Goal: Task Accomplishment & Management: Complete application form

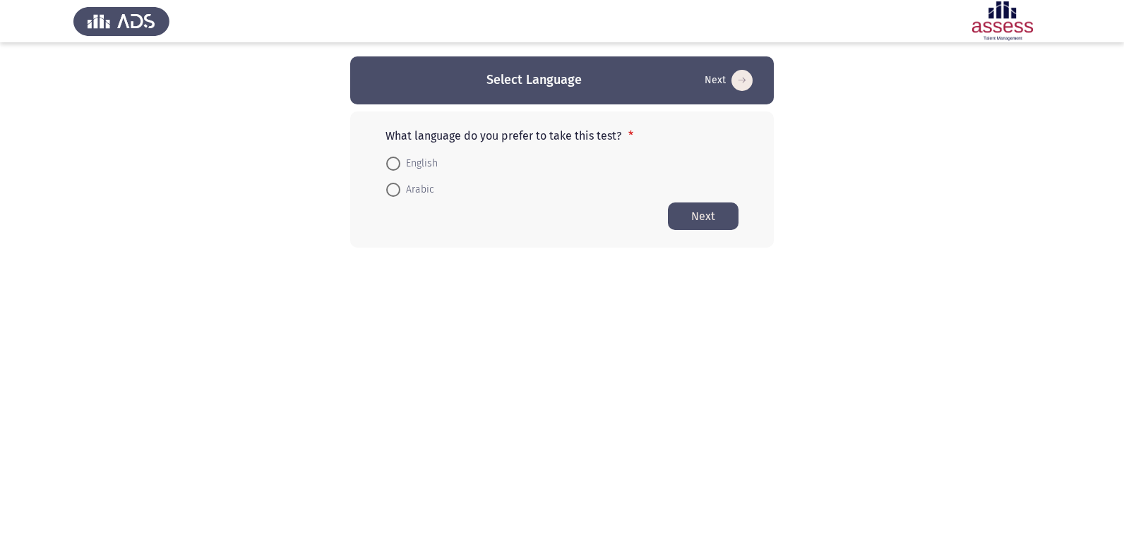
click at [397, 165] on span at bounding box center [393, 164] width 14 height 14
click at [397, 165] on input "English" at bounding box center [393, 164] width 14 height 14
radio input "true"
click at [677, 221] on button "Next" at bounding box center [703, 216] width 71 height 28
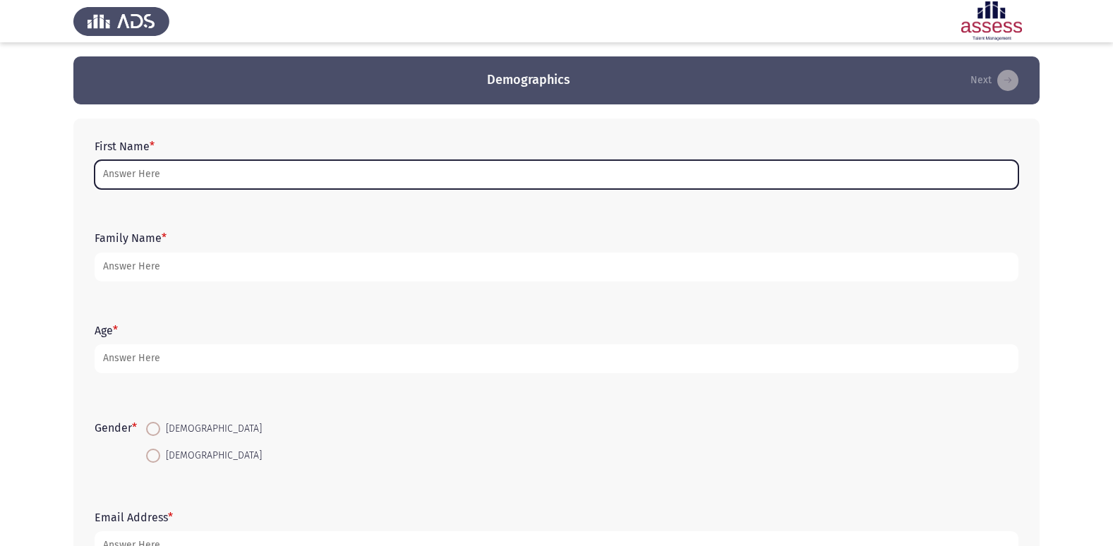
click at [123, 169] on input "First Name *" at bounding box center [557, 174] width 924 height 29
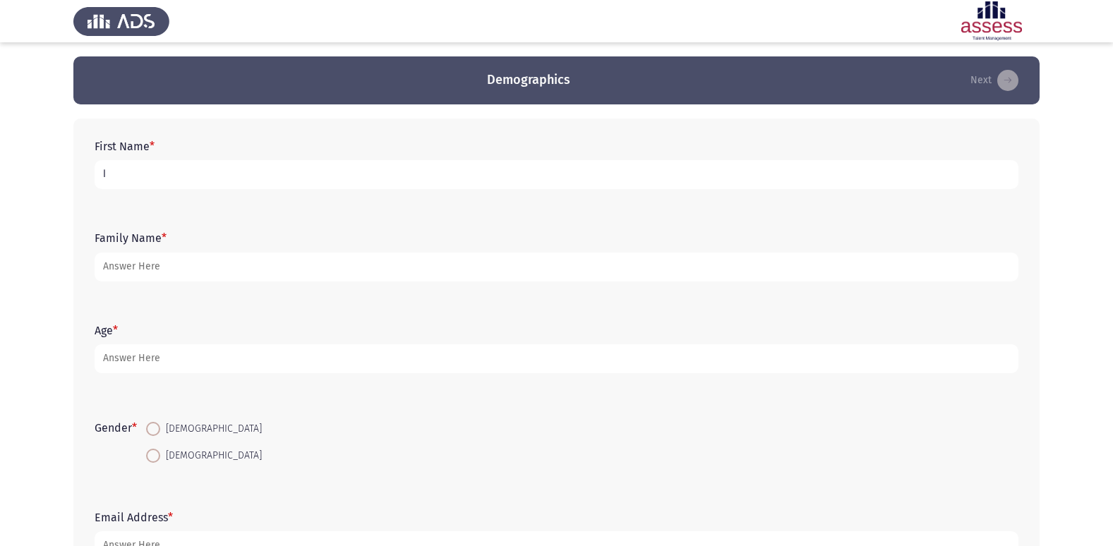
click at [126, 172] on input "ا" at bounding box center [557, 174] width 924 height 29
type input "[PERSON_NAME] [PERSON_NAME]"
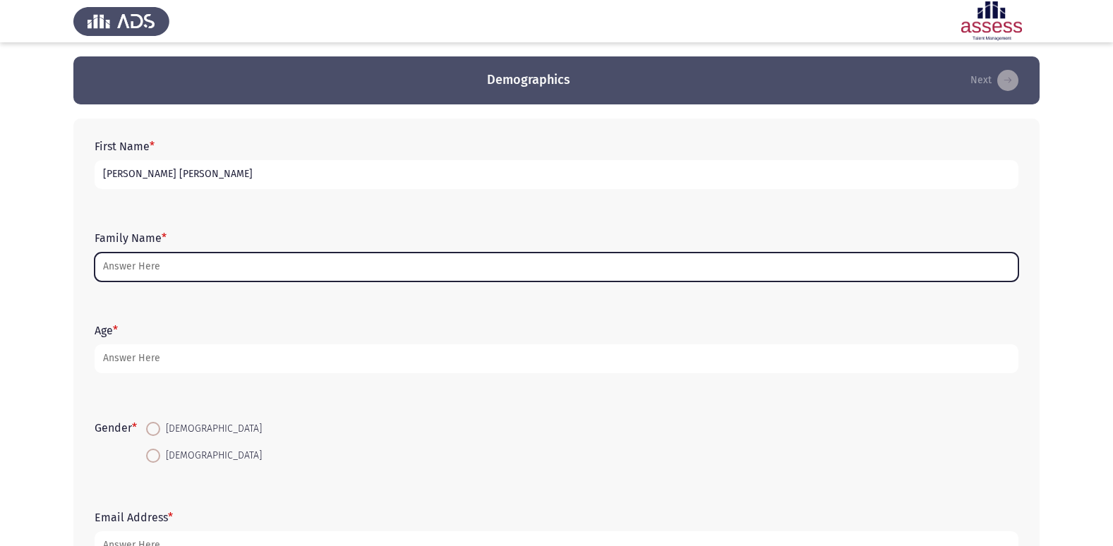
click at [124, 269] on input "Family Name *" at bounding box center [557, 267] width 924 height 29
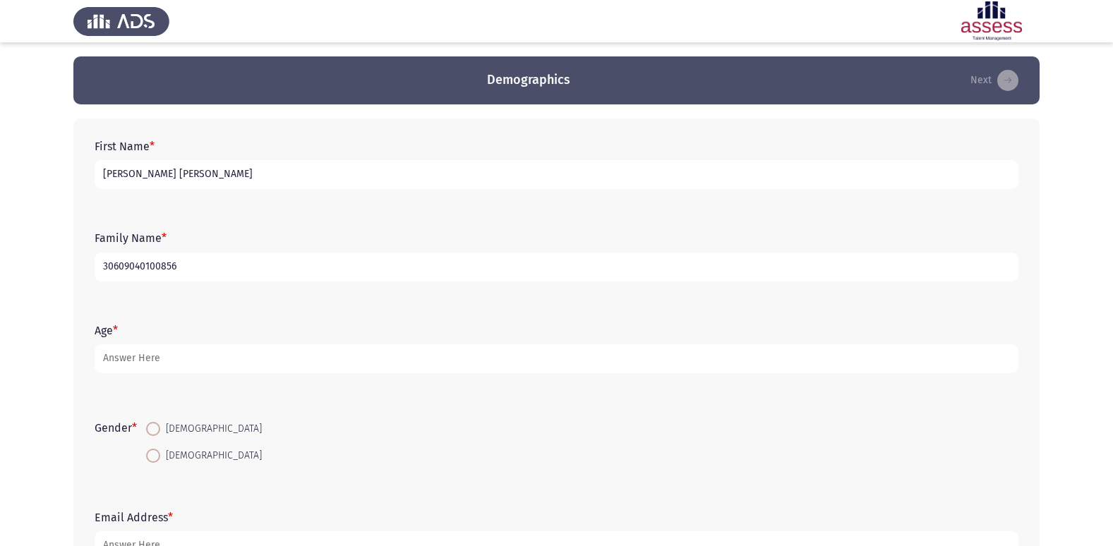
type input "30609040100856"
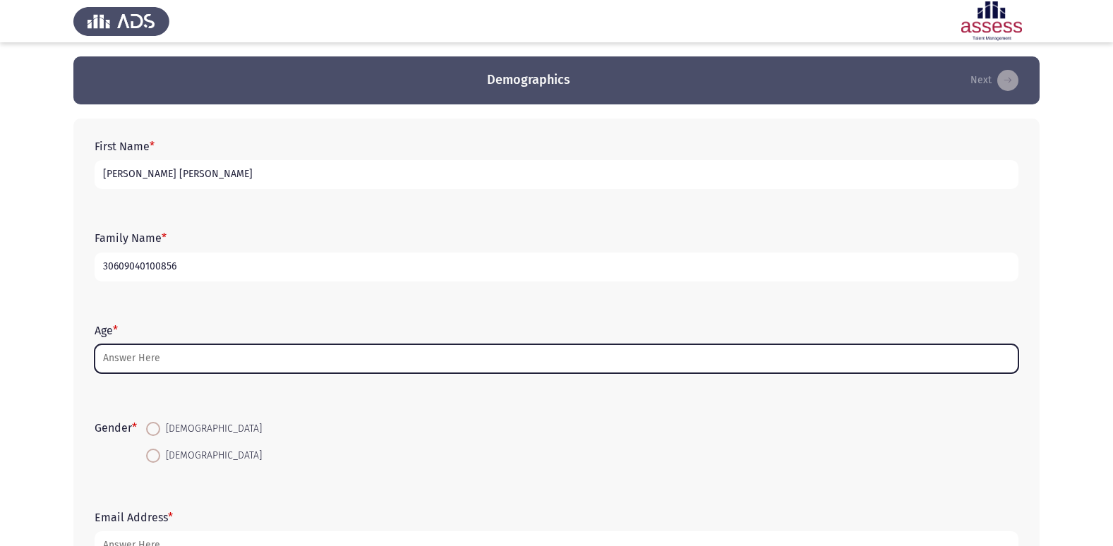
click at [131, 359] on input "Age *" at bounding box center [557, 358] width 924 height 29
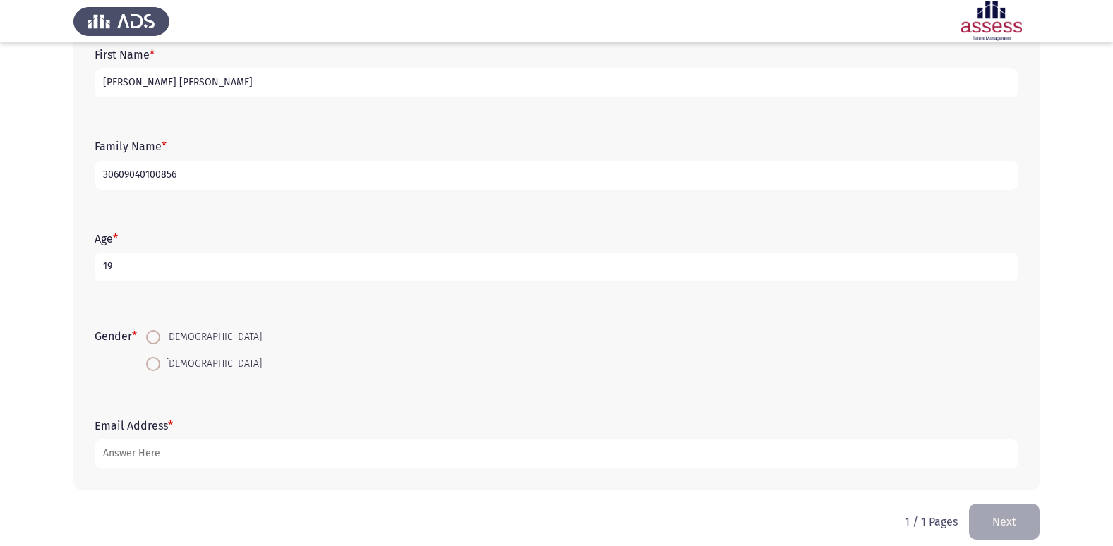
scroll to position [106, 0]
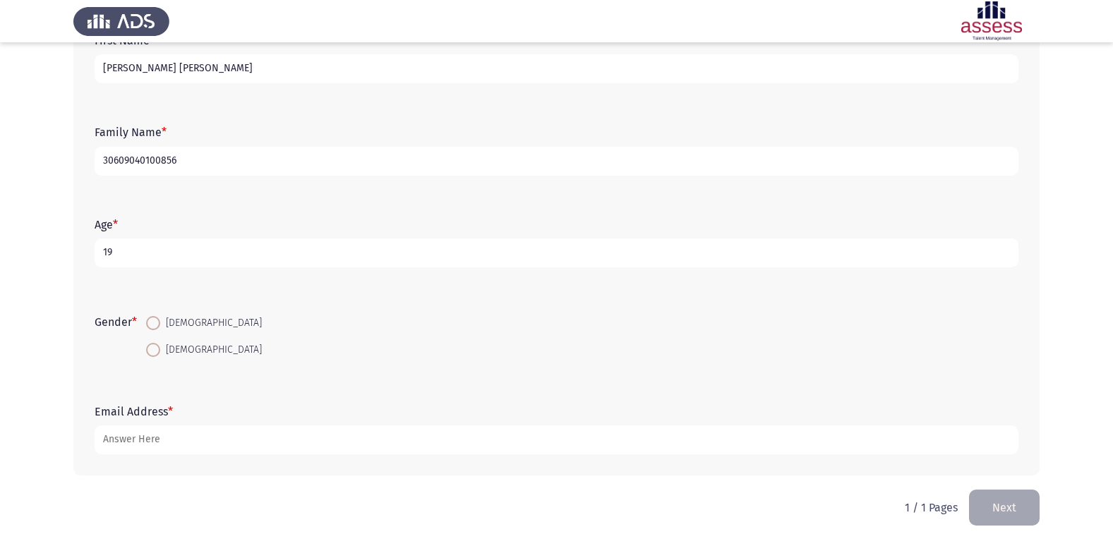
type input "19"
click at [157, 321] on span at bounding box center [153, 323] width 14 height 14
click at [157, 321] on input "[DEMOGRAPHIC_DATA]" at bounding box center [153, 323] width 14 height 14
radio input "true"
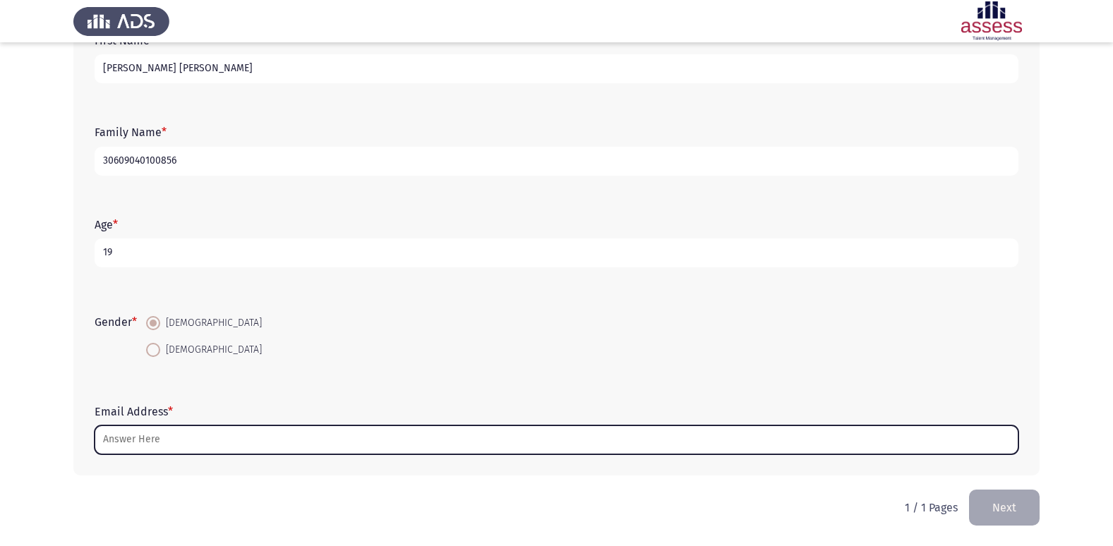
click at [150, 435] on input "Email Address *" at bounding box center [557, 440] width 924 height 29
type input "ش"
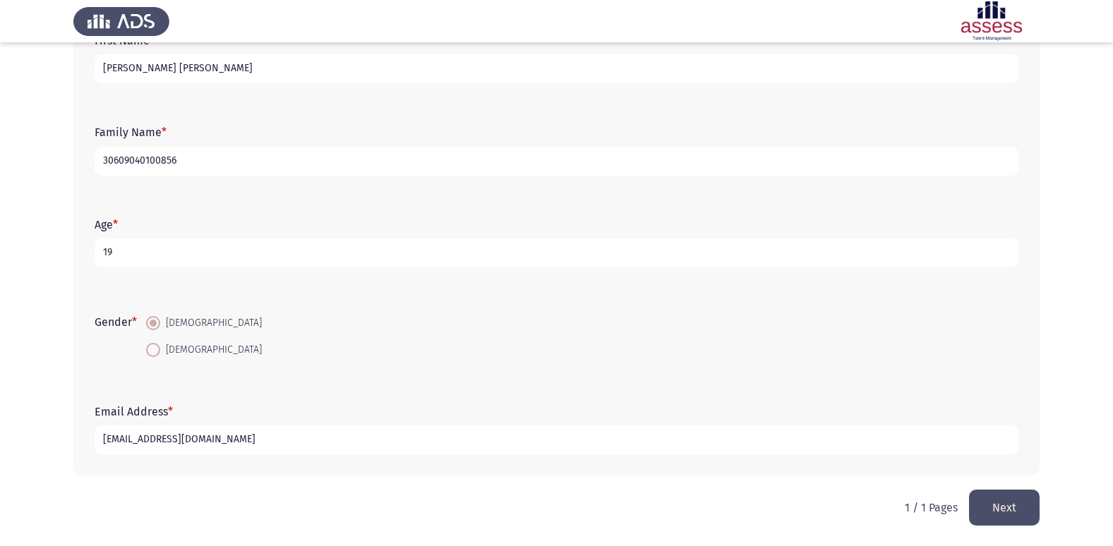
type input "[EMAIL_ADDRESS][DOMAIN_NAME]"
click at [1012, 501] on button "Next" at bounding box center [1004, 508] width 71 height 36
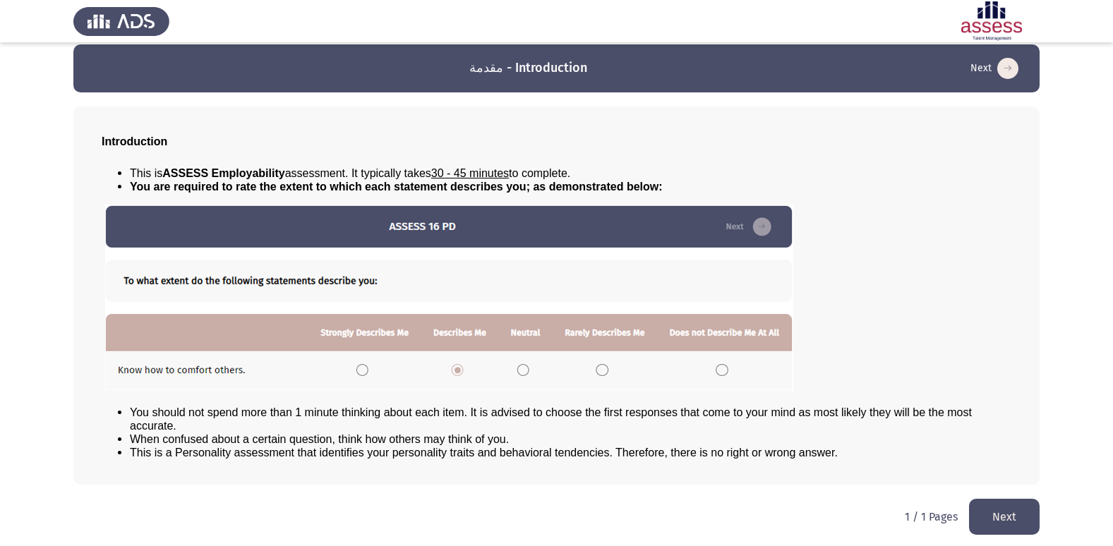
scroll to position [15, 0]
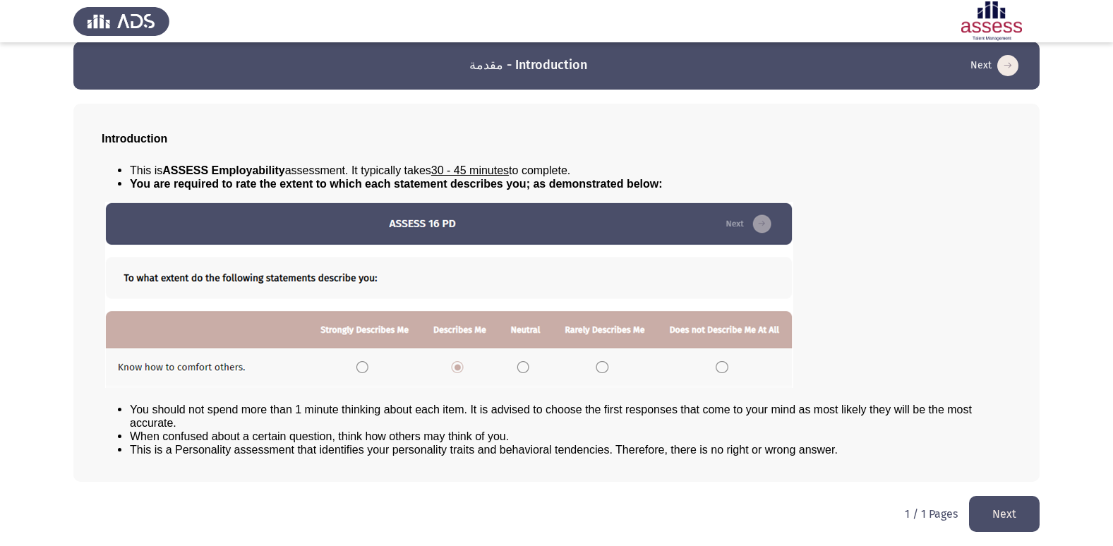
click at [1016, 512] on button "Next" at bounding box center [1004, 514] width 71 height 36
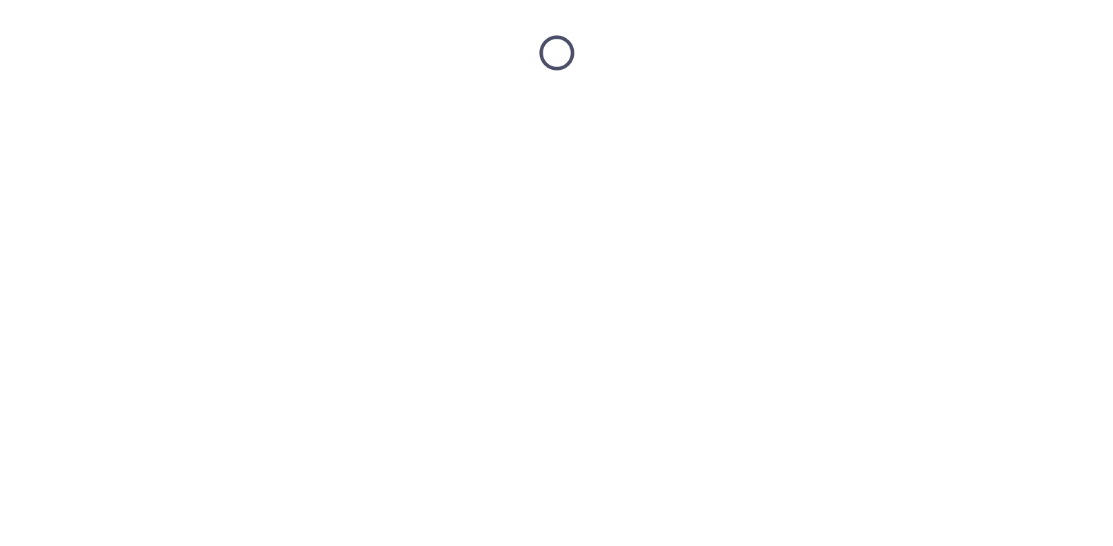
scroll to position [0, 0]
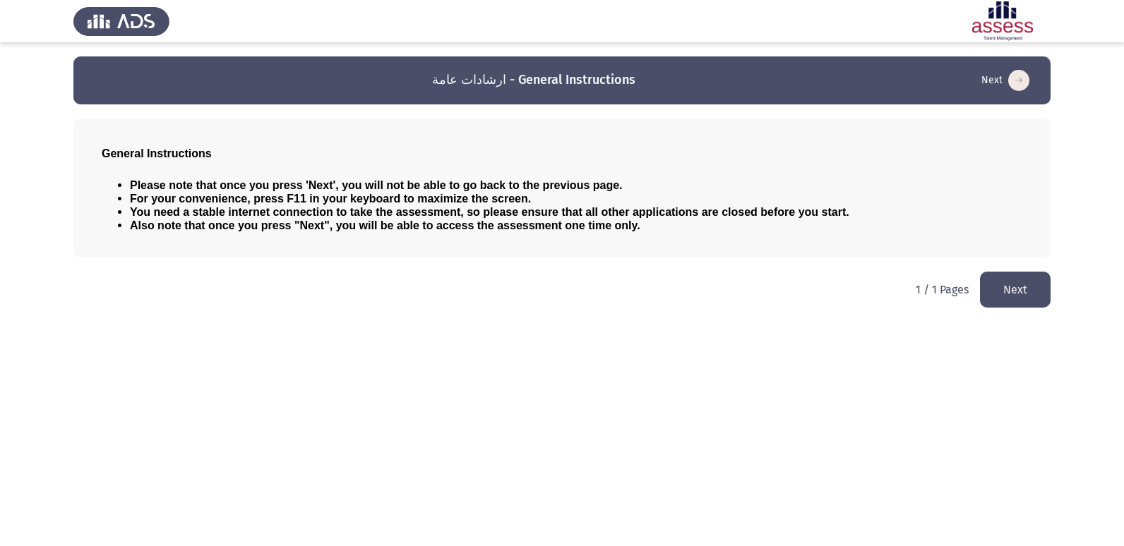
click at [1020, 284] on button "Next" at bounding box center [1015, 290] width 71 height 36
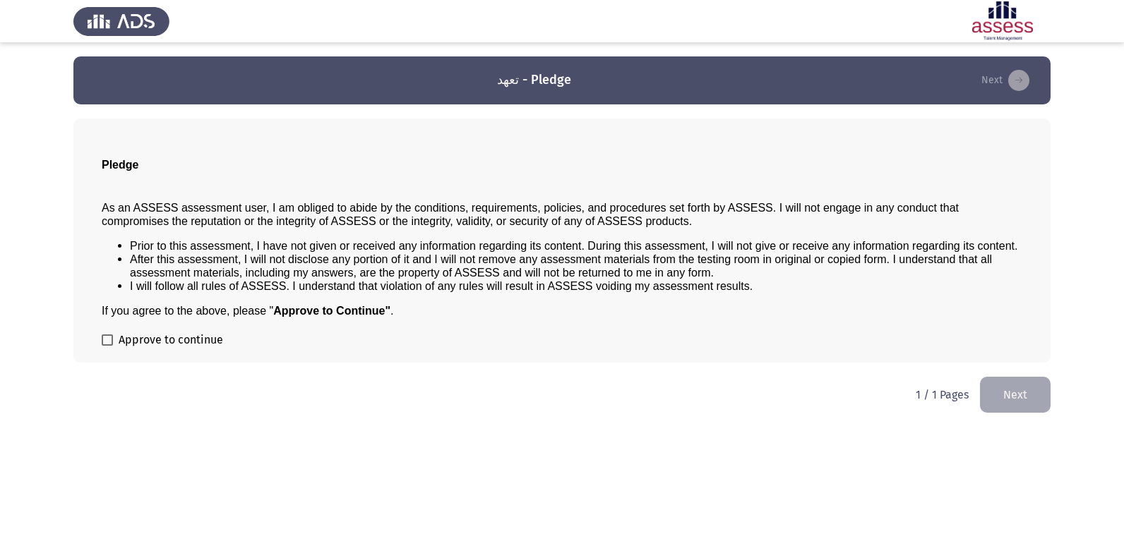
click at [100, 344] on div "Pledge As an ASSESS assessment user, I am obliged to abide by the conditions, r…" at bounding box center [561, 241] width 977 height 244
click at [109, 338] on span at bounding box center [107, 340] width 11 height 11
click at [107, 346] on input "Approve to continue" at bounding box center [107, 346] width 1 height 1
checkbox input "true"
click at [996, 399] on button "Next" at bounding box center [1015, 395] width 71 height 36
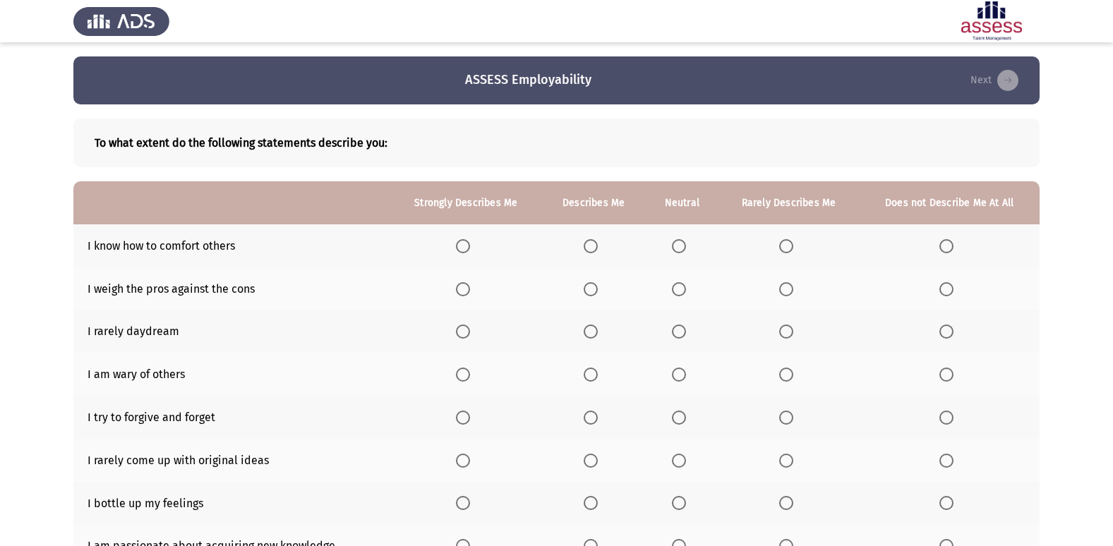
click at [589, 287] on span "Select an option" at bounding box center [591, 289] width 14 height 14
click at [589, 287] on input "Select an option" at bounding box center [591, 289] width 14 height 14
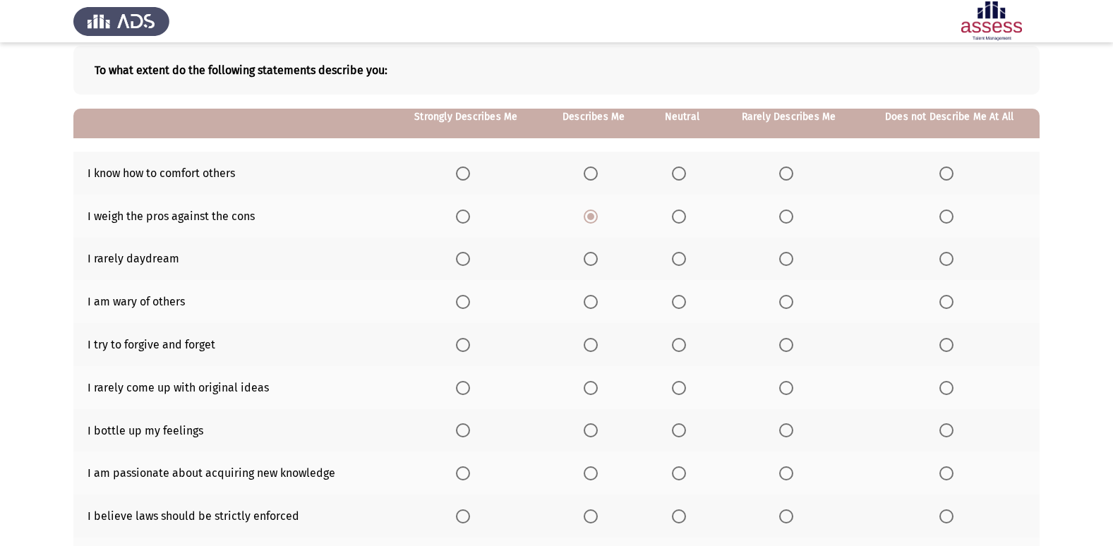
scroll to position [141, 0]
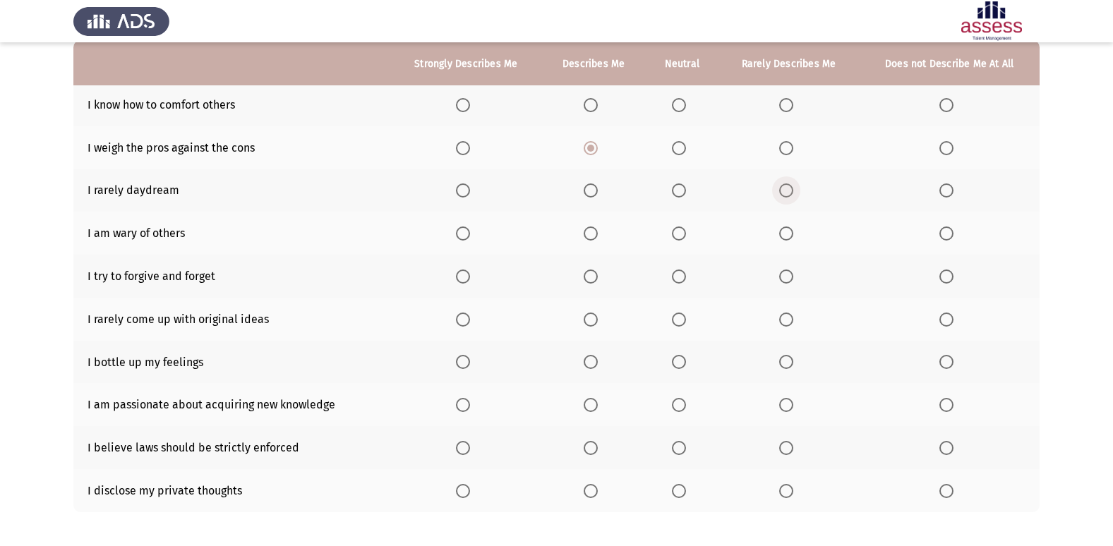
click at [788, 191] on span "Select an option" at bounding box center [786, 190] width 14 height 14
click at [788, 191] on input "Select an option" at bounding box center [786, 190] width 14 height 14
click at [679, 277] on span "Select an option" at bounding box center [679, 277] width 0 height 0
click at [680, 276] on input "Select an option" at bounding box center [679, 277] width 14 height 14
click at [681, 320] on span "Select an option" at bounding box center [679, 320] width 14 height 14
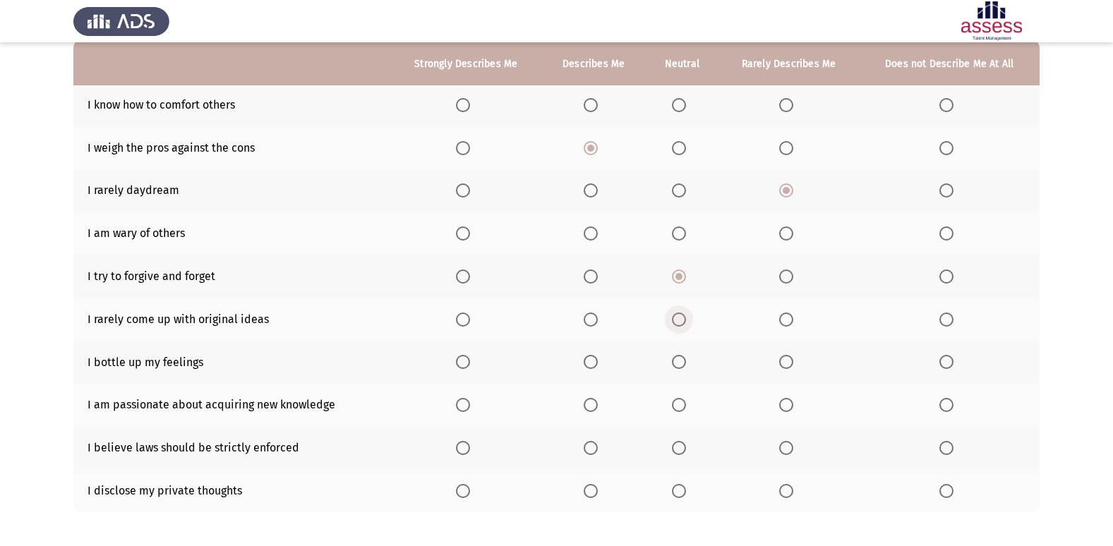
click at [681, 320] on input "Select an option" at bounding box center [679, 320] width 14 height 14
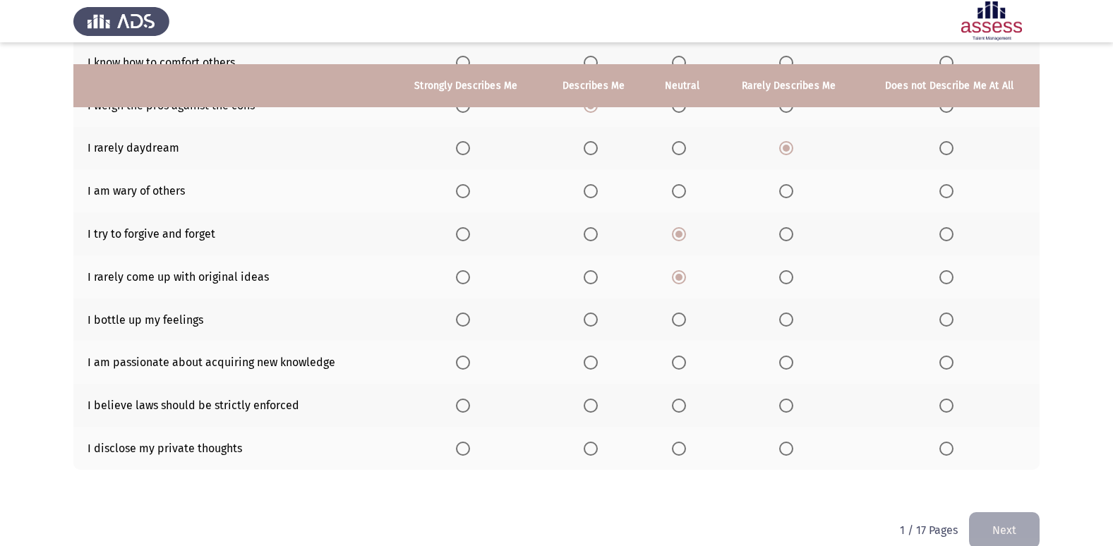
scroll to position [206, 0]
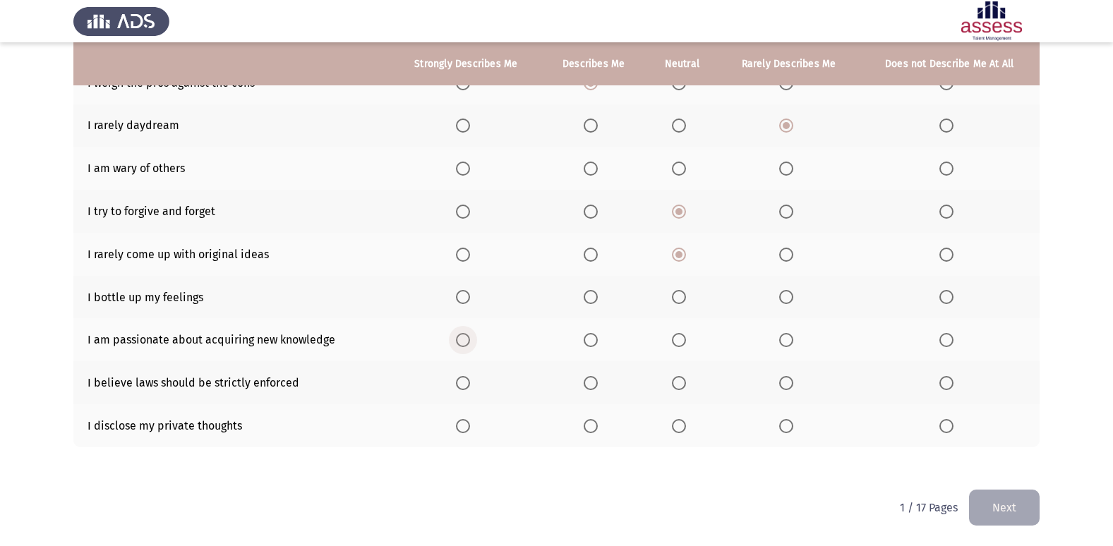
click at [466, 342] on span "Select an option" at bounding box center [463, 340] width 14 height 14
click at [466, 342] on input "Select an option" at bounding box center [463, 340] width 14 height 14
click at [464, 380] on span "Select an option" at bounding box center [463, 383] width 14 height 14
click at [464, 380] on input "Select an option" at bounding box center [463, 383] width 14 height 14
click at [463, 425] on span "Select an option" at bounding box center [463, 426] width 14 height 14
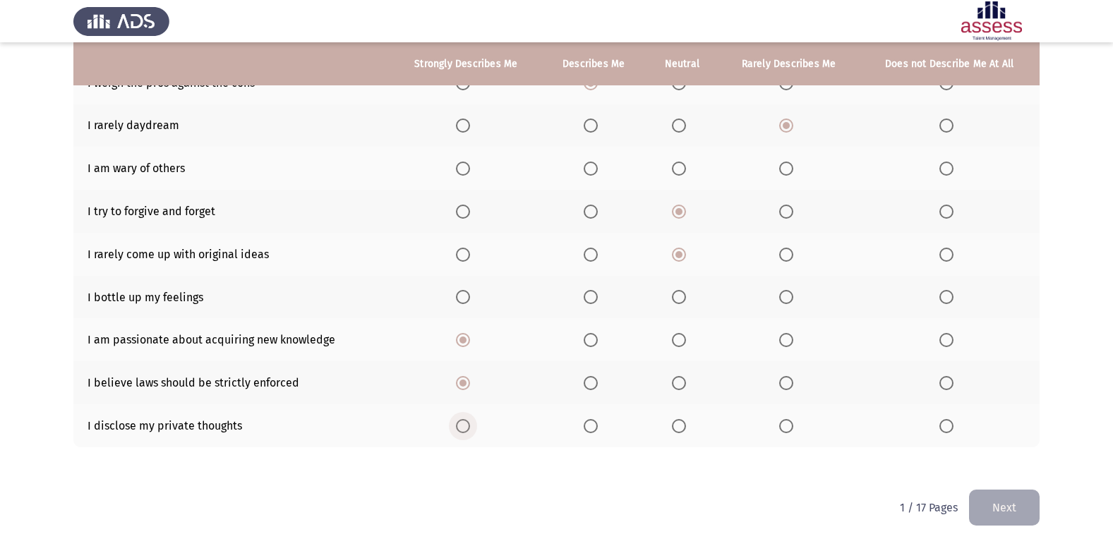
click at [463, 425] on input "Select an option" at bounding box center [463, 426] width 14 height 14
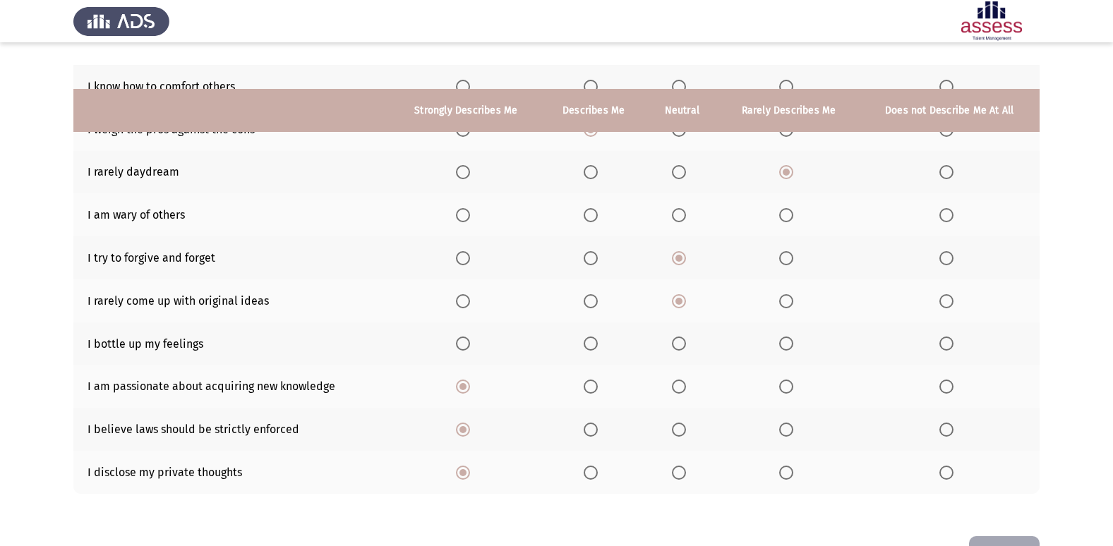
scroll to position [135, 0]
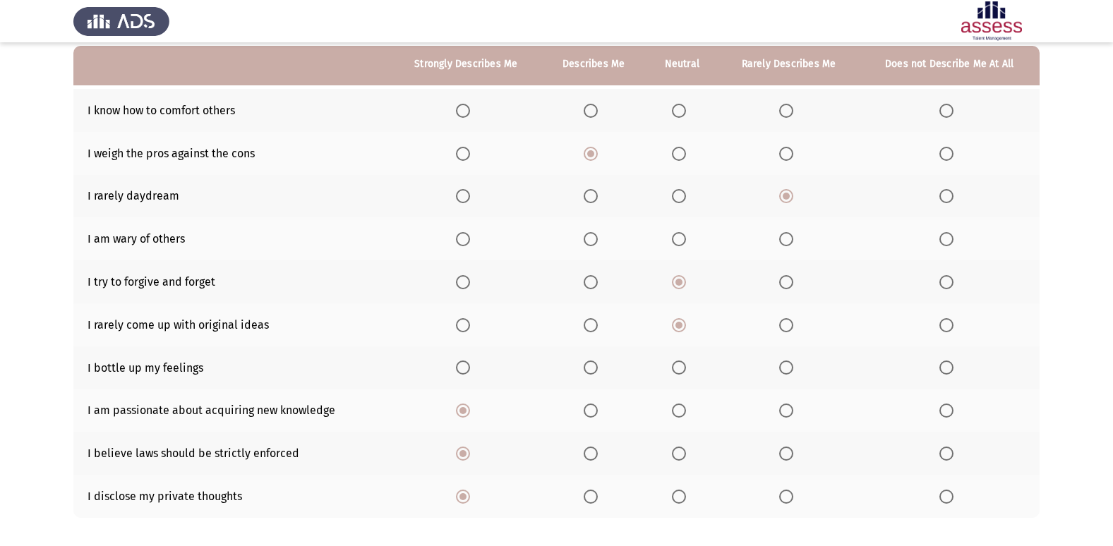
click at [677, 366] on span "Select an option" at bounding box center [679, 368] width 14 height 14
click at [677, 366] on input "Select an option" at bounding box center [679, 368] width 14 height 14
click at [591, 107] on span "Select an option" at bounding box center [591, 111] width 14 height 14
click at [591, 107] on input "Select an option" at bounding box center [591, 111] width 14 height 14
click at [680, 236] on span "Select an option" at bounding box center [679, 239] width 14 height 14
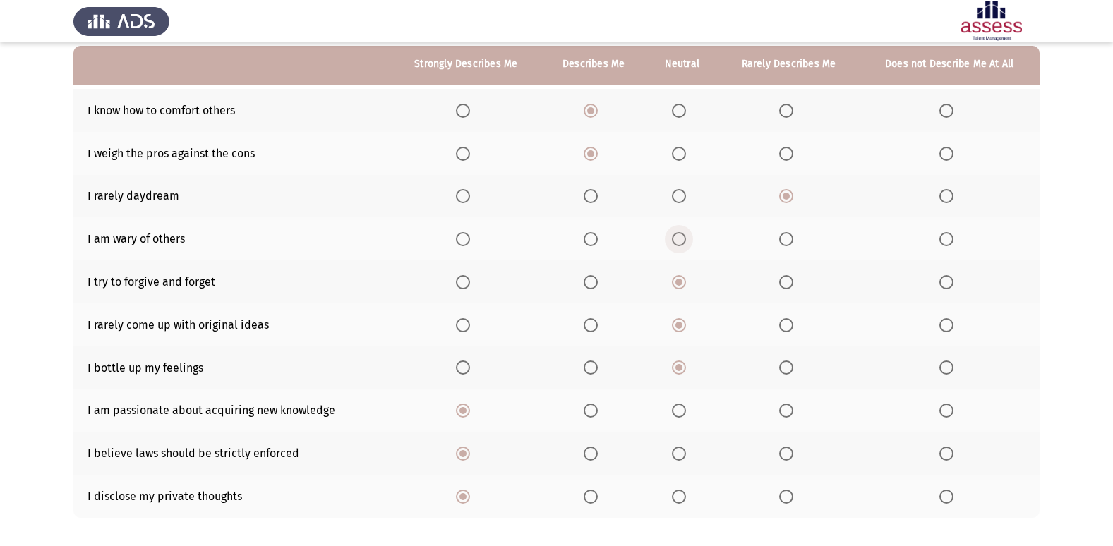
click at [680, 236] on input "Select an option" at bounding box center [679, 239] width 14 height 14
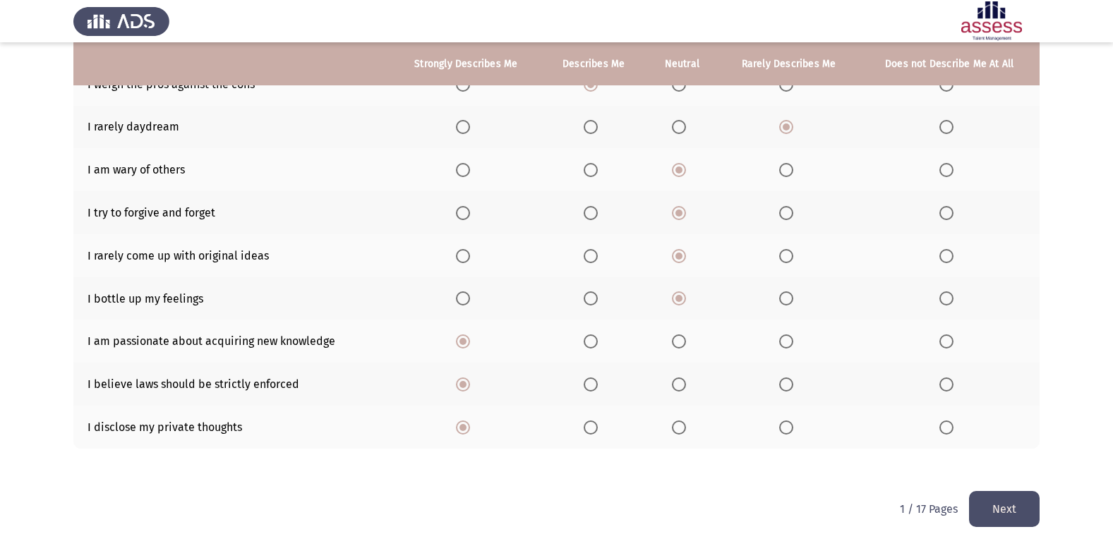
scroll to position [206, 0]
click at [1006, 507] on button "Next" at bounding box center [1004, 508] width 71 height 36
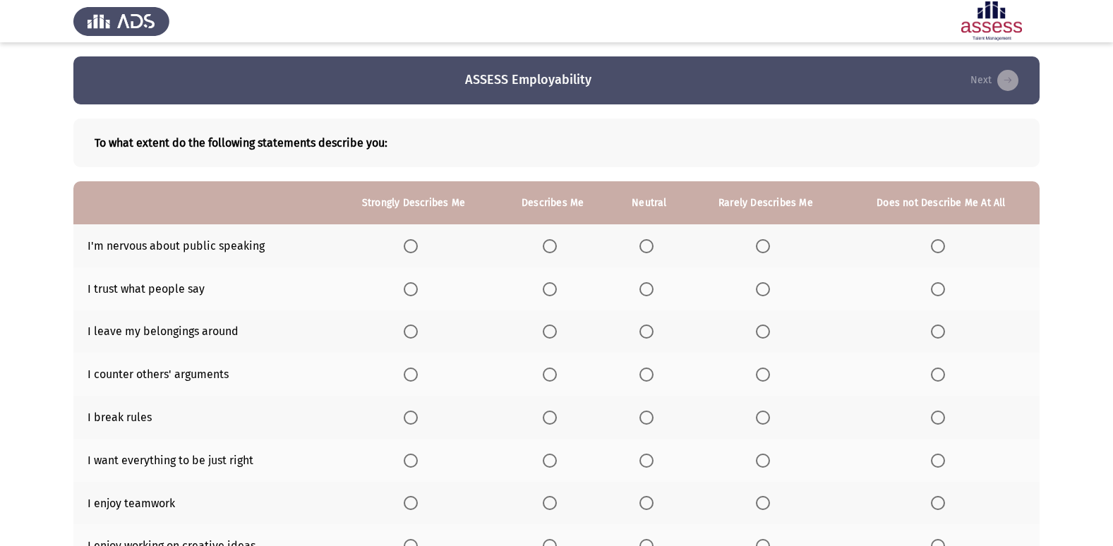
click at [936, 247] on span "Select an option" at bounding box center [938, 246] width 14 height 14
click at [936, 247] on input "Select an option" at bounding box center [938, 246] width 14 height 14
click at [941, 287] on span "Select an option" at bounding box center [938, 289] width 14 height 14
click at [941, 287] on input "Select an option" at bounding box center [938, 289] width 14 height 14
click at [644, 332] on span "Select an option" at bounding box center [646, 332] width 14 height 14
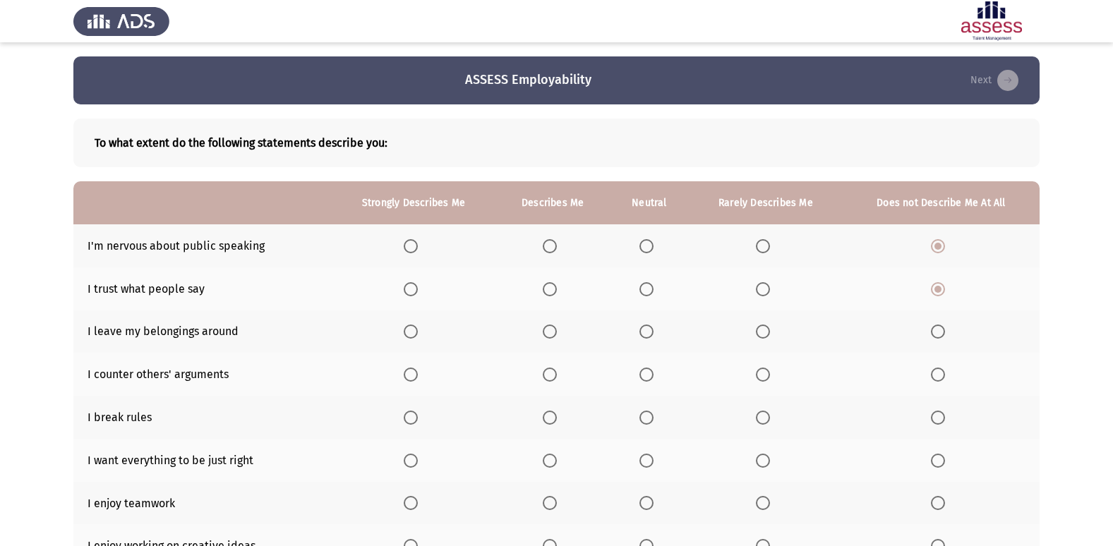
click at [644, 332] on input "Select an option" at bounding box center [646, 332] width 14 height 14
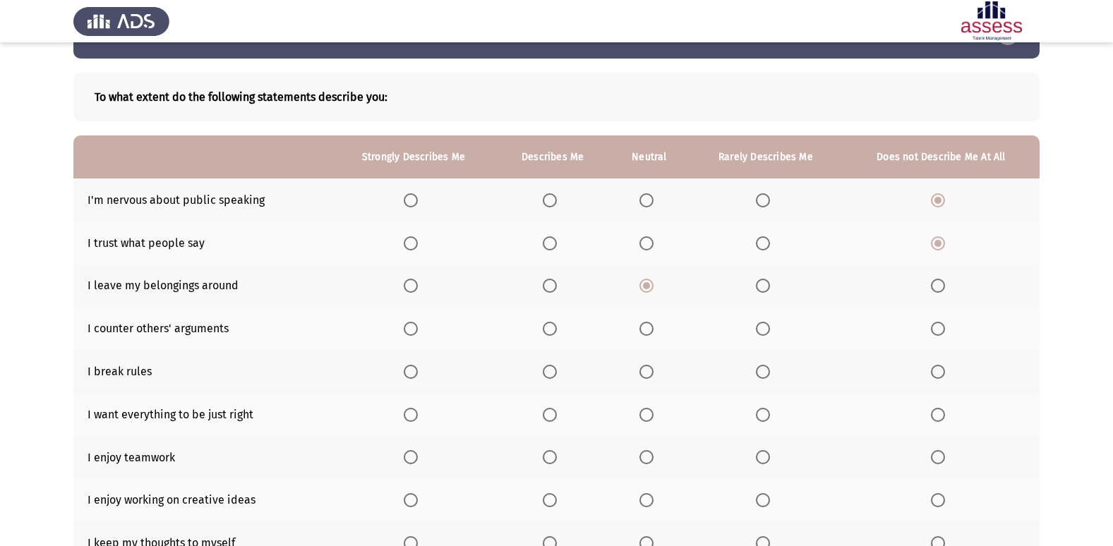
scroll to position [71, 0]
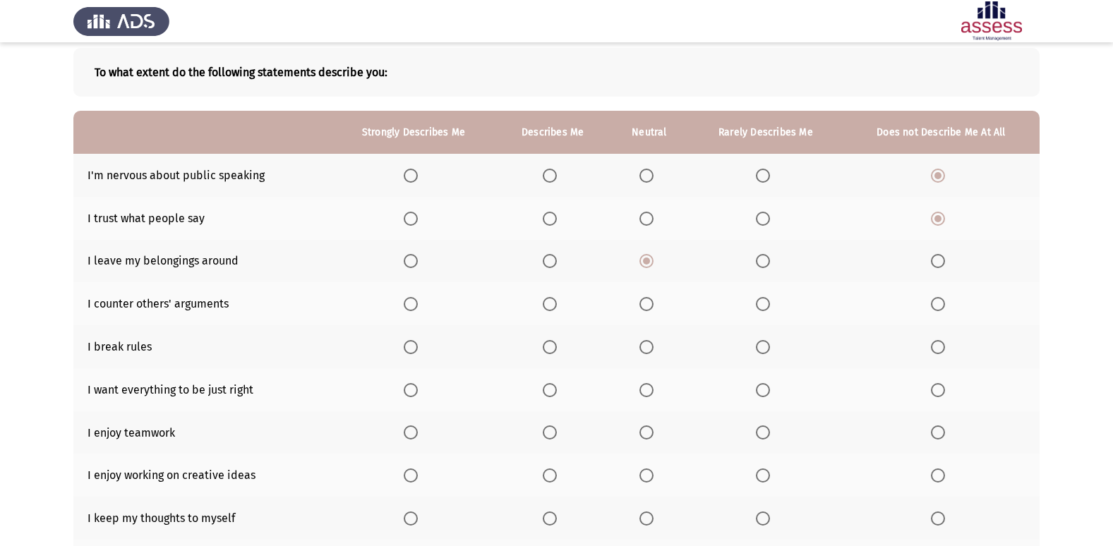
click at [553, 300] on span "Select an option" at bounding box center [550, 304] width 14 height 14
click at [553, 300] on input "Select an option" at bounding box center [550, 304] width 14 height 14
click at [766, 351] on span "Select an option" at bounding box center [763, 347] width 14 height 14
click at [766, 351] on input "Select an option" at bounding box center [763, 347] width 14 height 14
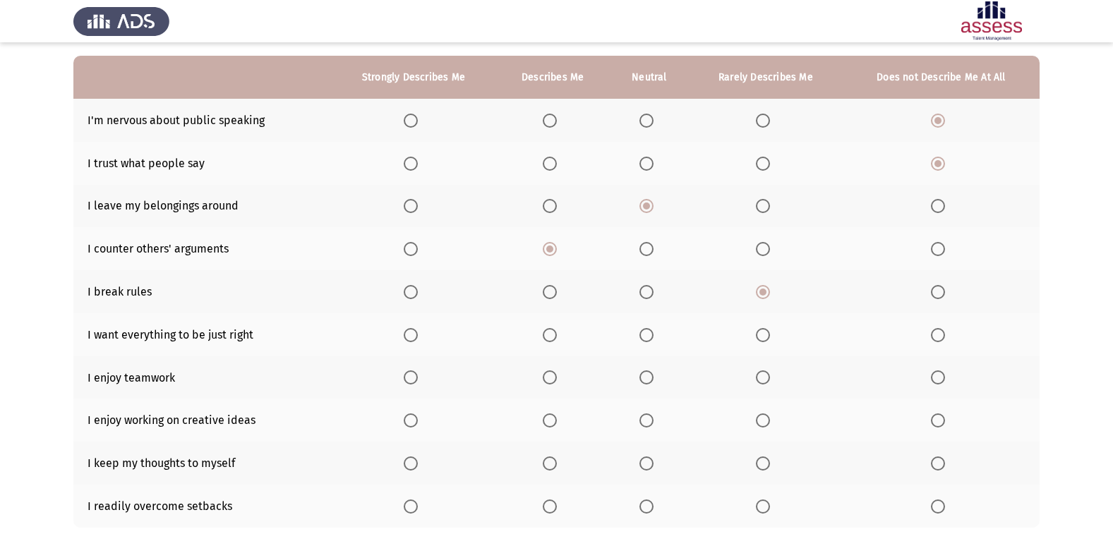
scroll to position [206, 0]
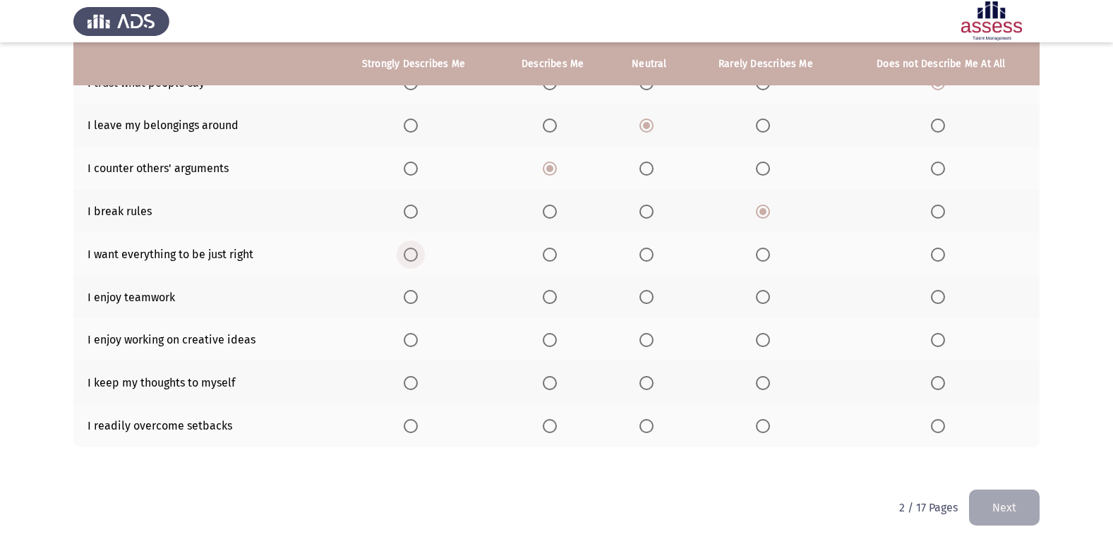
click at [410, 251] on span "Select an option" at bounding box center [411, 255] width 14 height 14
click at [410, 251] on input "Select an option" at bounding box center [411, 255] width 14 height 14
click at [548, 296] on span "Select an option" at bounding box center [550, 297] width 14 height 14
click at [548, 296] on input "Select an option" at bounding box center [550, 297] width 14 height 14
click at [649, 339] on span "Select an option" at bounding box center [646, 340] width 14 height 14
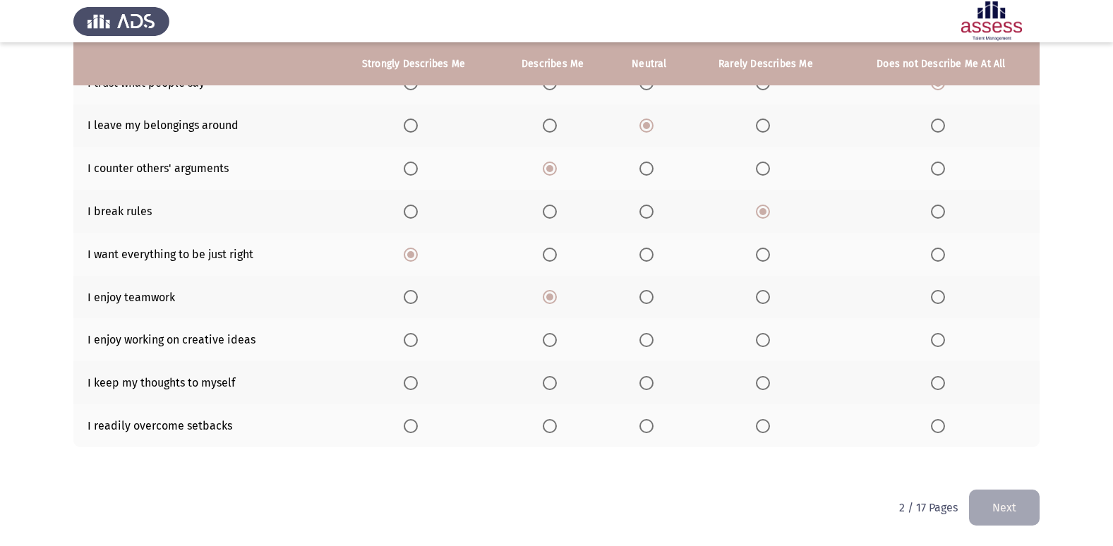
click at [649, 339] on input "Select an option" at bounding box center [646, 340] width 14 height 14
click at [414, 383] on span "Select an option" at bounding box center [411, 383] width 14 height 14
click at [414, 383] on input "Select an option" at bounding box center [411, 383] width 14 height 14
click at [556, 425] on span "Select an option" at bounding box center [550, 426] width 14 height 14
click at [556, 425] on input "Select an option" at bounding box center [550, 426] width 14 height 14
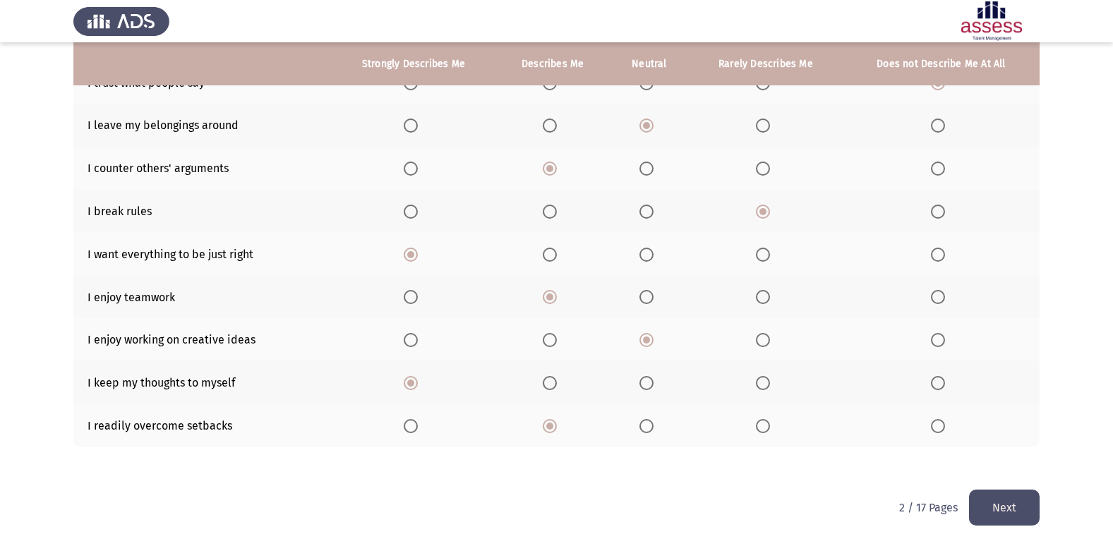
click at [1006, 508] on button "Next" at bounding box center [1004, 508] width 71 height 36
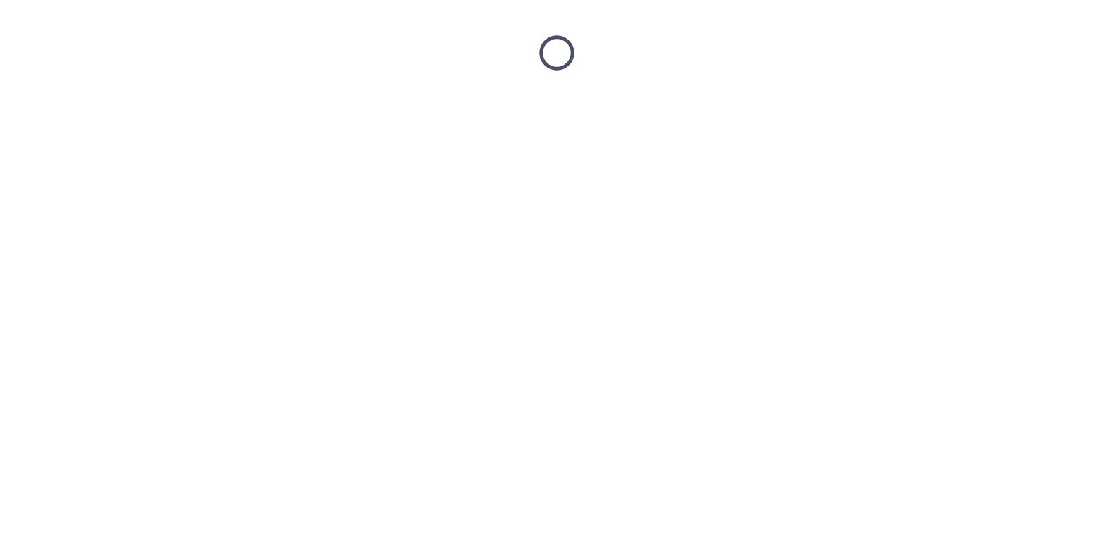
scroll to position [0, 0]
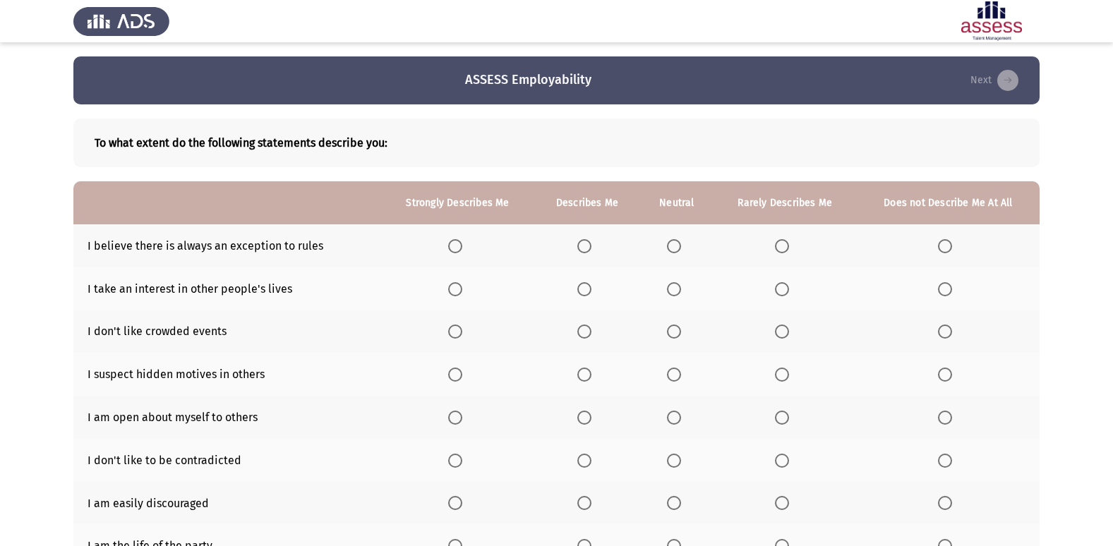
click at [456, 244] on span "Select an option" at bounding box center [455, 246] width 14 height 14
click at [456, 244] on input "Select an option" at bounding box center [455, 246] width 14 height 14
click at [782, 291] on span "Select an option" at bounding box center [782, 289] width 14 height 14
click at [782, 291] on input "Select an option" at bounding box center [782, 289] width 14 height 14
click at [785, 329] on span "Select an option" at bounding box center [782, 332] width 14 height 14
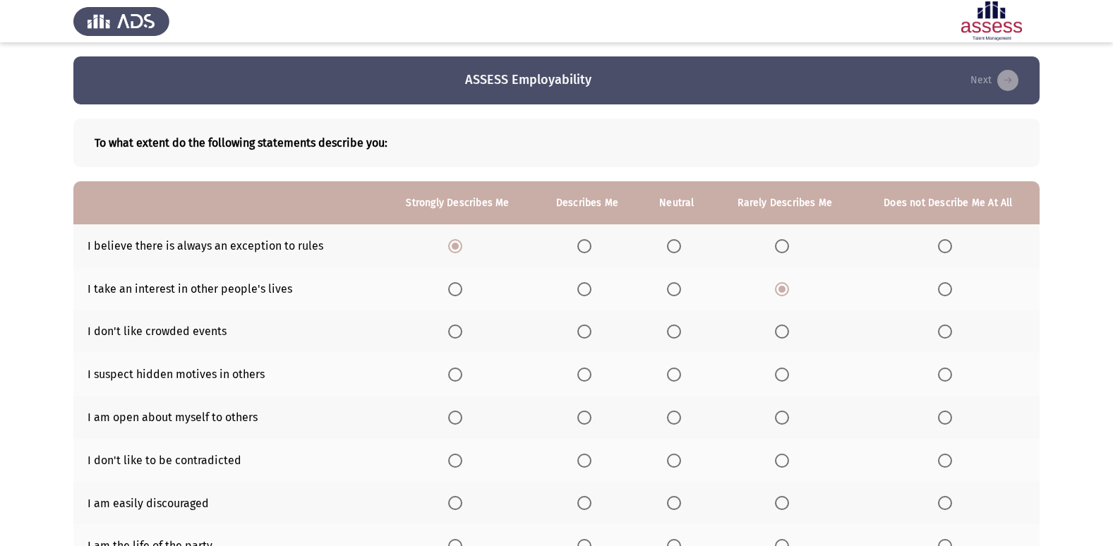
click at [785, 329] on input "Select an option" at bounding box center [782, 332] width 14 height 14
click at [671, 373] on span "Select an option" at bounding box center [674, 375] width 14 height 14
click at [671, 373] on input "Select an option" at bounding box center [674, 375] width 14 height 14
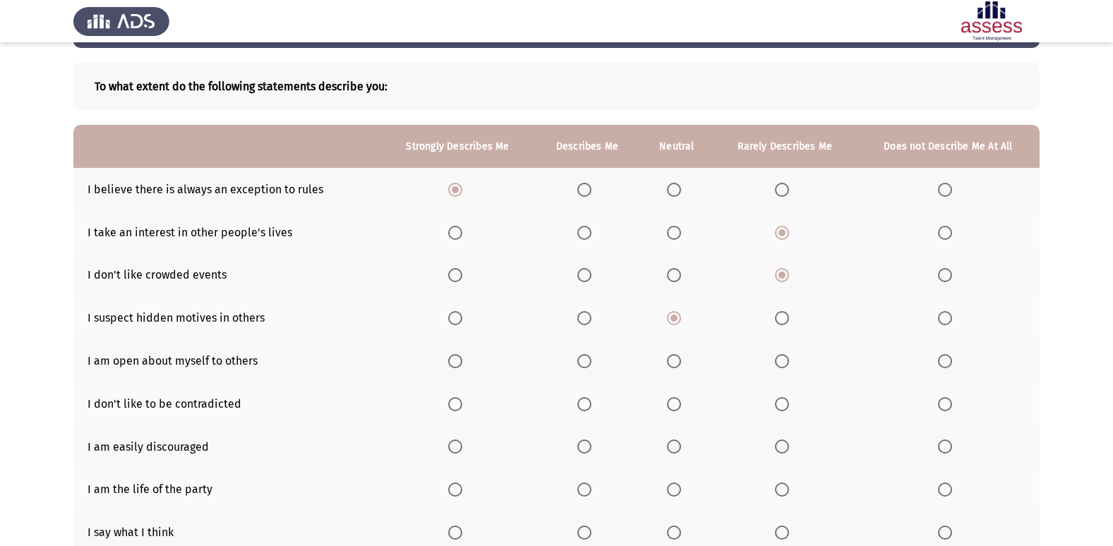
scroll to position [71, 0]
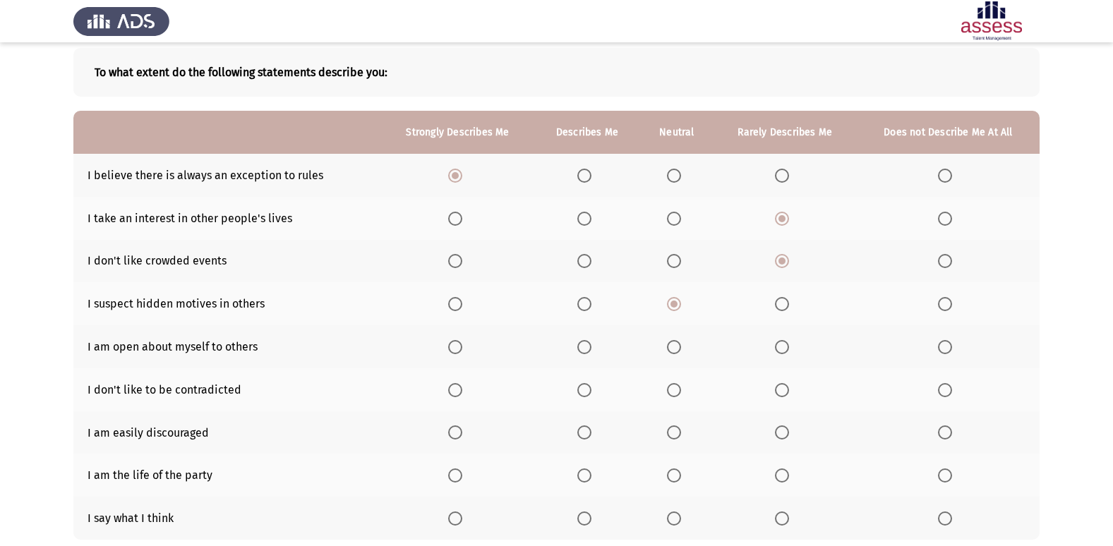
click at [784, 346] on span "Select an option" at bounding box center [782, 347] width 14 height 14
click at [784, 346] on input "Select an option" at bounding box center [782, 347] width 14 height 14
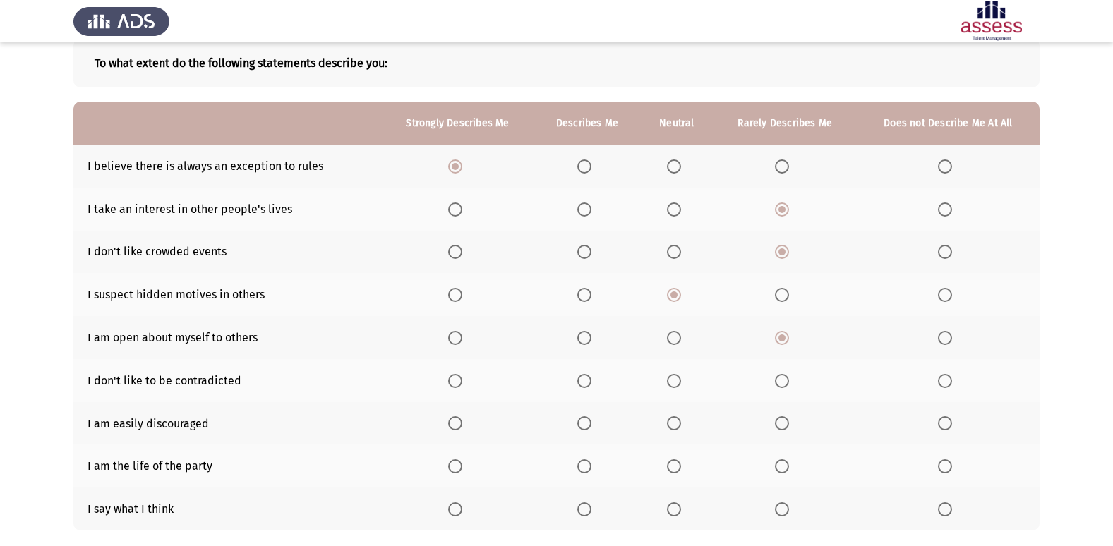
scroll to position [141, 0]
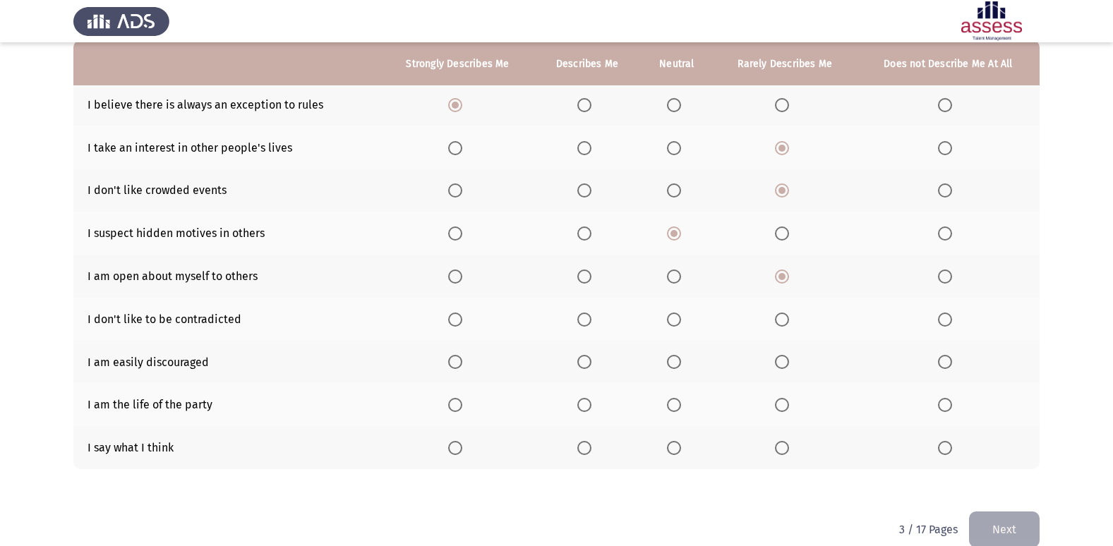
click at [673, 361] on span "Select an option" at bounding box center [674, 362] width 14 height 14
click at [673, 361] on input "Select an option" at bounding box center [674, 362] width 14 height 14
click at [674, 402] on span "Select an option" at bounding box center [674, 405] width 14 height 14
click at [674, 402] on input "Select an option" at bounding box center [674, 405] width 14 height 14
click at [458, 446] on span "Select an option" at bounding box center [455, 448] width 14 height 14
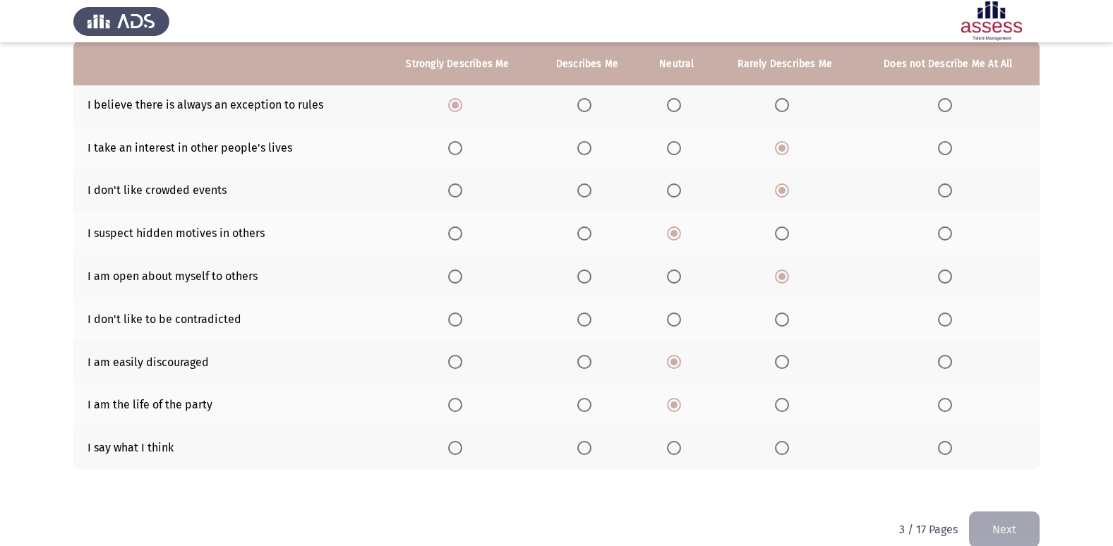
click at [458, 446] on input "Select an option" at bounding box center [455, 448] width 14 height 14
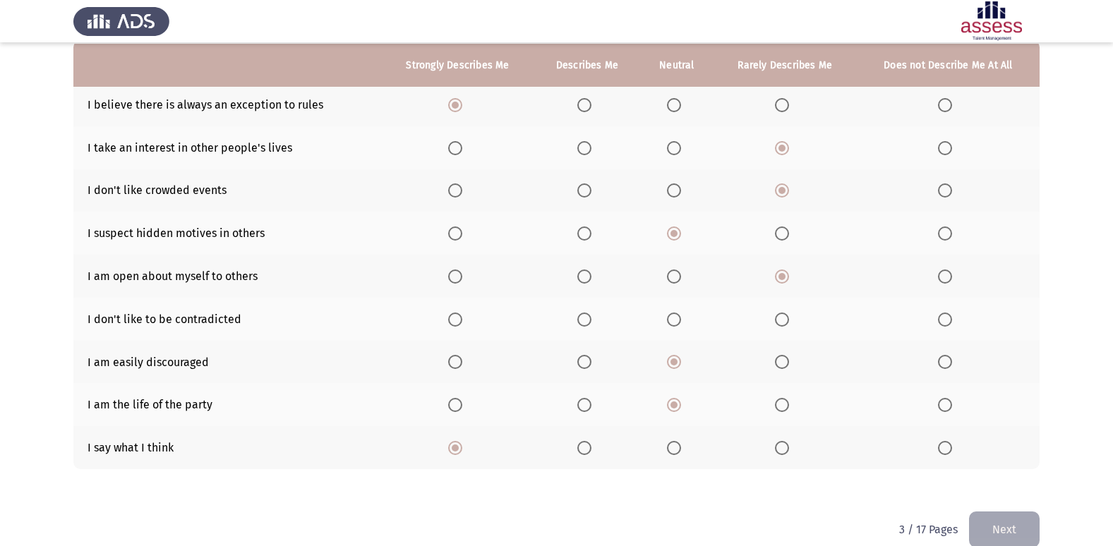
scroll to position [163, 0]
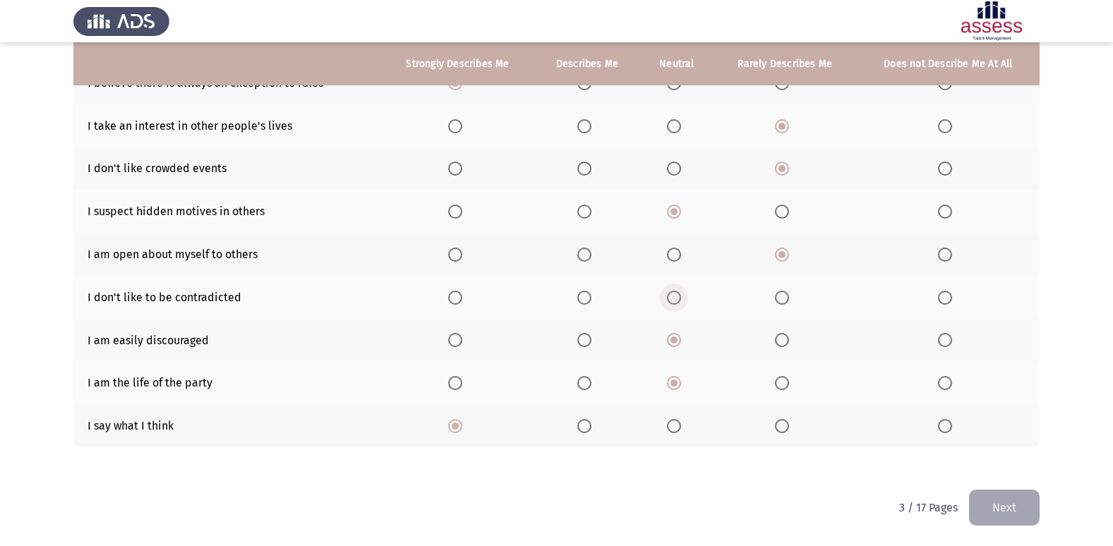
click at [676, 299] on span "Select an option" at bounding box center [674, 298] width 14 height 14
click at [676, 299] on input "Select an option" at bounding box center [674, 298] width 14 height 14
click at [1008, 507] on button "Next" at bounding box center [1004, 508] width 71 height 36
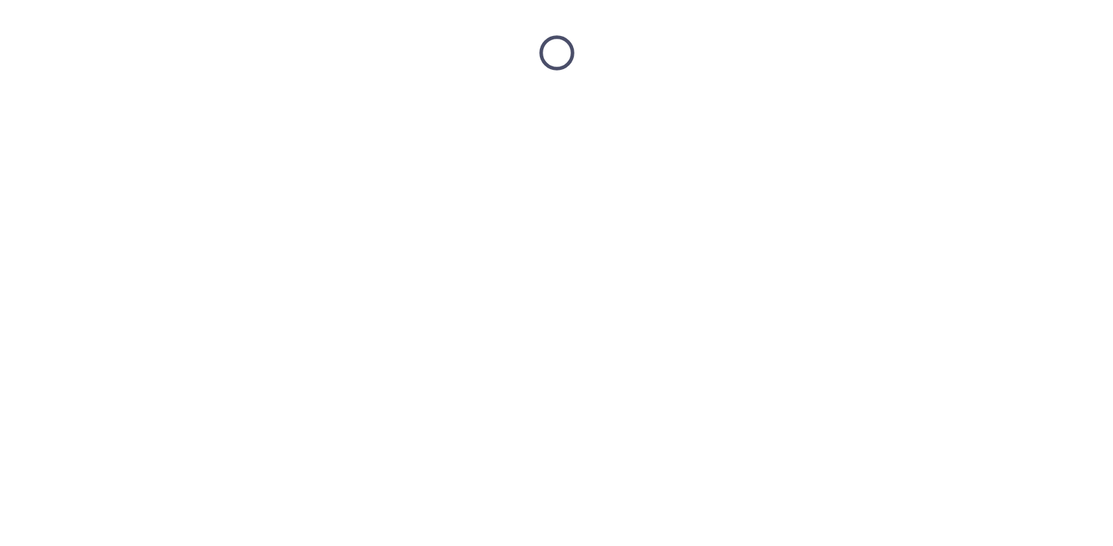
scroll to position [0, 0]
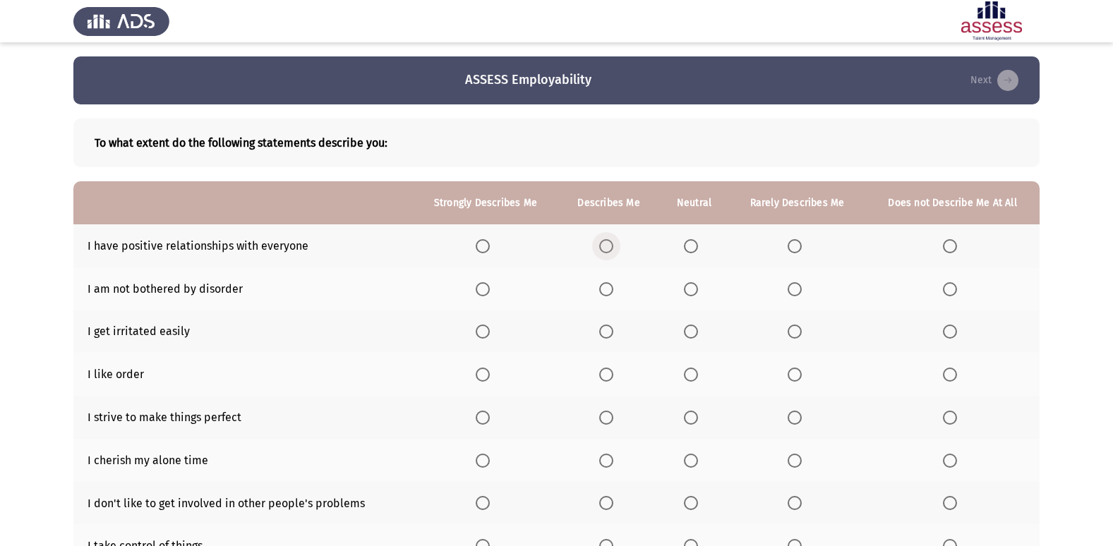
click at [603, 245] on span "Select an option" at bounding box center [606, 246] width 14 height 14
click at [603, 245] on input "Select an option" at bounding box center [606, 246] width 14 height 14
click at [950, 289] on span "Select an option" at bounding box center [950, 289] width 14 height 14
click at [950, 289] on input "Select an option" at bounding box center [950, 289] width 14 height 14
click at [608, 332] on span "Select an option" at bounding box center [606, 332] width 14 height 14
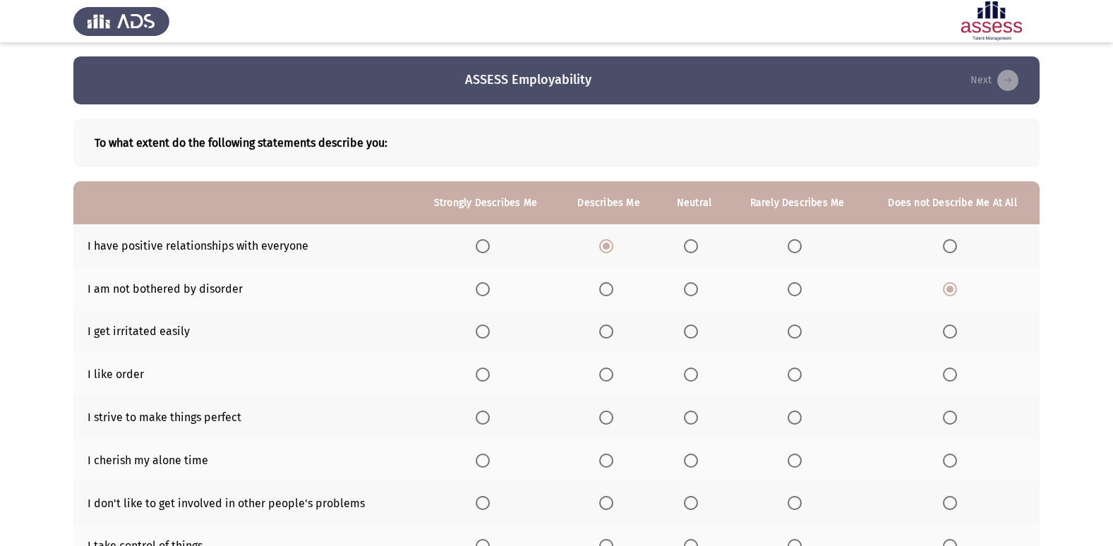
click at [608, 332] on input "Select an option" at bounding box center [606, 332] width 14 height 14
click at [608, 378] on span "Select an option" at bounding box center [606, 375] width 14 height 14
click at [608, 378] on input "Select an option" at bounding box center [606, 375] width 14 height 14
click at [483, 416] on span "Select an option" at bounding box center [483, 418] width 14 height 14
click at [483, 416] on input "Select an option" at bounding box center [483, 418] width 14 height 14
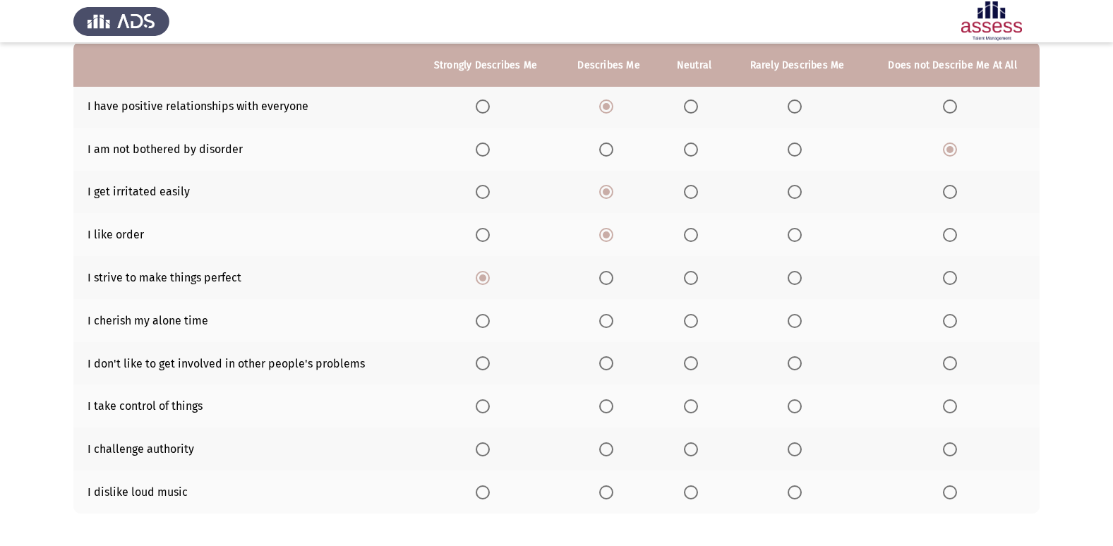
scroll to position [141, 0]
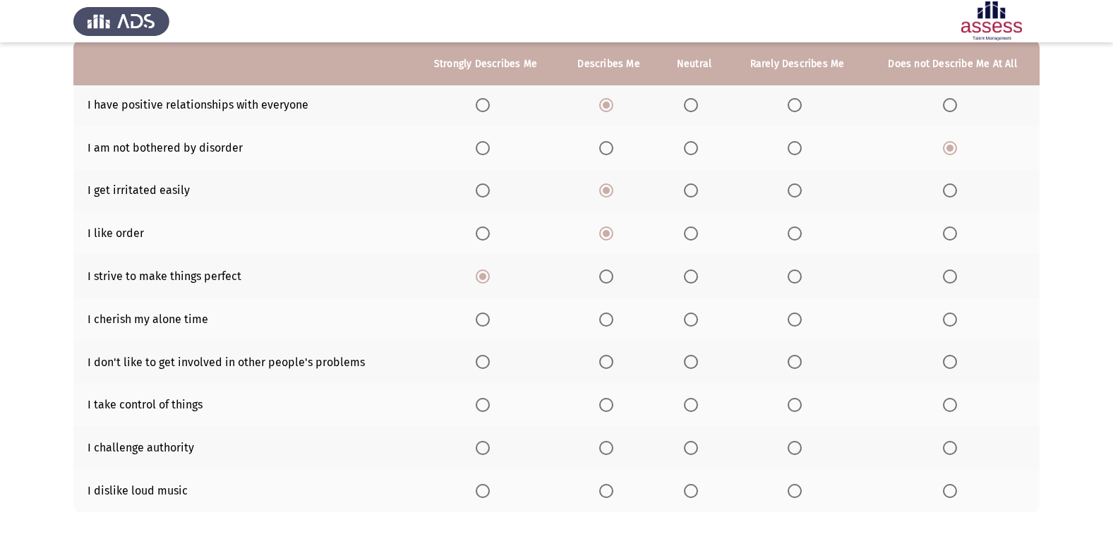
click at [688, 323] on span "Select an option" at bounding box center [691, 320] width 14 height 14
click at [688, 323] on input "Select an option" at bounding box center [691, 320] width 14 height 14
click at [690, 361] on span "Select an option" at bounding box center [691, 362] width 14 height 14
click at [690, 361] on input "Select an option" at bounding box center [691, 362] width 14 height 14
click at [606, 403] on span "Select an option" at bounding box center [606, 405] width 14 height 14
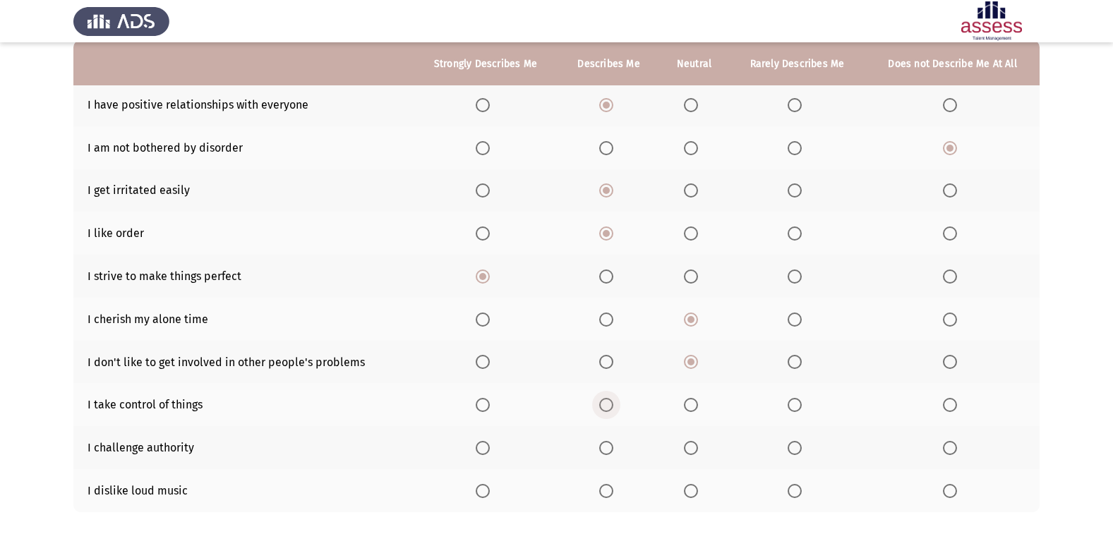
click at [606, 403] on input "Select an option" at bounding box center [606, 405] width 14 height 14
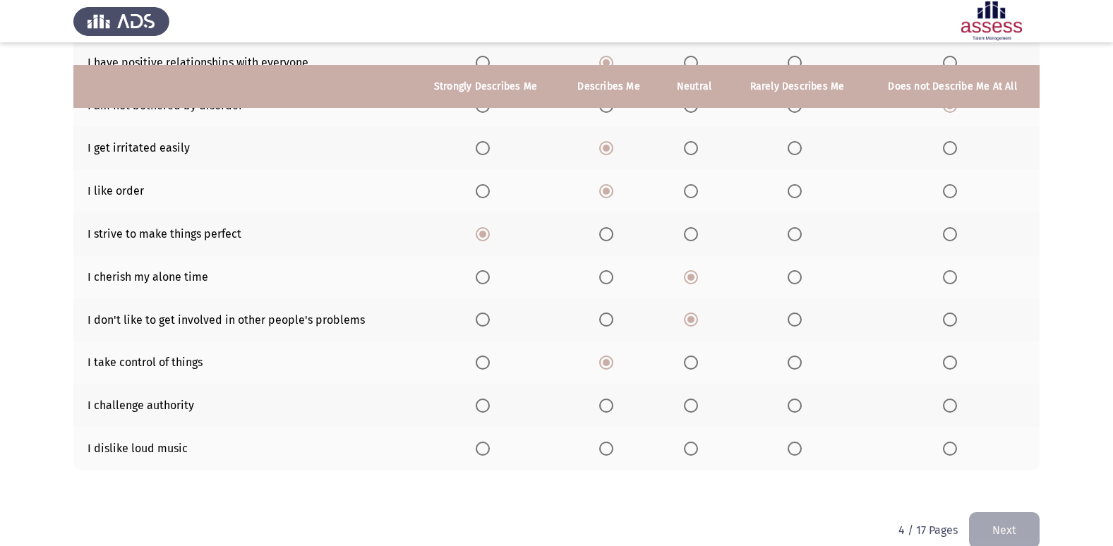
scroll to position [206, 0]
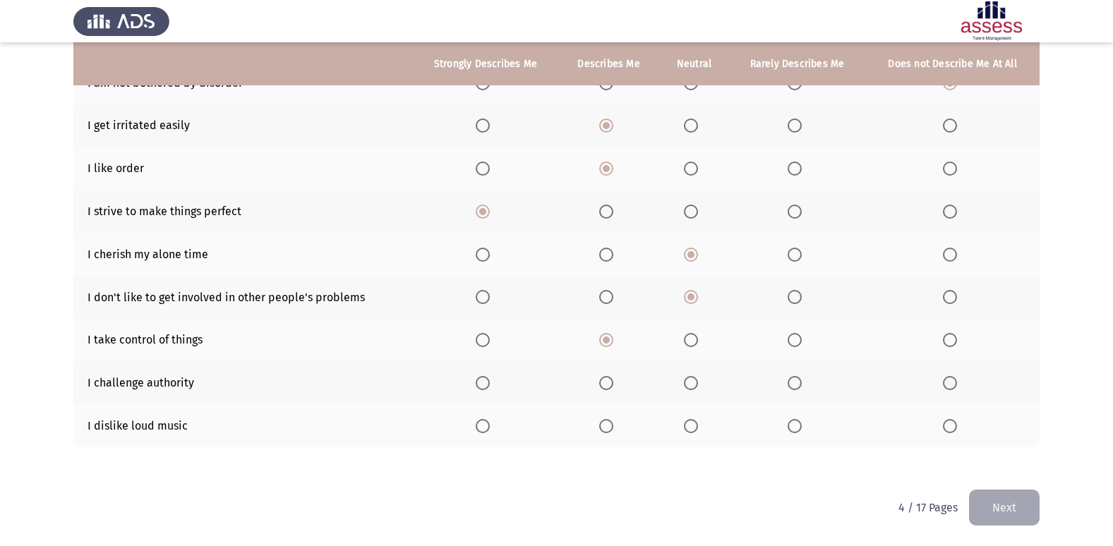
click at [793, 382] on span "Select an option" at bounding box center [795, 383] width 14 height 14
click at [793, 382] on input "Select an option" at bounding box center [795, 383] width 14 height 14
click at [692, 423] on span "Select an option" at bounding box center [691, 426] width 14 height 14
click at [692, 423] on input "Select an option" at bounding box center [691, 426] width 14 height 14
click at [1000, 502] on button "Next" at bounding box center [1004, 508] width 71 height 36
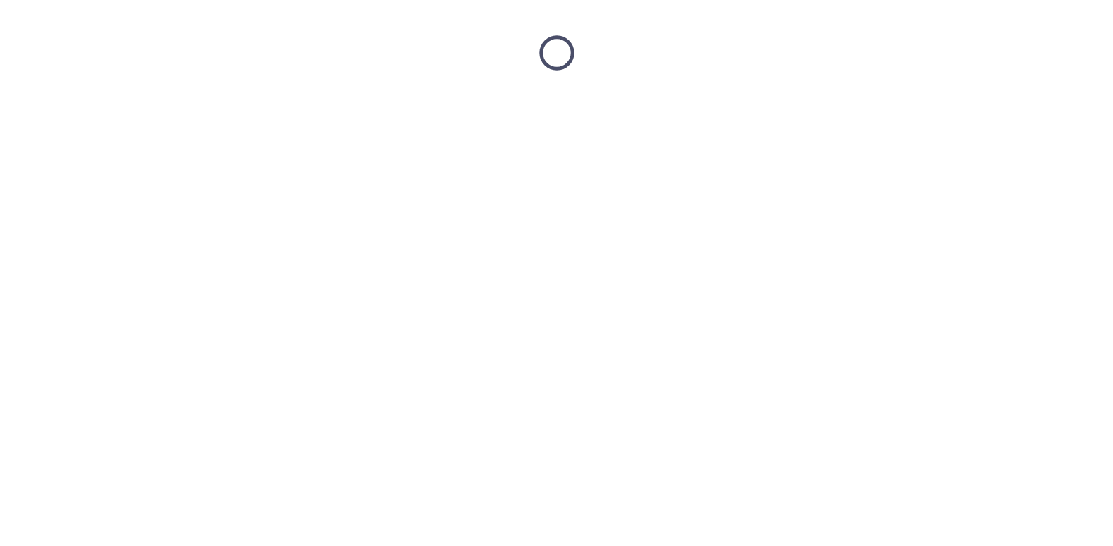
scroll to position [0, 0]
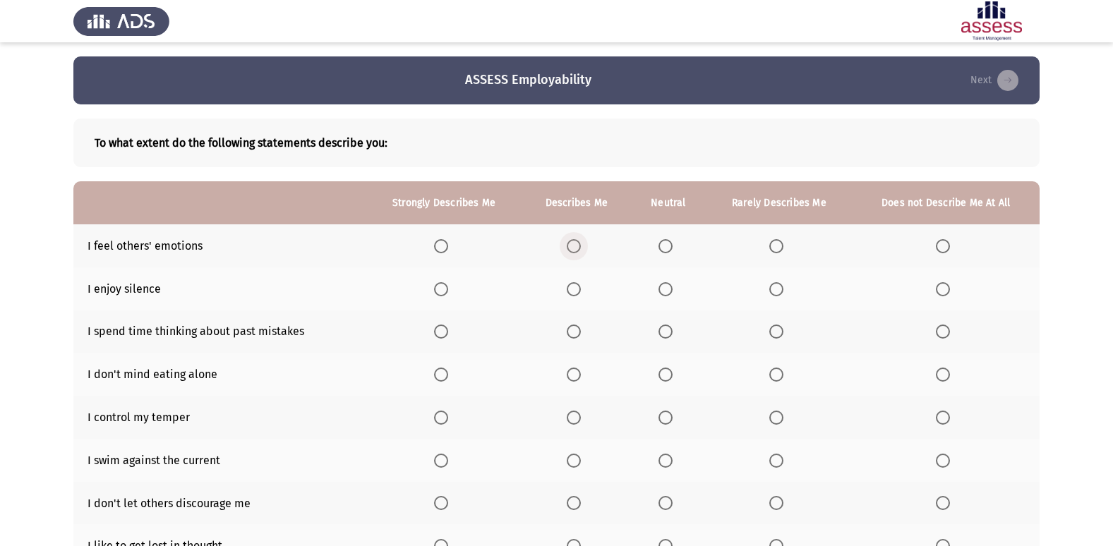
click at [574, 248] on span "Select an option" at bounding box center [574, 246] width 14 height 14
click at [574, 248] on input "Select an option" at bounding box center [574, 246] width 14 height 14
click at [663, 290] on span "Select an option" at bounding box center [665, 289] width 14 height 14
click at [663, 290] on input "Select an option" at bounding box center [665, 289] width 14 height 14
click at [439, 333] on span "Select an option" at bounding box center [441, 332] width 14 height 14
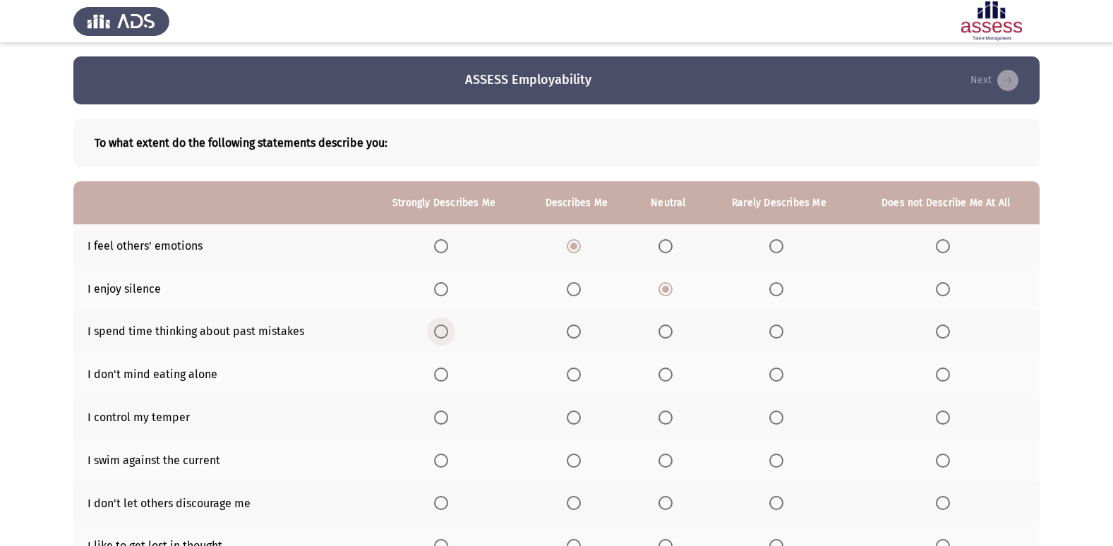
click at [439, 333] on input "Select an option" at bounding box center [441, 332] width 14 height 14
click at [575, 378] on span "Select an option" at bounding box center [574, 375] width 14 height 14
click at [575, 378] on input "Select an option" at bounding box center [574, 375] width 14 height 14
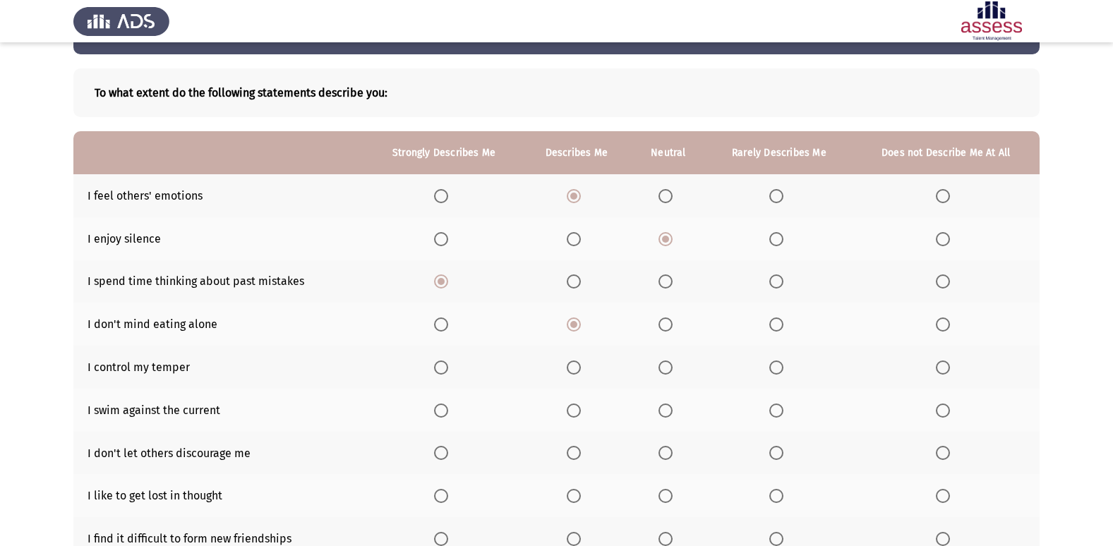
scroll to position [71, 0]
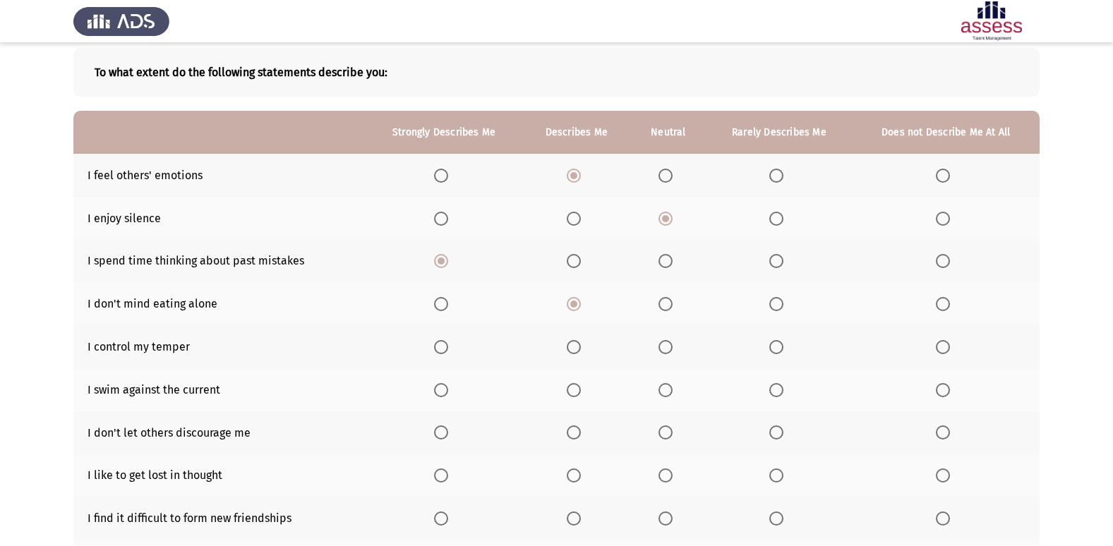
click at [666, 349] on span "Select an option" at bounding box center [665, 347] width 14 height 14
click at [666, 349] on input "Select an option" at bounding box center [665, 347] width 14 height 14
click at [663, 392] on span "Select an option" at bounding box center [665, 390] width 14 height 14
click at [663, 392] on input "Select an option" at bounding box center [665, 390] width 14 height 14
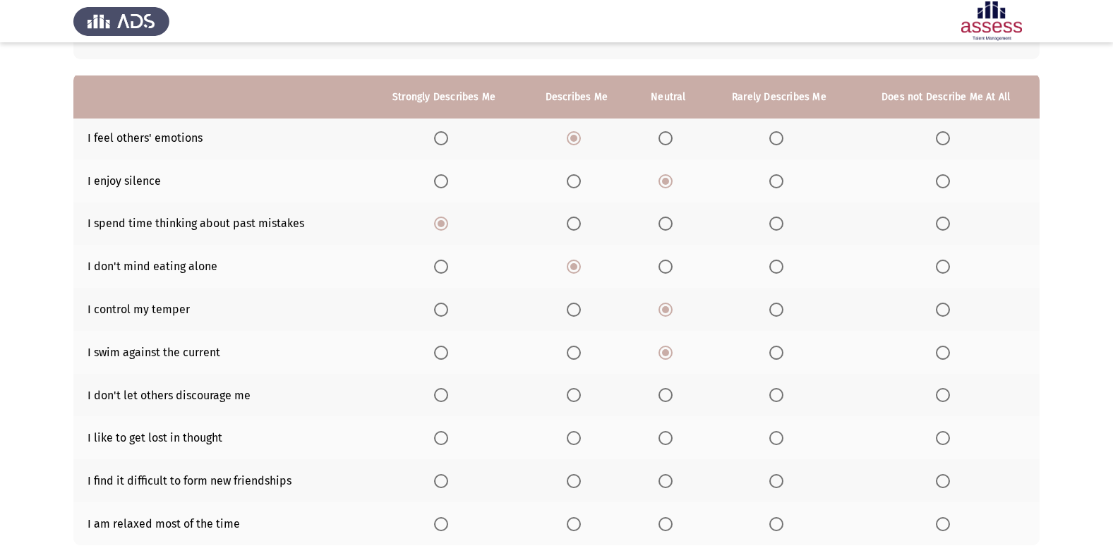
scroll to position [141, 0]
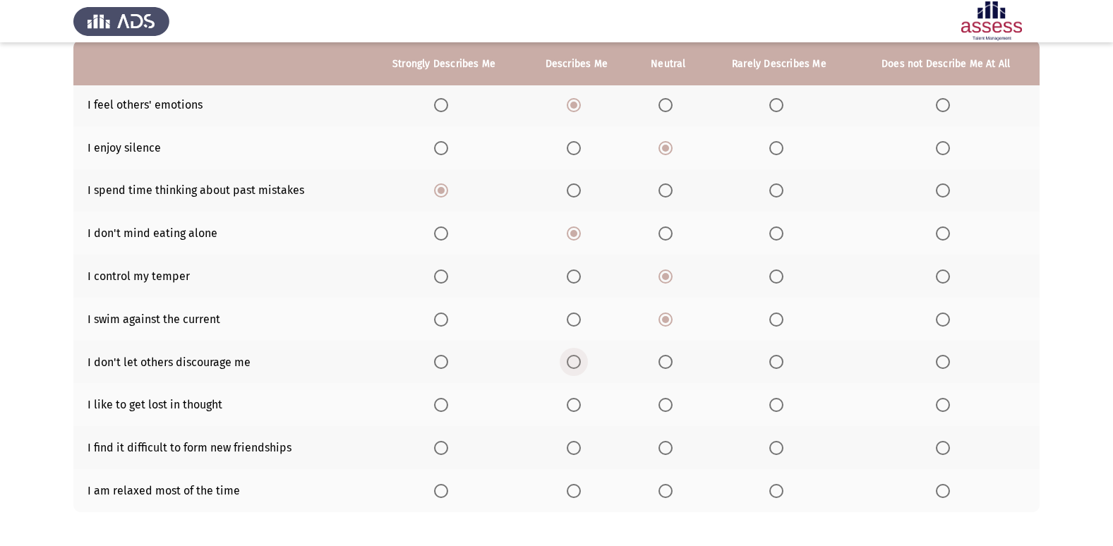
click at [574, 357] on span "Select an option" at bounding box center [574, 362] width 14 height 14
click at [574, 357] on input "Select an option" at bounding box center [574, 362] width 14 height 14
click at [773, 402] on span "Select an option" at bounding box center [776, 405] width 14 height 14
click at [773, 402] on input "Select an option" at bounding box center [776, 405] width 14 height 14
click at [944, 445] on span "Select an option" at bounding box center [943, 448] width 14 height 14
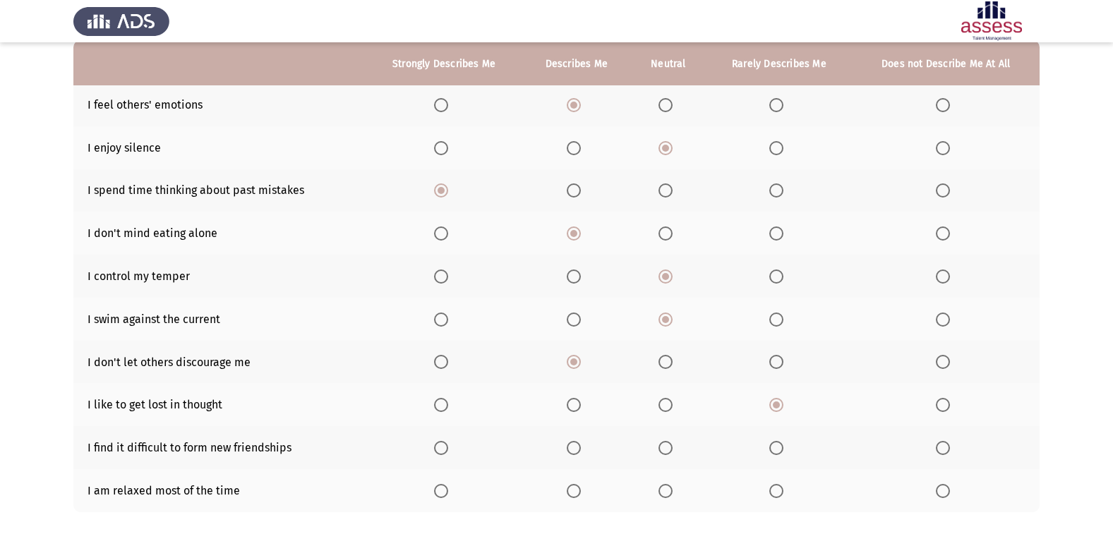
click at [944, 445] on input "Select an option" at bounding box center [943, 448] width 14 height 14
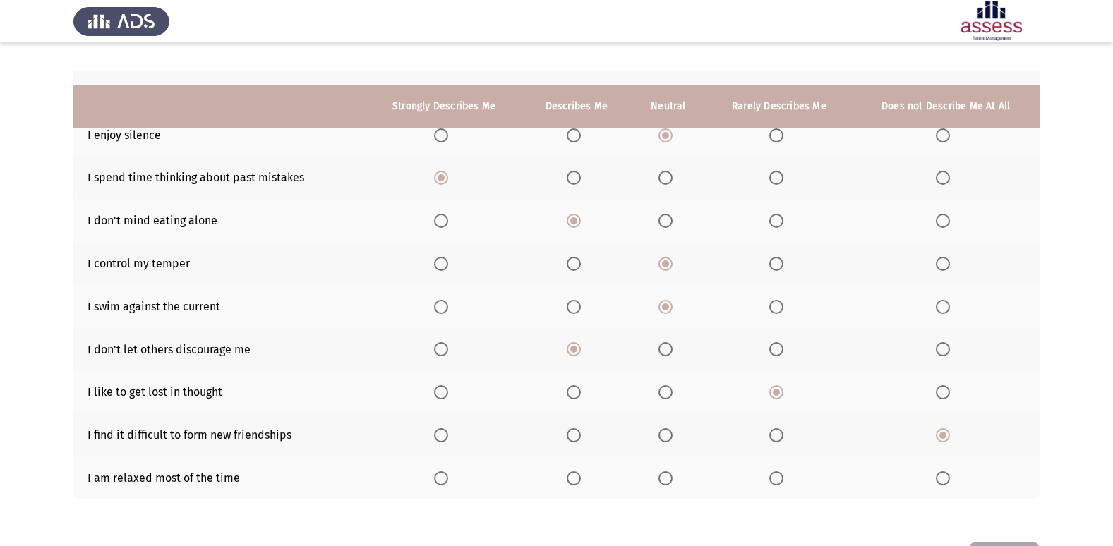
scroll to position [206, 0]
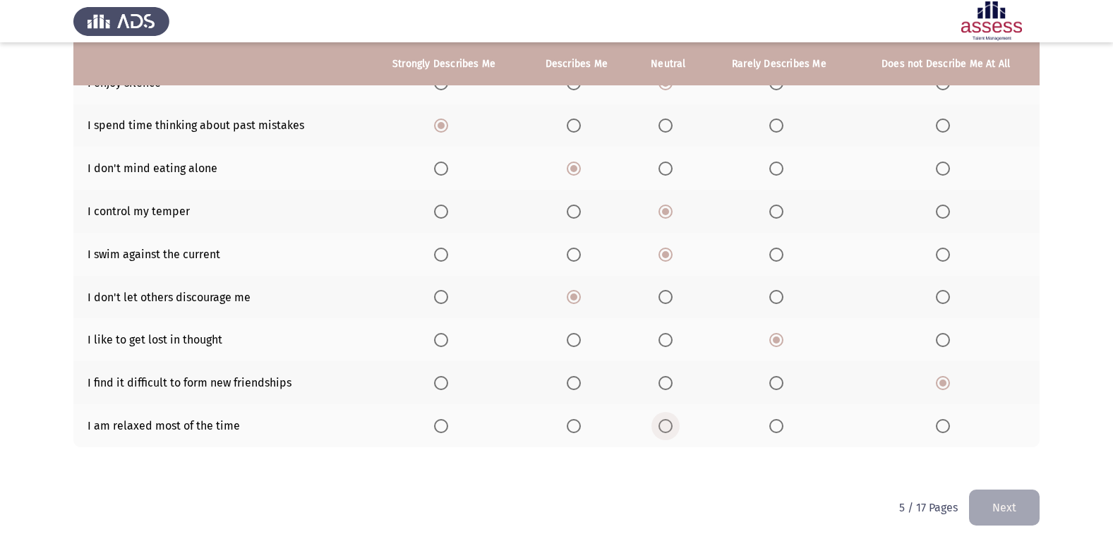
click at [663, 431] on span "Select an option" at bounding box center [665, 426] width 14 height 14
click at [663, 431] on input "Select an option" at bounding box center [665, 426] width 14 height 14
click at [1013, 508] on button "Next" at bounding box center [1004, 508] width 71 height 36
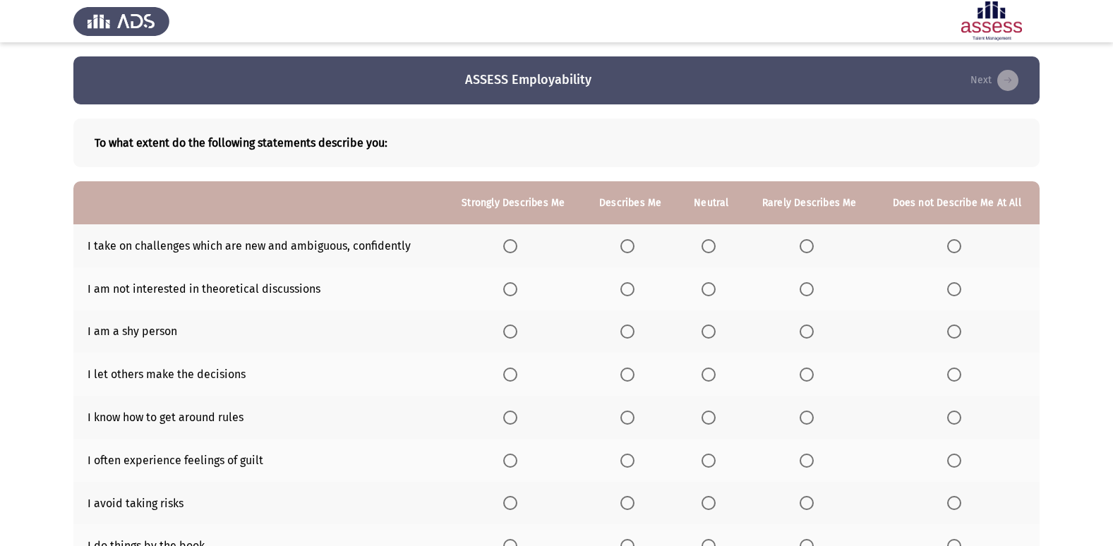
click at [626, 245] on span "Select an option" at bounding box center [627, 246] width 14 height 14
click at [626, 245] on input "Select an option" at bounding box center [627, 246] width 14 height 14
click at [707, 290] on span "Select an option" at bounding box center [708, 289] width 14 height 14
click at [707, 290] on input "Select an option" at bounding box center [708, 289] width 14 height 14
click at [957, 332] on span "Select an option" at bounding box center [954, 332] width 14 height 14
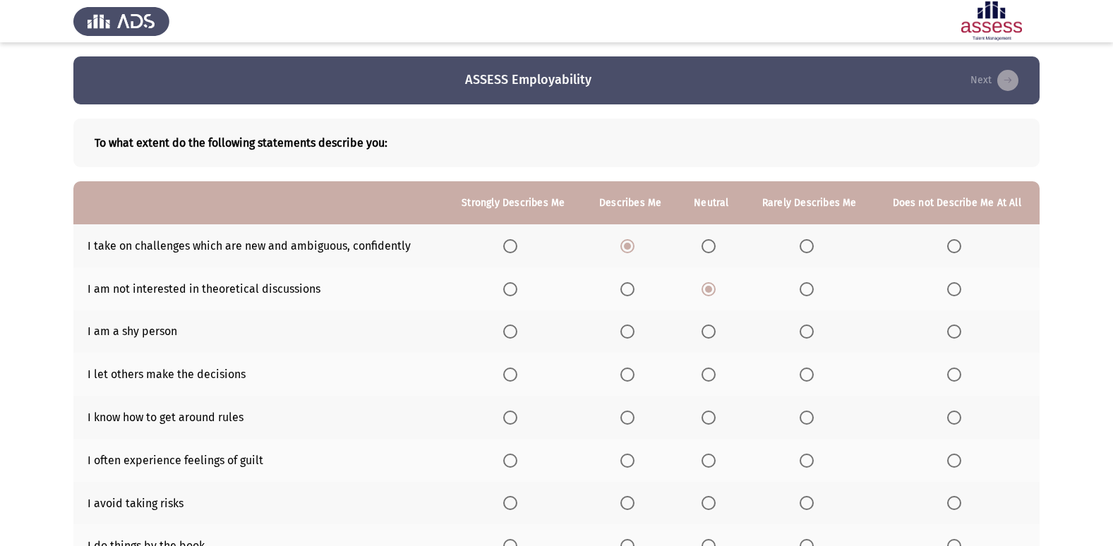
click at [957, 332] on input "Select an option" at bounding box center [954, 332] width 14 height 14
click at [807, 372] on span "Select an option" at bounding box center [807, 375] width 14 height 14
click at [807, 372] on input "Select an option" at bounding box center [807, 375] width 14 height 14
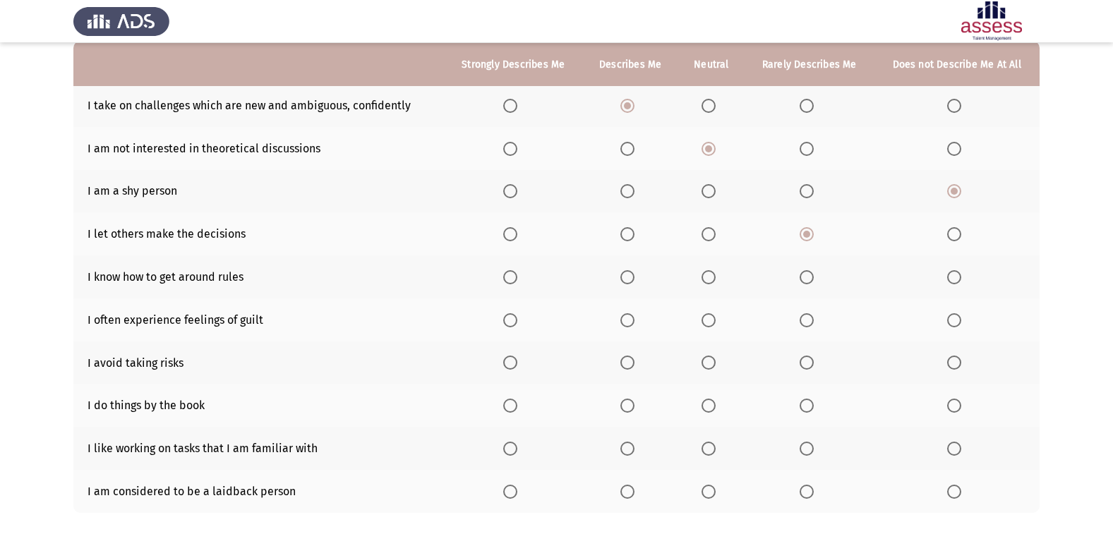
scroll to position [141, 0]
click at [712, 272] on span "Select an option" at bounding box center [708, 277] width 14 height 14
click at [712, 272] on input "Select an option" at bounding box center [708, 277] width 14 height 14
click at [631, 320] on span "Select an option" at bounding box center [627, 320] width 14 height 14
click at [631, 320] on input "Select an option" at bounding box center [627, 320] width 14 height 14
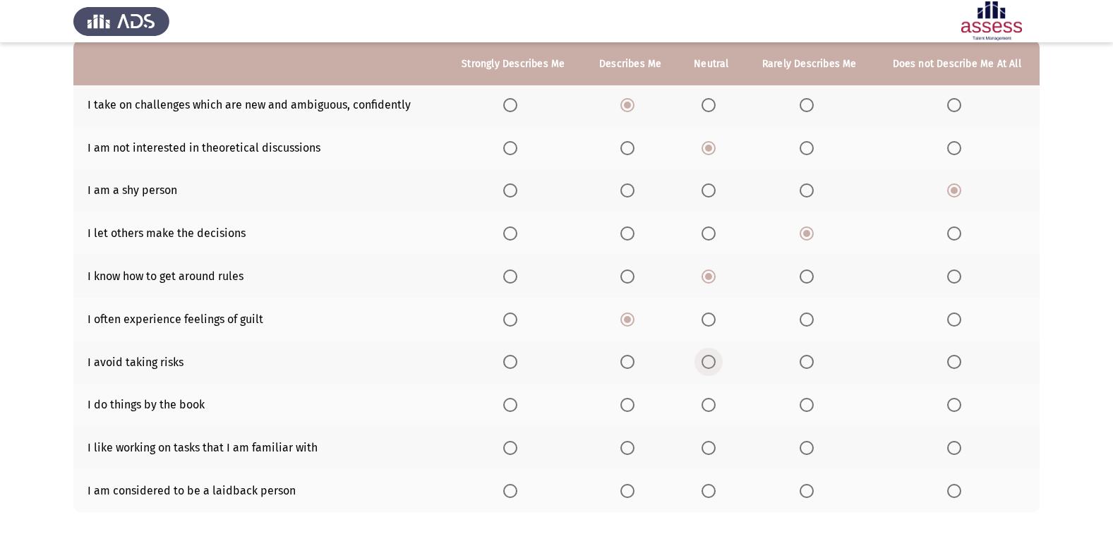
click at [710, 365] on span "Select an option" at bounding box center [708, 362] width 14 height 14
click at [710, 365] on input "Select an option" at bounding box center [708, 362] width 14 height 14
click at [629, 406] on span "Select an option" at bounding box center [627, 405] width 14 height 14
click at [629, 406] on input "Select an option" at bounding box center [627, 405] width 14 height 14
click at [627, 449] on span "Select an option" at bounding box center [627, 448] width 14 height 14
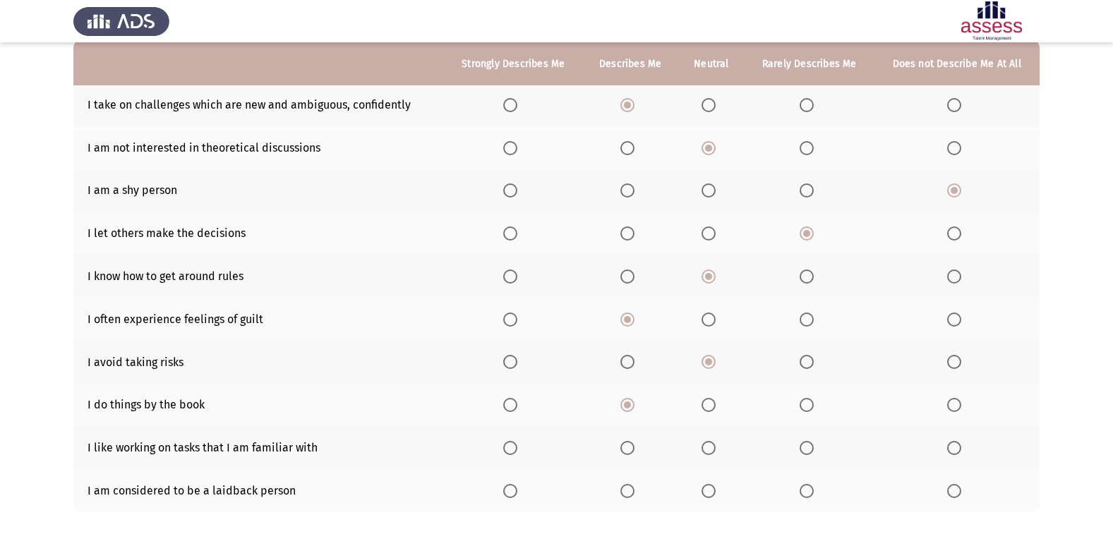
click at [627, 449] on input "Select an option" at bounding box center [627, 448] width 14 height 14
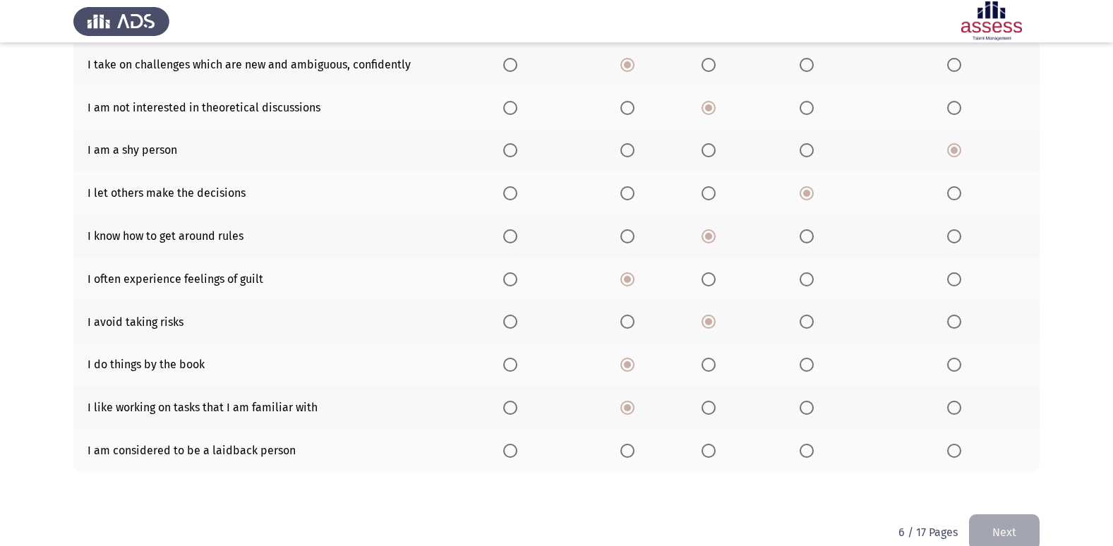
scroll to position [206, 0]
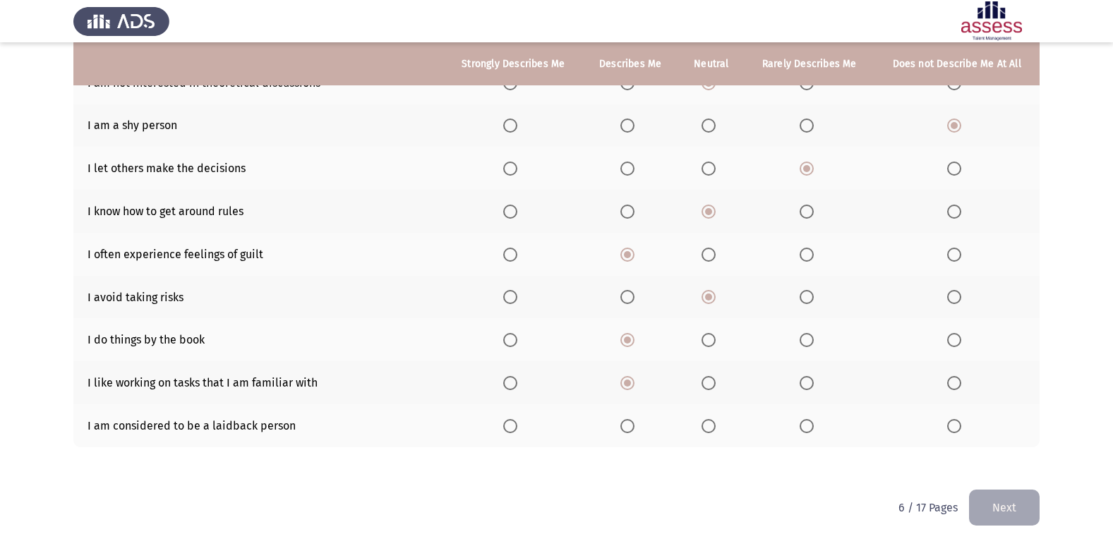
click at [713, 424] on span "Select an option" at bounding box center [708, 426] width 14 height 14
click at [713, 424] on input "Select an option" at bounding box center [708, 426] width 14 height 14
click at [989, 504] on button "Next" at bounding box center [1004, 508] width 71 height 36
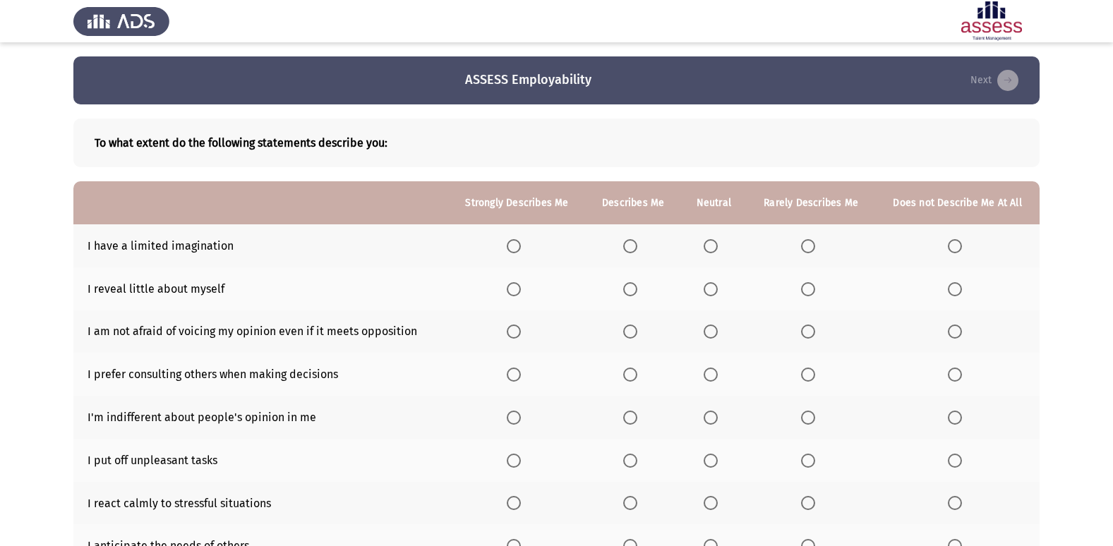
click at [810, 244] on span "Select an option" at bounding box center [808, 246] width 14 height 14
click at [810, 244] on input "Select an option" at bounding box center [808, 246] width 14 height 14
click at [631, 285] on span "Select an option" at bounding box center [630, 289] width 14 height 14
click at [631, 285] on input "Select an option" at bounding box center [630, 289] width 14 height 14
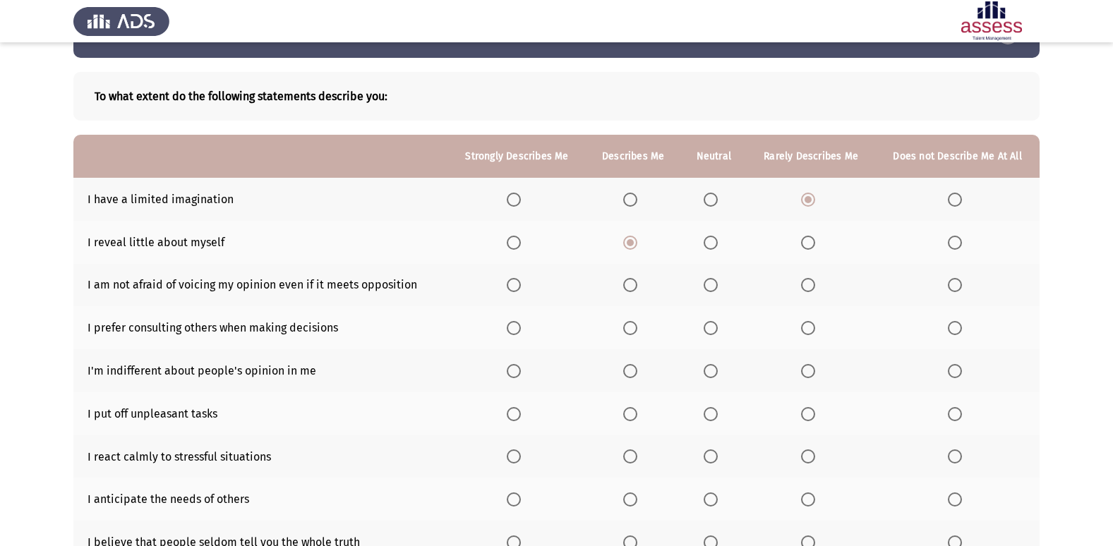
scroll to position [71, 0]
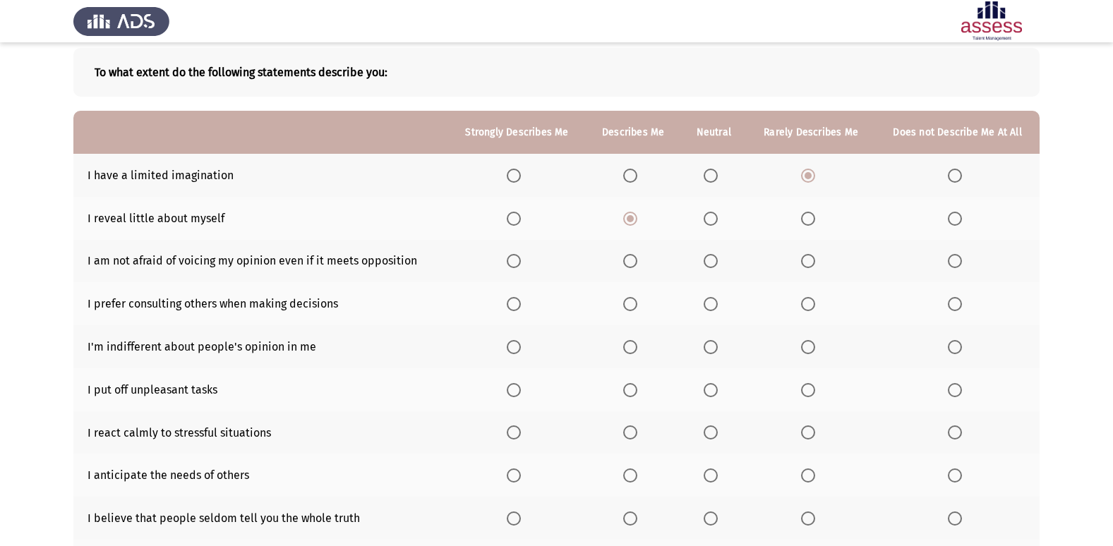
click at [630, 258] on span "Select an option" at bounding box center [630, 261] width 14 height 14
click at [630, 258] on input "Select an option" at bounding box center [630, 261] width 14 height 14
click at [634, 303] on span "Select an option" at bounding box center [630, 304] width 14 height 14
click at [634, 303] on input "Select an option" at bounding box center [630, 304] width 14 height 14
click at [716, 345] on span "Select an option" at bounding box center [711, 347] width 14 height 14
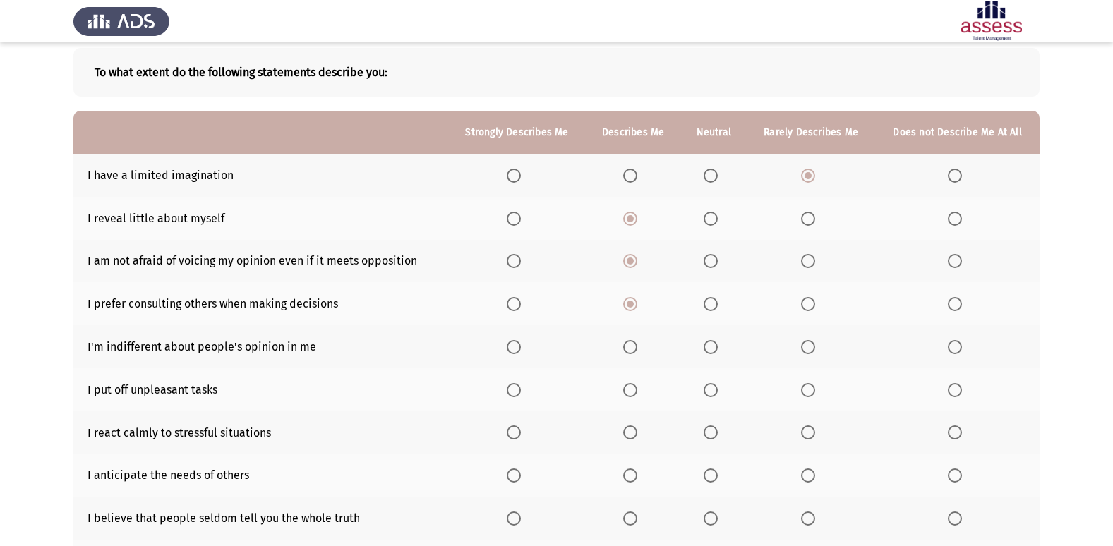
click at [716, 345] on input "Select an option" at bounding box center [711, 347] width 14 height 14
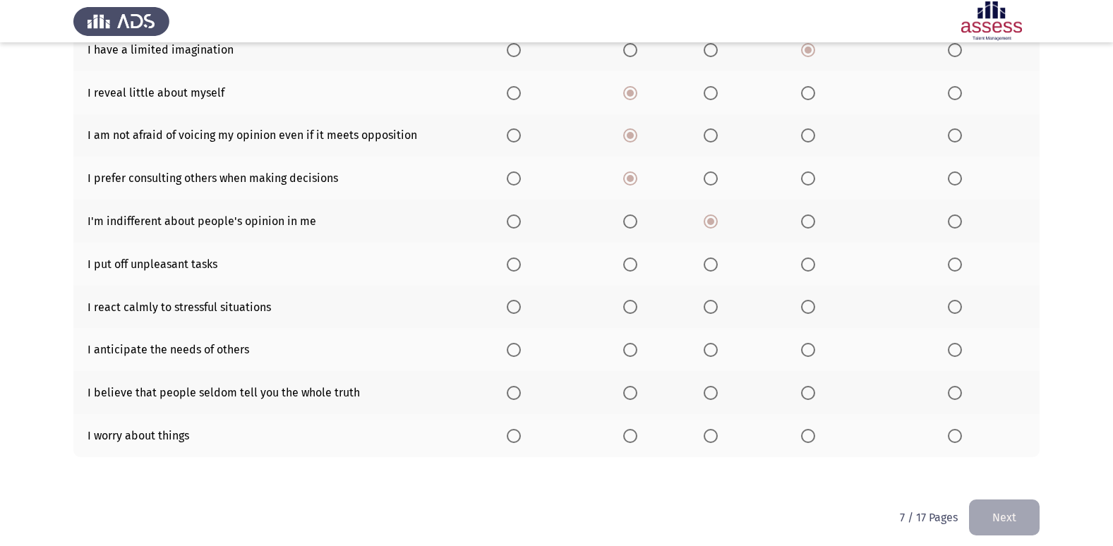
scroll to position [206, 0]
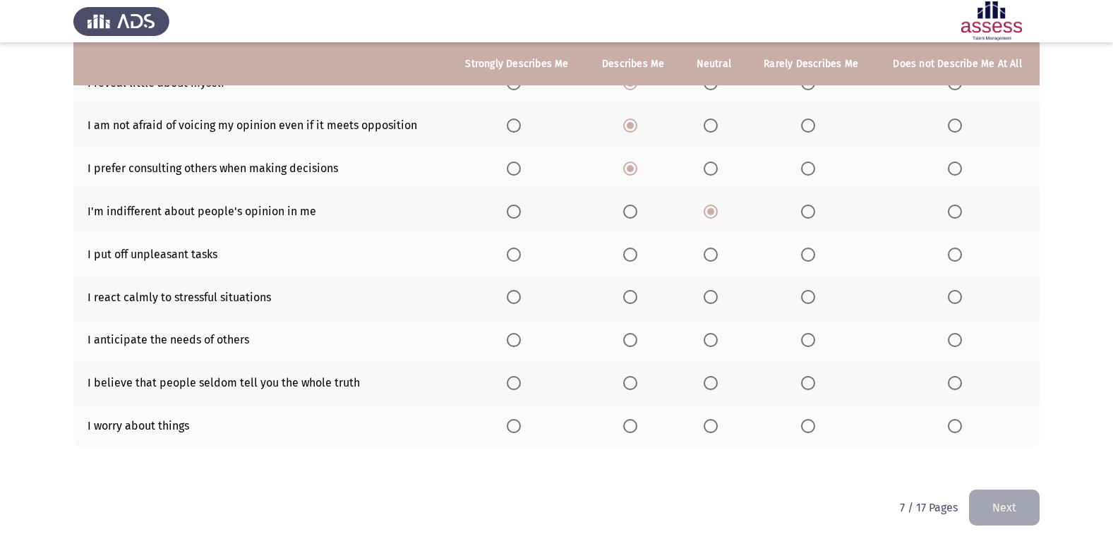
click at [710, 258] on span "Select an option" at bounding box center [711, 255] width 14 height 14
click at [710, 258] on input "Select an option" at bounding box center [711, 255] width 14 height 14
click at [514, 296] on span "Select an option" at bounding box center [514, 297] width 14 height 14
click at [514, 296] on input "Select an option" at bounding box center [514, 297] width 14 height 14
click at [711, 340] on span "Select an option" at bounding box center [711, 340] width 0 height 0
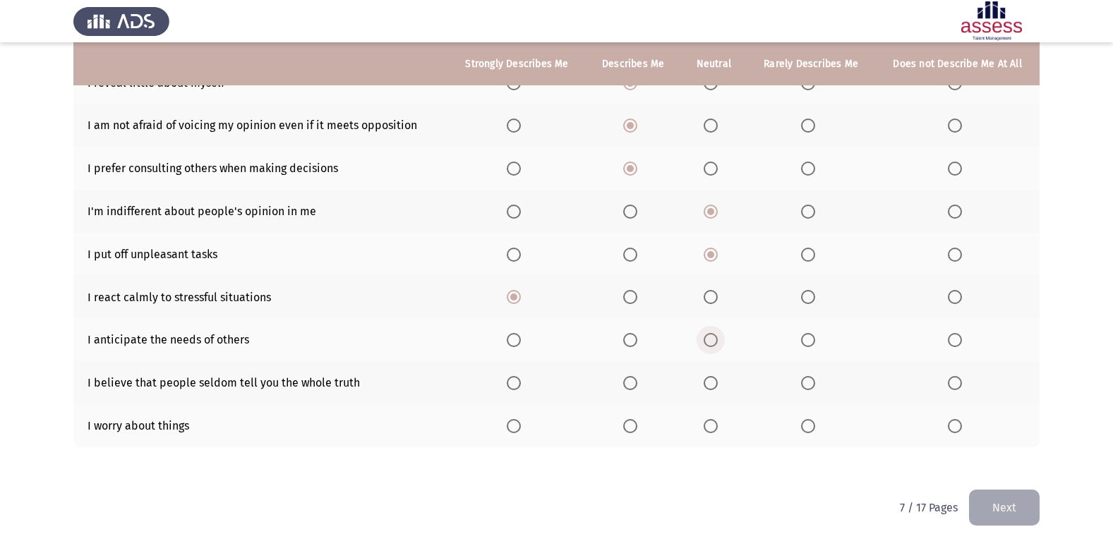
click at [713, 339] on input "Select an option" at bounding box center [711, 340] width 14 height 14
click at [809, 381] on span "Select an option" at bounding box center [808, 383] width 14 height 14
click at [809, 381] on input "Select an option" at bounding box center [808, 383] width 14 height 14
click at [630, 426] on span "Select an option" at bounding box center [630, 426] width 0 height 0
click at [632, 426] on input "Select an option" at bounding box center [630, 426] width 14 height 14
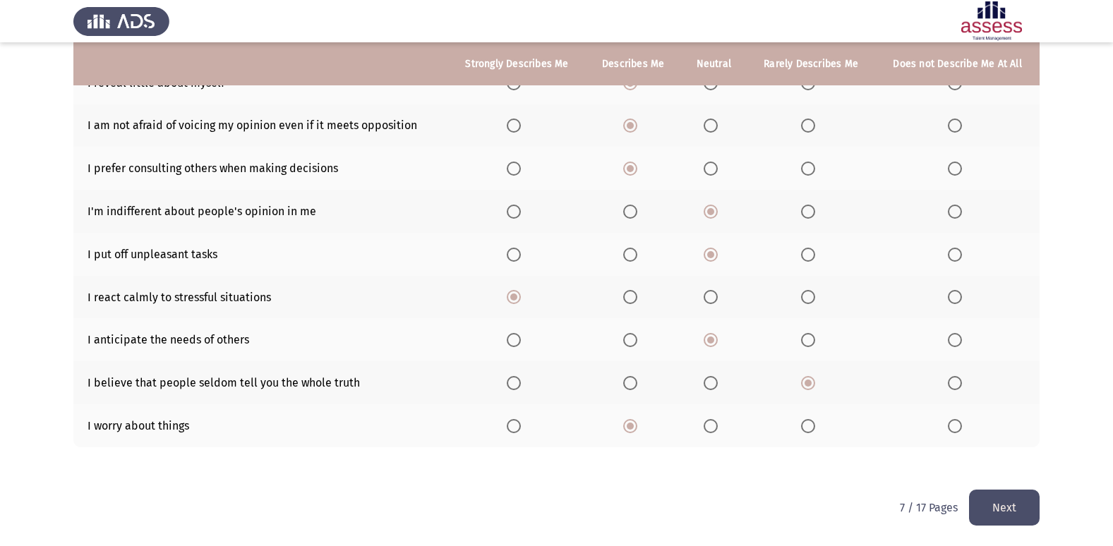
click at [995, 498] on button "Next" at bounding box center [1004, 508] width 71 height 36
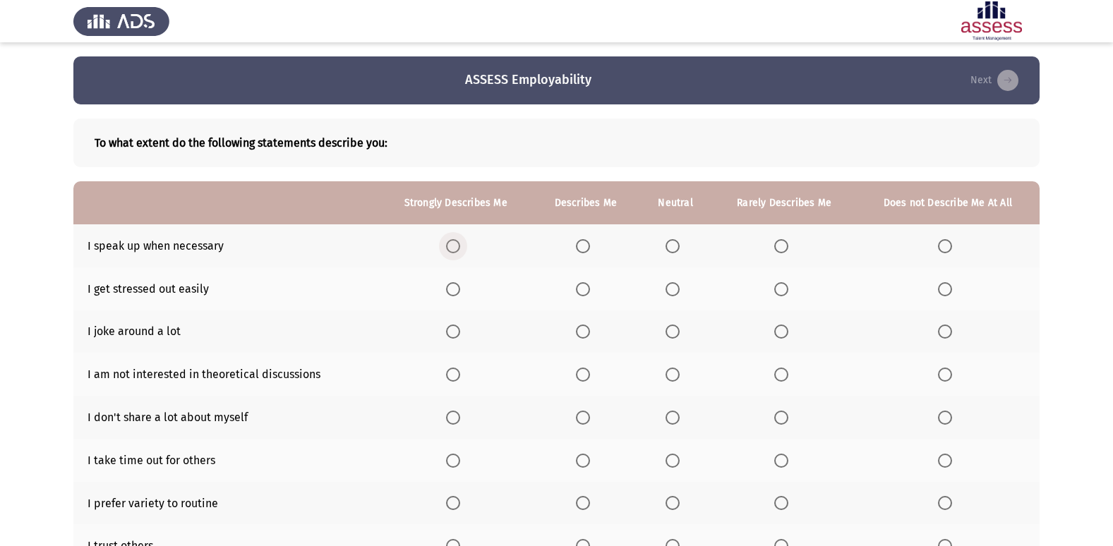
click at [452, 245] on span "Select an option" at bounding box center [453, 246] width 14 height 14
click at [452, 245] on input "Select an option" at bounding box center [453, 246] width 14 height 14
click at [670, 289] on span "Select an option" at bounding box center [672, 289] width 14 height 14
click at [670, 289] on input "Select an option" at bounding box center [672, 289] width 14 height 14
click at [447, 331] on span "Select an option" at bounding box center [453, 332] width 14 height 14
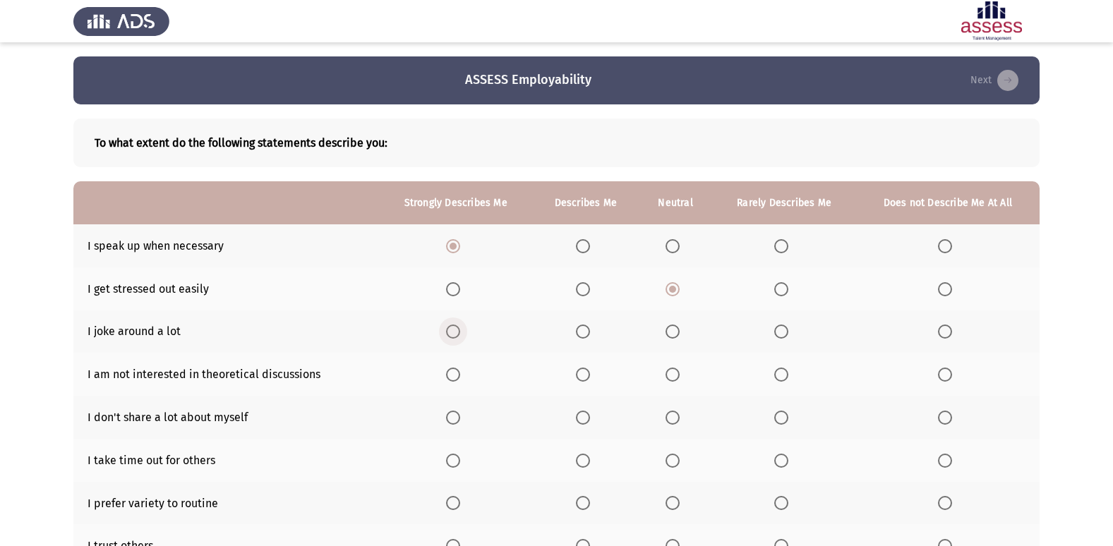
click at [447, 331] on input "Select an option" at bounding box center [453, 332] width 14 height 14
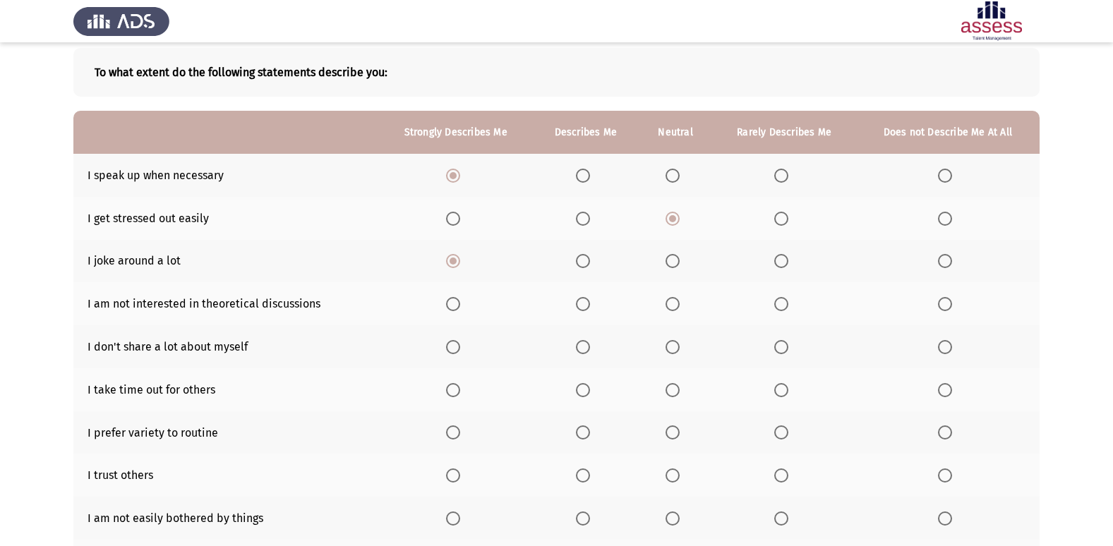
click at [673, 302] on span "Select an option" at bounding box center [672, 304] width 14 height 14
click at [673, 302] on input "Select an option" at bounding box center [672, 304] width 14 height 14
click at [583, 344] on span "Select an option" at bounding box center [583, 347] width 14 height 14
click at [583, 344] on input "Select an option" at bounding box center [583, 347] width 14 height 14
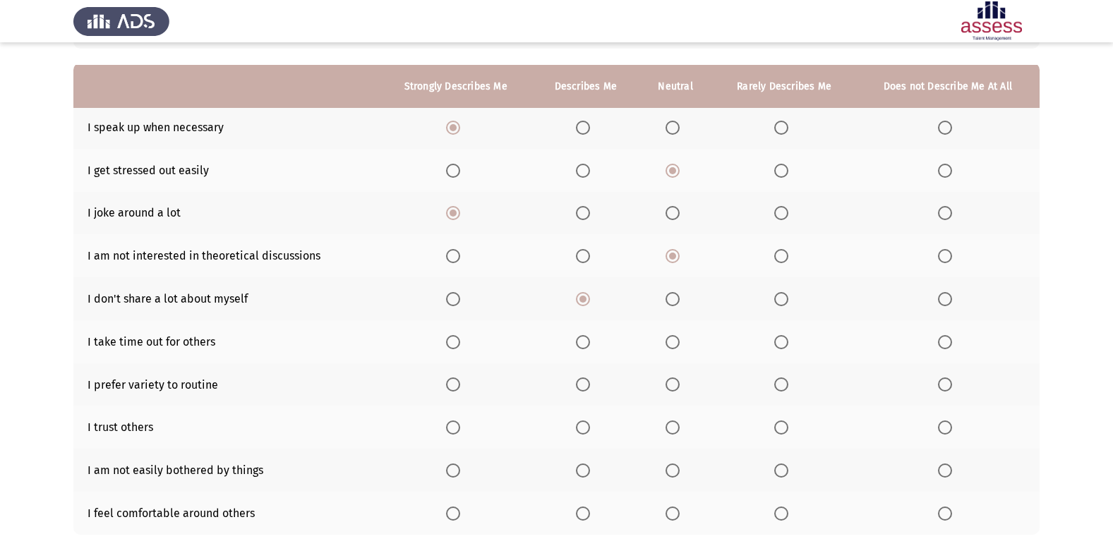
scroll to position [141, 0]
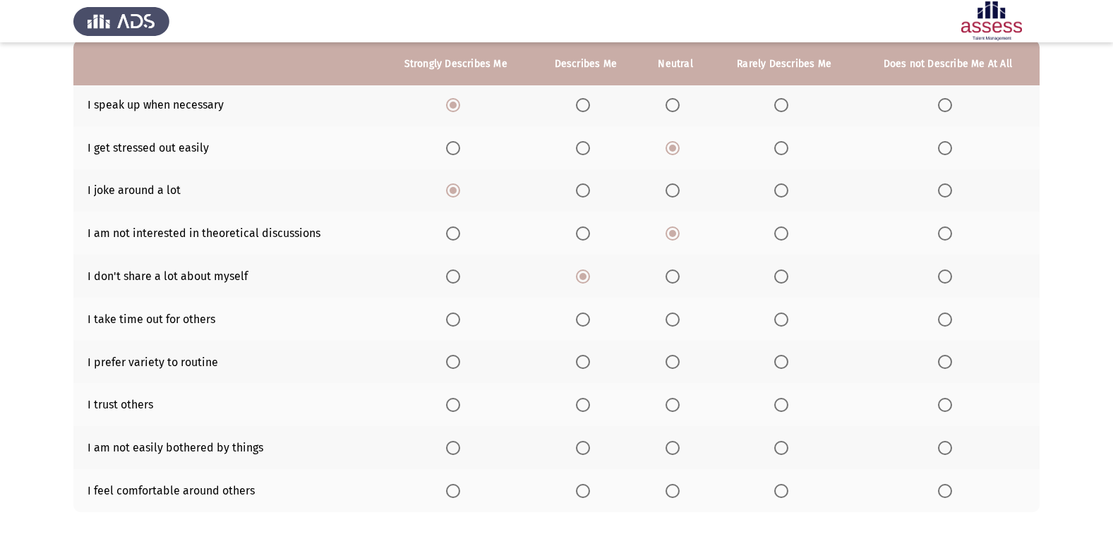
click at [670, 318] on span "Select an option" at bounding box center [672, 320] width 14 height 14
click at [670, 318] on input "Select an option" at bounding box center [672, 320] width 14 height 14
click at [582, 358] on span "Select an option" at bounding box center [583, 362] width 14 height 14
click at [582, 358] on input "Select an option" at bounding box center [583, 362] width 14 height 14
click at [945, 402] on span "Select an option" at bounding box center [945, 405] width 14 height 14
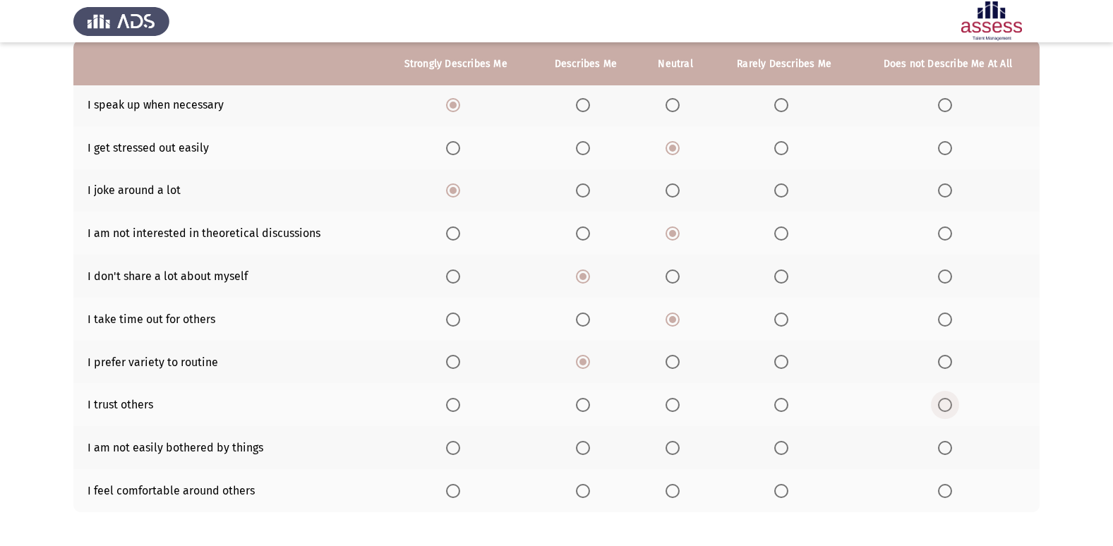
click at [945, 402] on input "Select an option" at bounding box center [945, 405] width 14 height 14
click at [666, 446] on span "Select an option" at bounding box center [672, 448] width 14 height 14
click at [666, 446] on input "Select an option" at bounding box center [672, 448] width 14 height 14
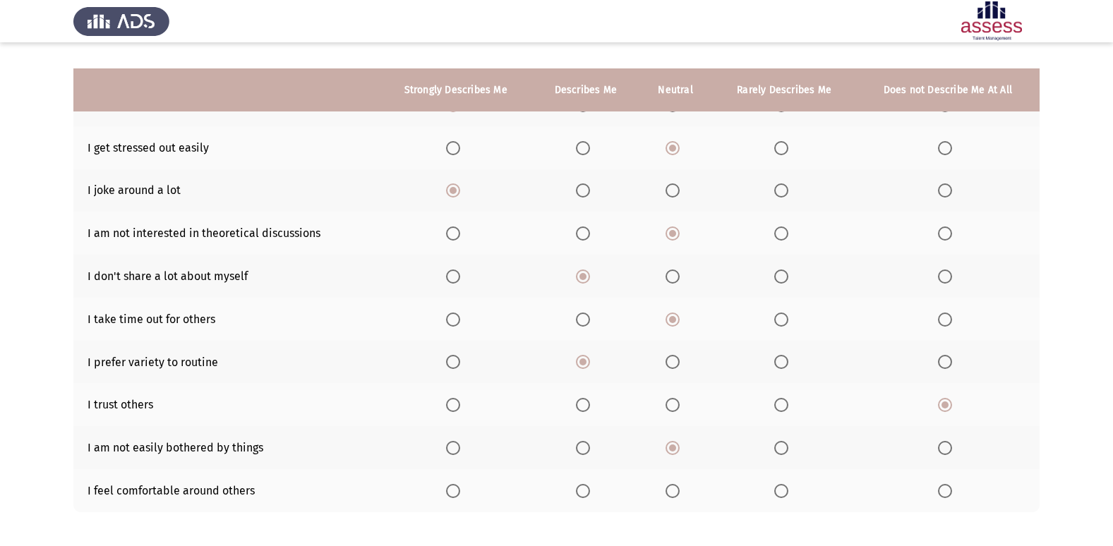
scroll to position [135, 0]
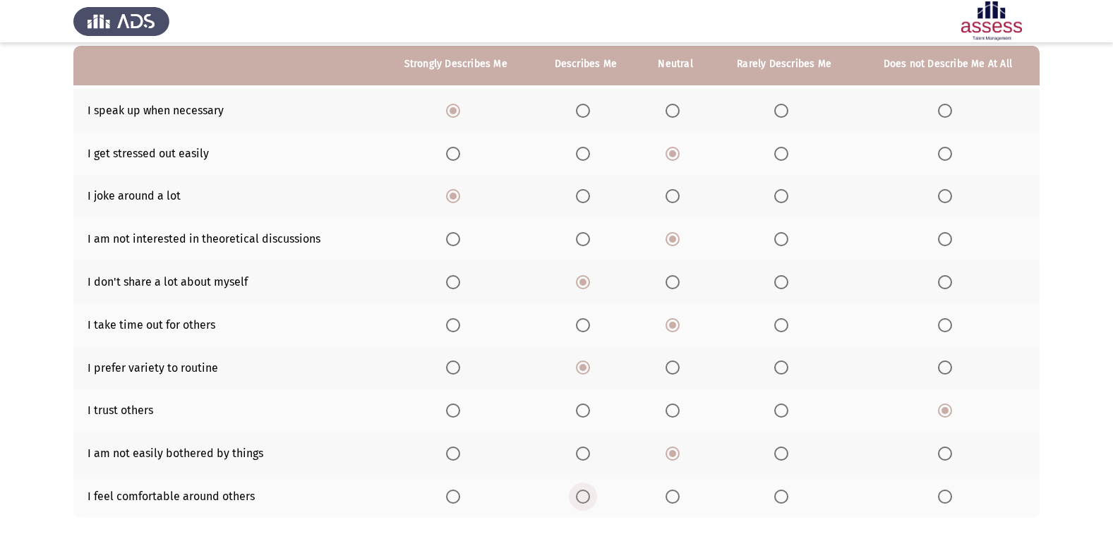
click at [586, 493] on span "Select an option" at bounding box center [583, 497] width 14 height 14
click at [586, 493] on input "Select an option" at bounding box center [583, 497] width 14 height 14
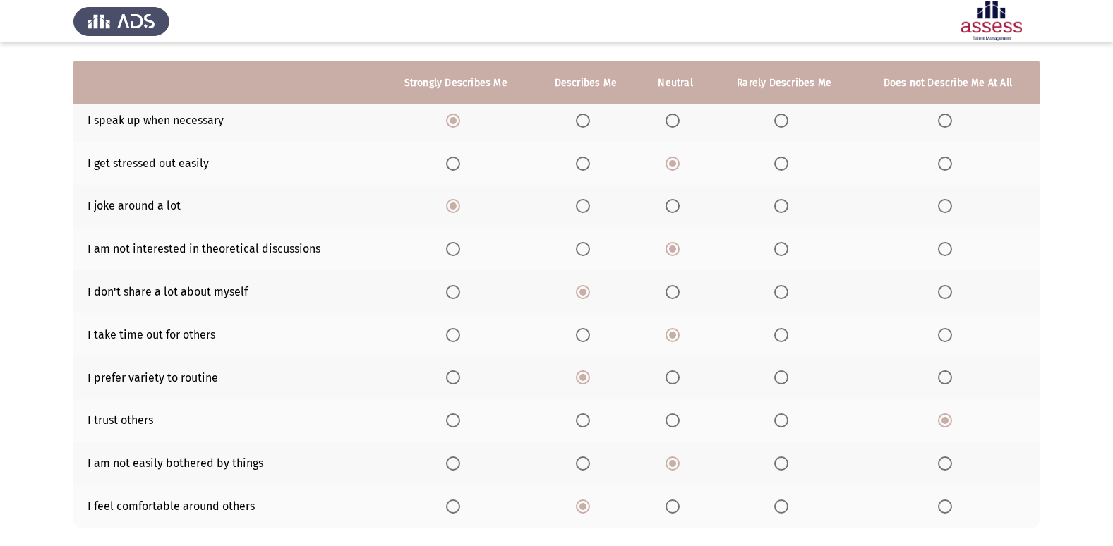
scroll to position [206, 0]
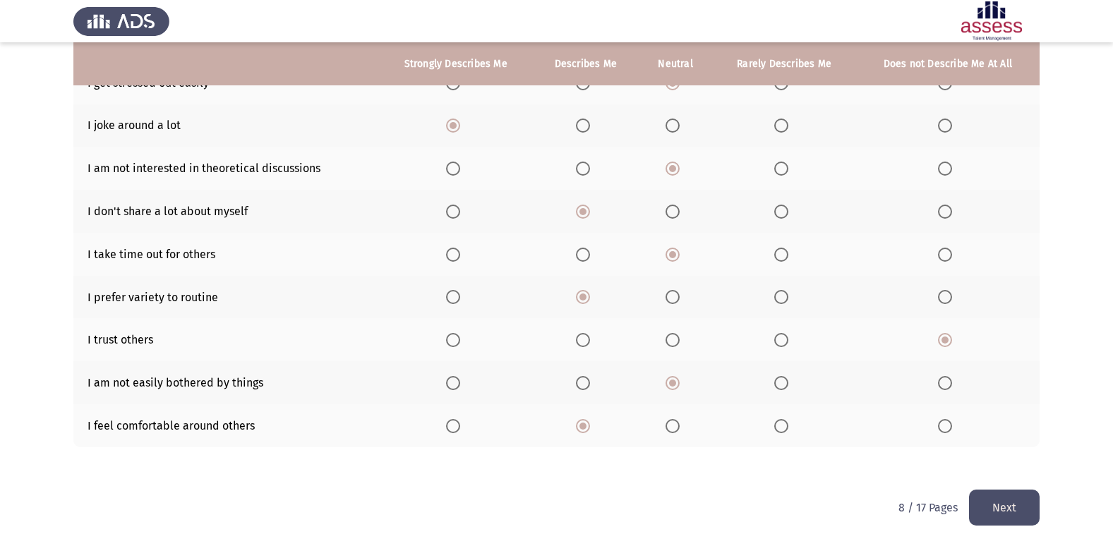
click at [1002, 501] on button "Next" at bounding box center [1004, 508] width 71 height 36
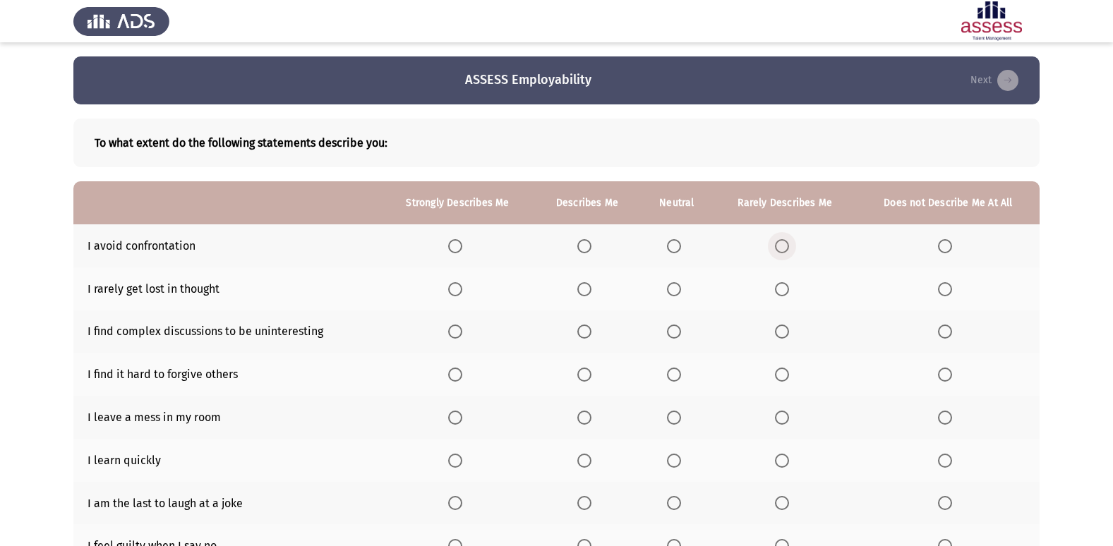
click at [782, 246] on span "Select an option" at bounding box center [782, 246] width 0 height 0
click at [782, 246] on input "Select an option" at bounding box center [782, 246] width 14 height 14
click at [782, 292] on span "Select an option" at bounding box center [782, 289] width 14 height 14
click at [782, 292] on input "Select an option" at bounding box center [782, 289] width 14 height 14
click at [670, 330] on span "Select an option" at bounding box center [674, 332] width 14 height 14
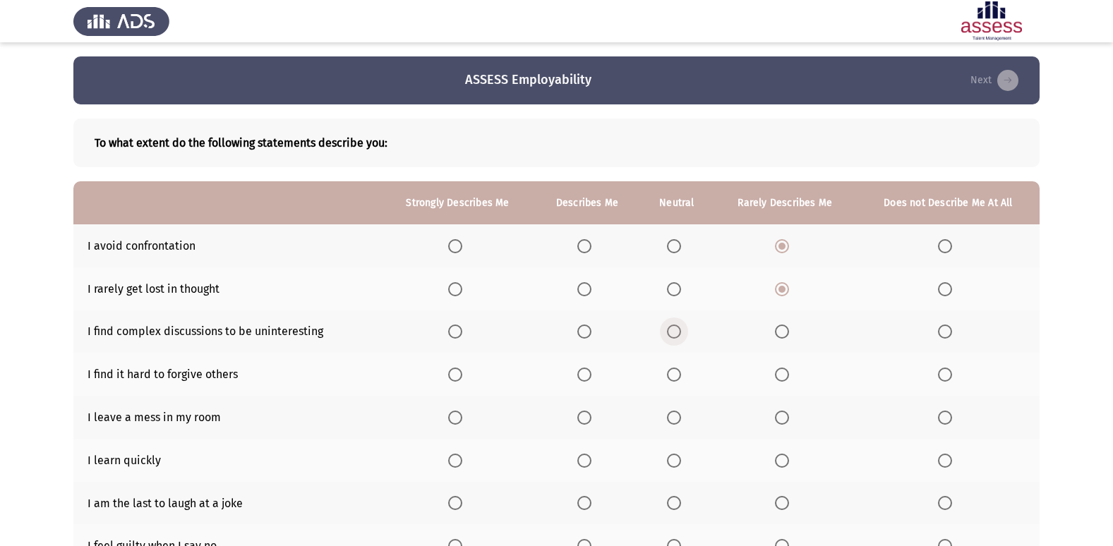
click at [670, 330] on input "Select an option" at bounding box center [674, 332] width 14 height 14
click at [582, 376] on span "Select an option" at bounding box center [584, 375] width 14 height 14
click at [582, 376] on input "Select an option" at bounding box center [584, 375] width 14 height 14
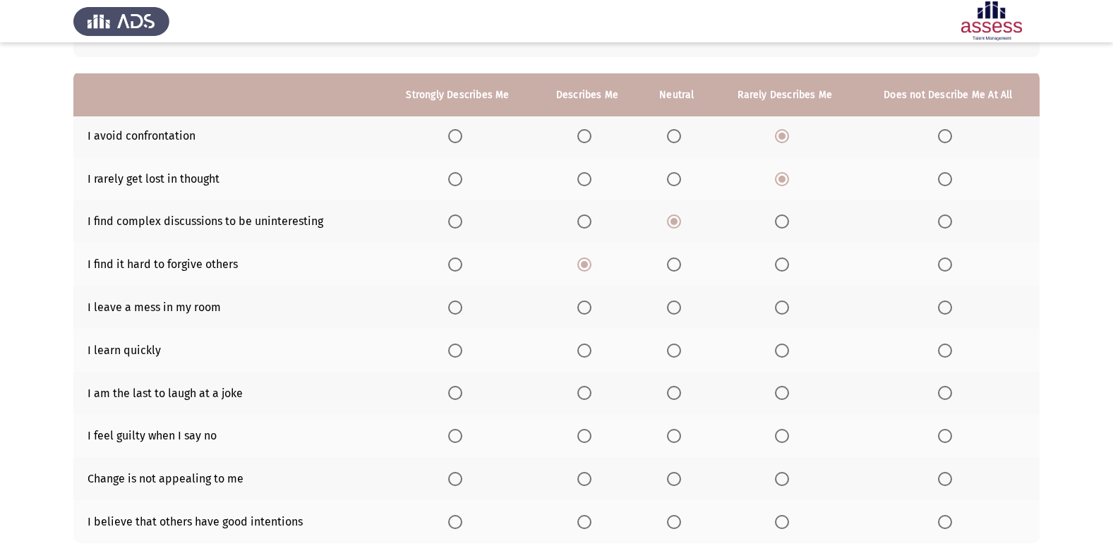
scroll to position [141, 0]
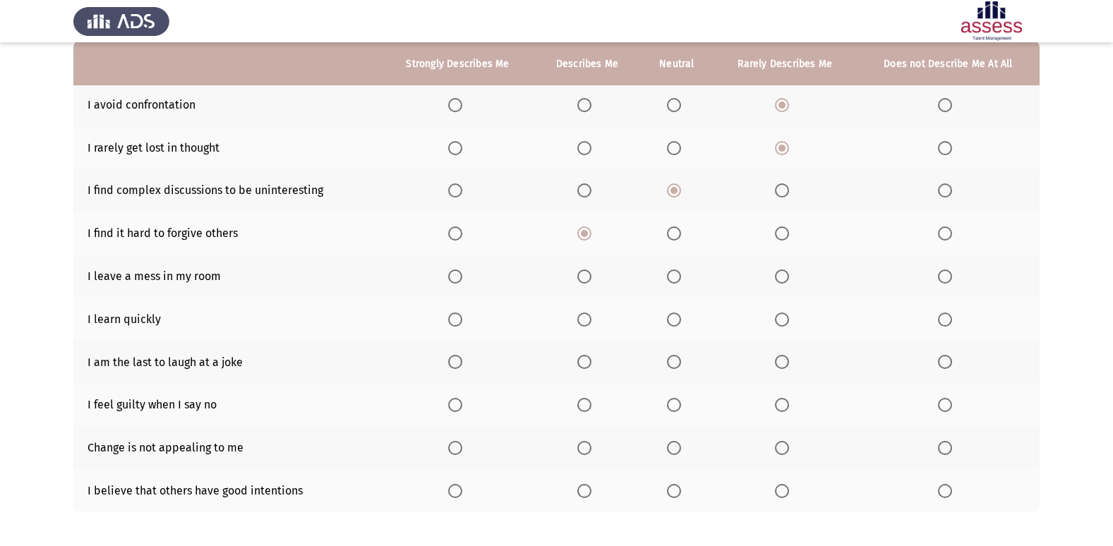
click at [782, 277] on span "Select an option" at bounding box center [782, 277] width 0 height 0
click at [783, 277] on input "Select an option" at bounding box center [782, 277] width 14 height 14
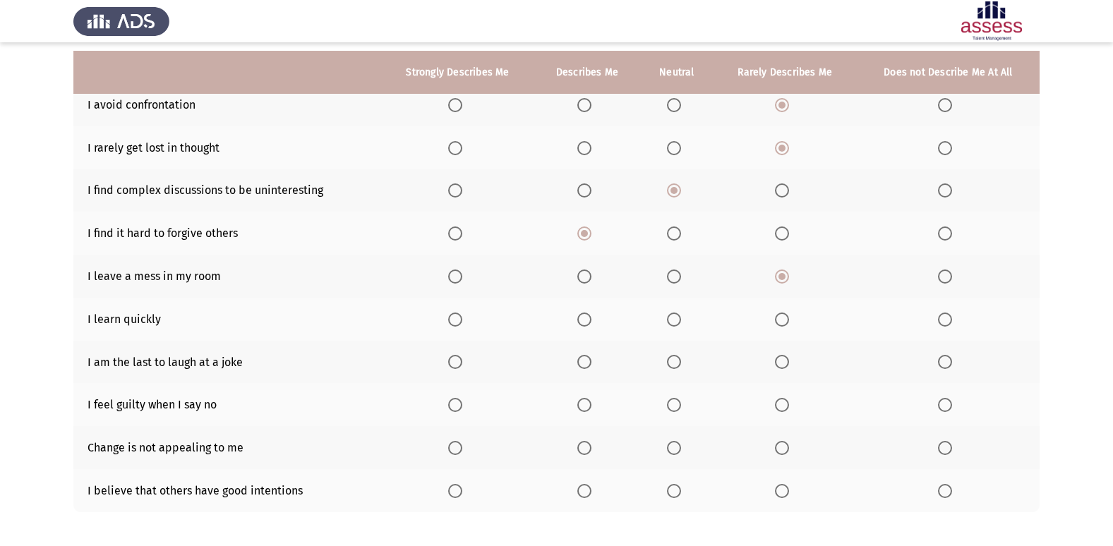
scroll to position [206, 0]
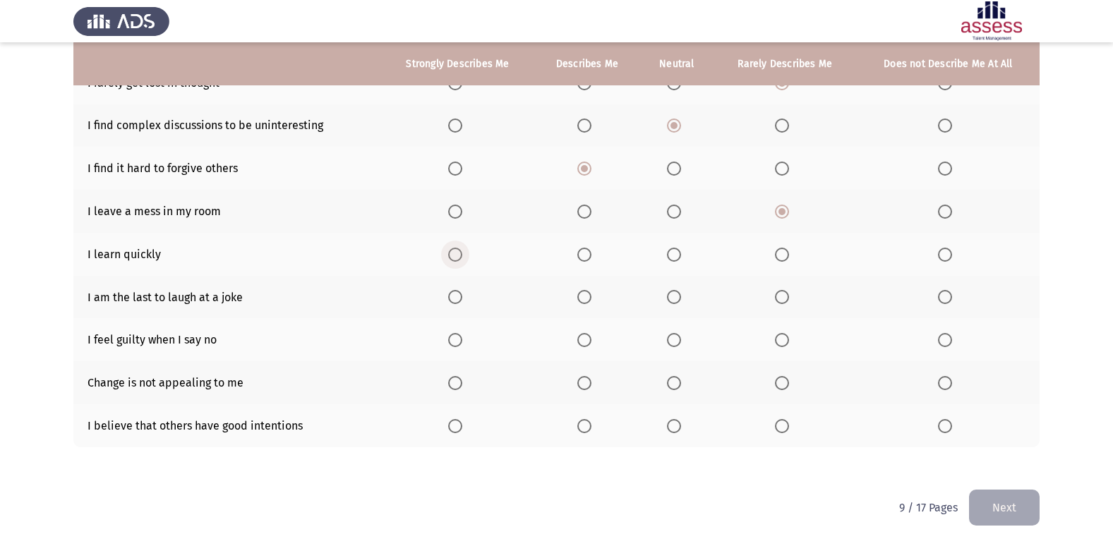
click at [454, 253] on span "Select an option" at bounding box center [455, 255] width 14 height 14
click at [454, 253] on input "Select an option" at bounding box center [455, 255] width 14 height 14
click at [584, 296] on span "Select an option" at bounding box center [584, 297] width 14 height 14
click at [584, 296] on input "Select an option" at bounding box center [584, 297] width 14 height 14
click at [675, 339] on span "Select an option" at bounding box center [674, 340] width 14 height 14
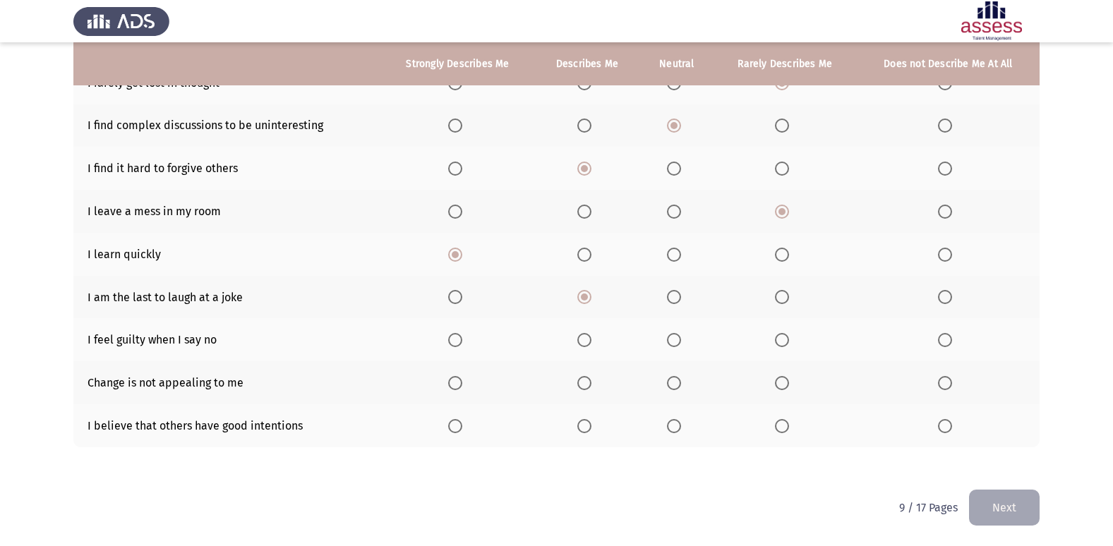
click at [675, 339] on input "Select an option" at bounding box center [674, 340] width 14 height 14
click at [783, 381] on span "Select an option" at bounding box center [782, 383] width 14 height 14
click at [783, 381] on input "Select an option" at bounding box center [782, 383] width 14 height 14
click at [675, 425] on span "Select an option" at bounding box center [674, 426] width 14 height 14
click at [675, 425] on input "Select an option" at bounding box center [674, 426] width 14 height 14
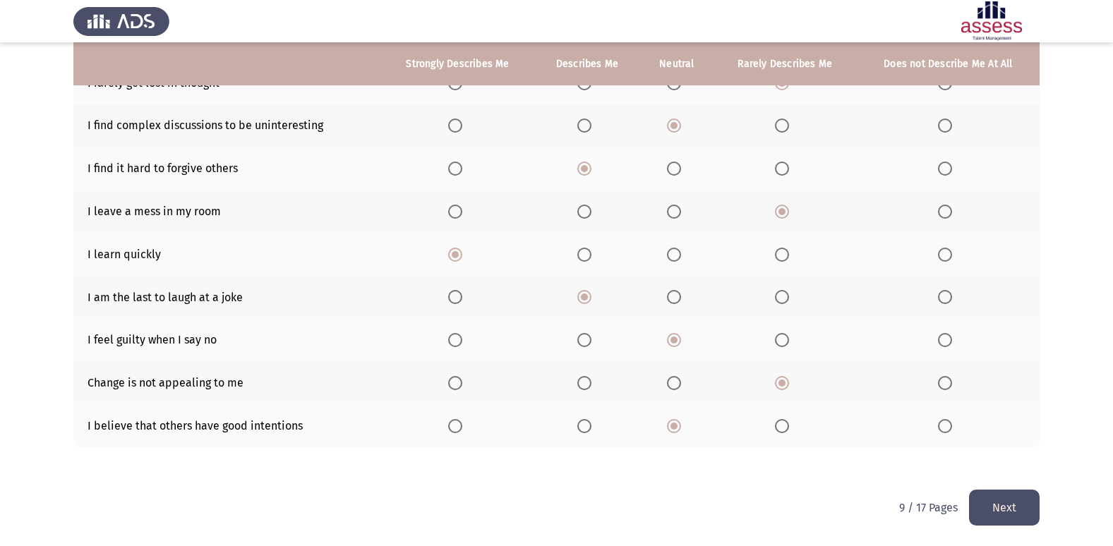
click at [1014, 504] on button "Next" at bounding box center [1004, 508] width 71 height 36
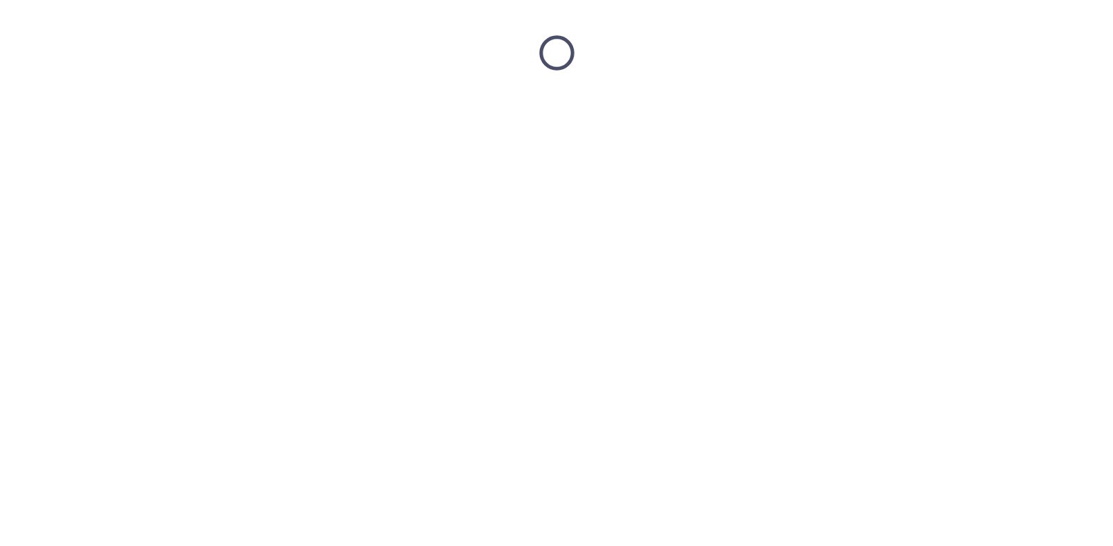
scroll to position [0, 0]
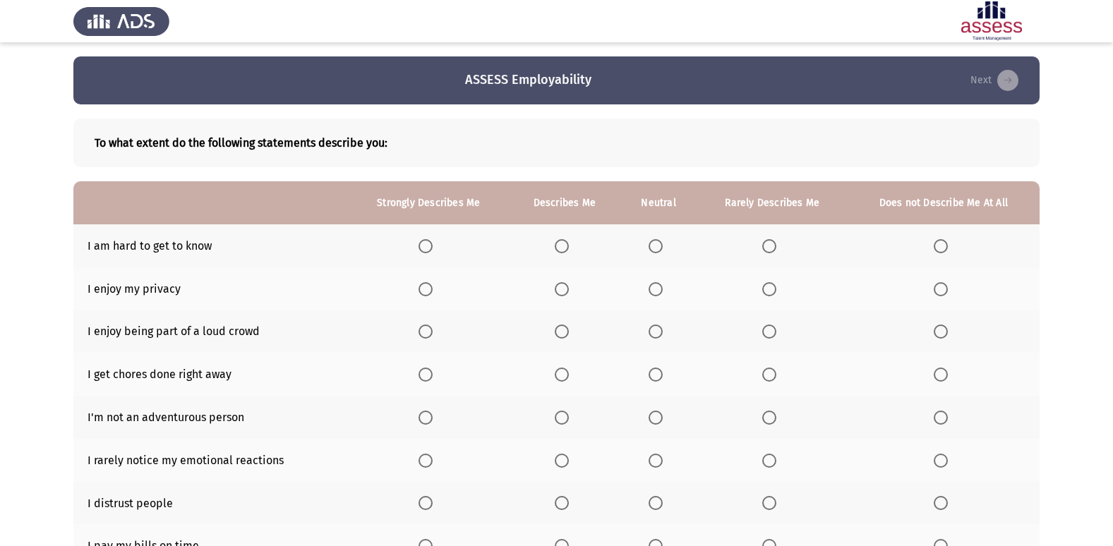
click at [657, 248] on span "Select an option" at bounding box center [656, 246] width 14 height 14
click at [657, 248] on input "Select an option" at bounding box center [656, 246] width 14 height 14
click at [558, 289] on span "Select an option" at bounding box center [562, 289] width 14 height 14
click at [558, 289] on input "Select an option" at bounding box center [562, 289] width 14 height 14
click at [422, 327] on span "Select an option" at bounding box center [425, 332] width 14 height 14
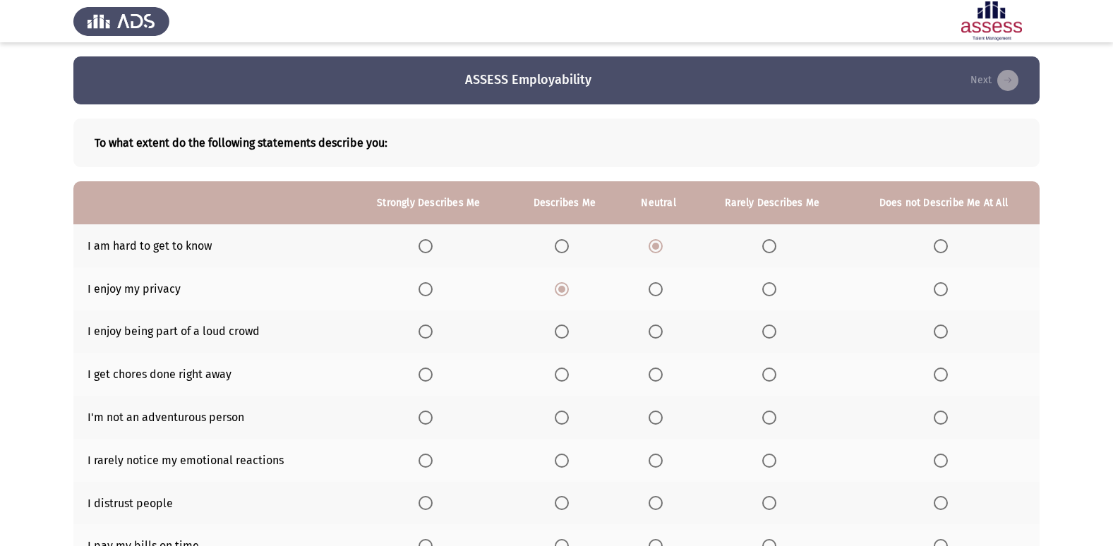
click at [422, 327] on input "Select an option" at bounding box center [425, 332] width 14 height 14
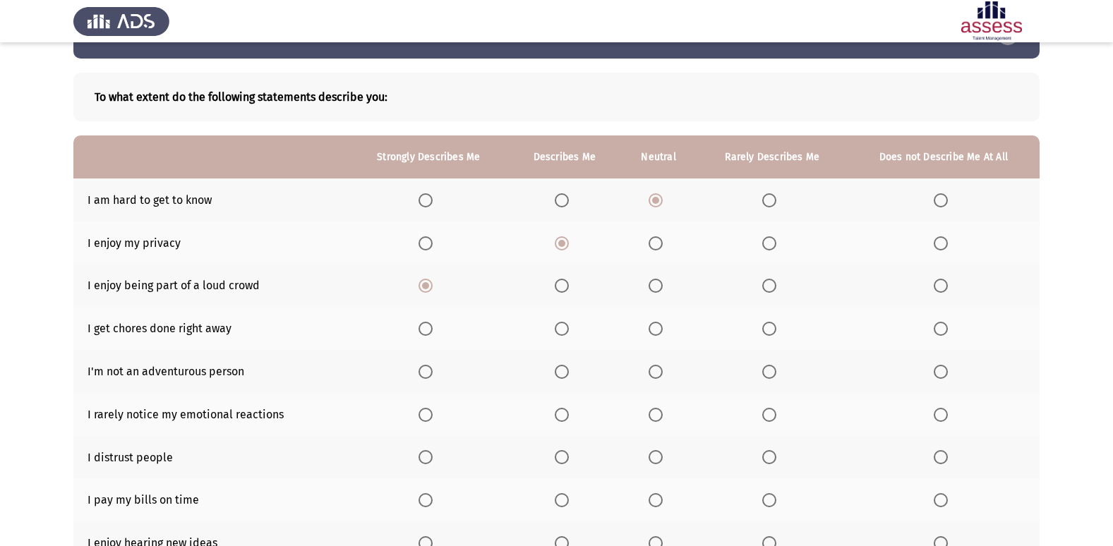
scroll to position [71, 0]
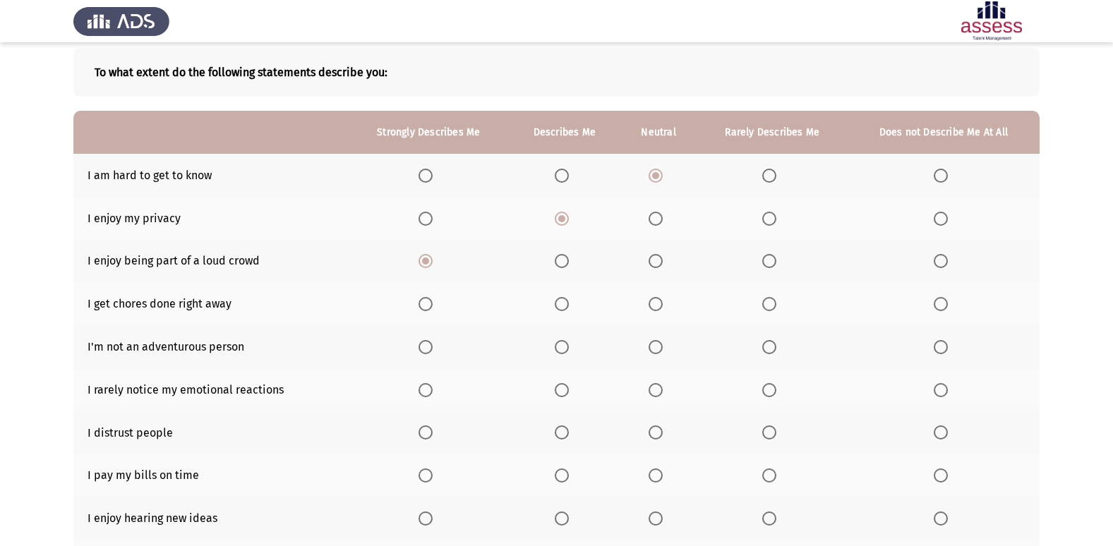
click at [658, 304] on span "Select an option" at bounding box center [656, 304] width 14 height 14
click at [658, 304] on input "Select an option" at bounding box center [656, 304] width 14 height 14
click at [651, 347] on span "Select an option" at bounding box center [656, 347] width 14 height 14
click at [651, 347] on input "Select an option" at bounding box center [656, 347] width 14 height 14
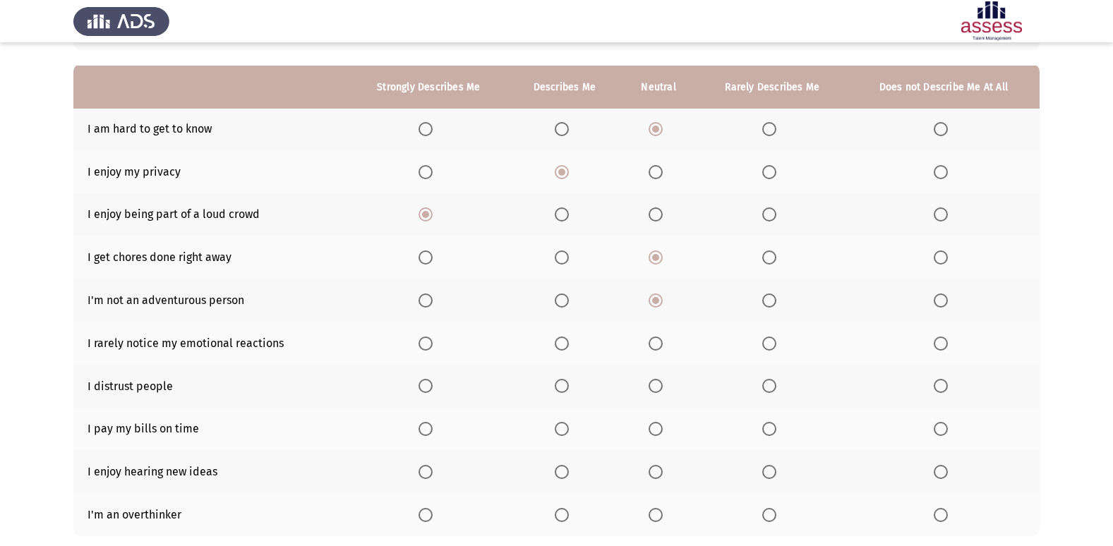
scroll to position [141, 0]
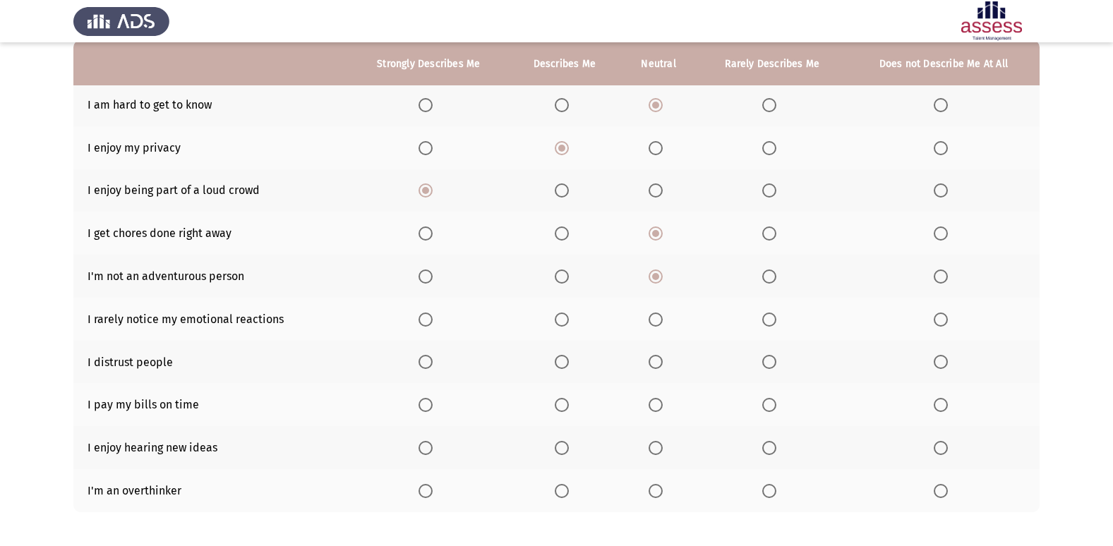
click at [659, 320] on span "Select an option" at bounding box center [656, 320] width 14 height 14
click at [659, 320] on input "Select an option" at bounding box center [656, 320] width 14 height 14
click at [656, 363] on span "Select an option" at bounding box center [656, 362] width 14 height 14
click at [656, 363] on input "Select an option" at bounding box center [656, 362] width 14 height 14
click at [426, 405] on span "Select an option" at bounding box center [426, 405] width 0 height 0
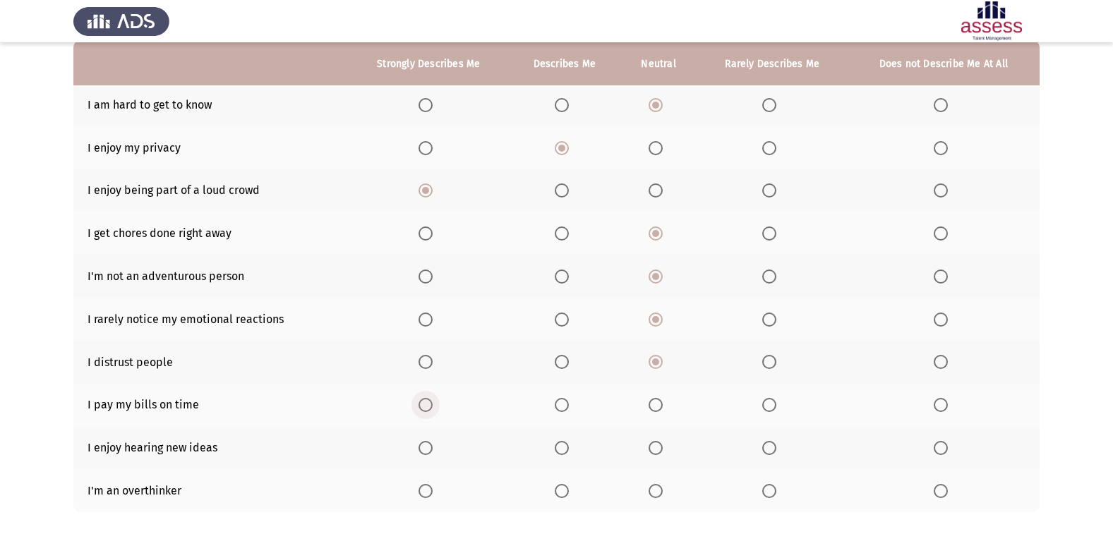
click at [426, 404] on input "Select an option" at bounding box center [425, 405] width 14 height 14
click at [420, 445] on span "Select an option" at bounding box center [425, 448] width 14 height 14
click at [420, 445] on input "Select an option" at bounding box center [425, 448] width 14 height 14
click at [424, 495] on span "Select an option" at bounding box center [425, 491] width 14 height 14
click at [424, 495] on input "Select an option" at bounding box center [425, 491] width 14 height 14
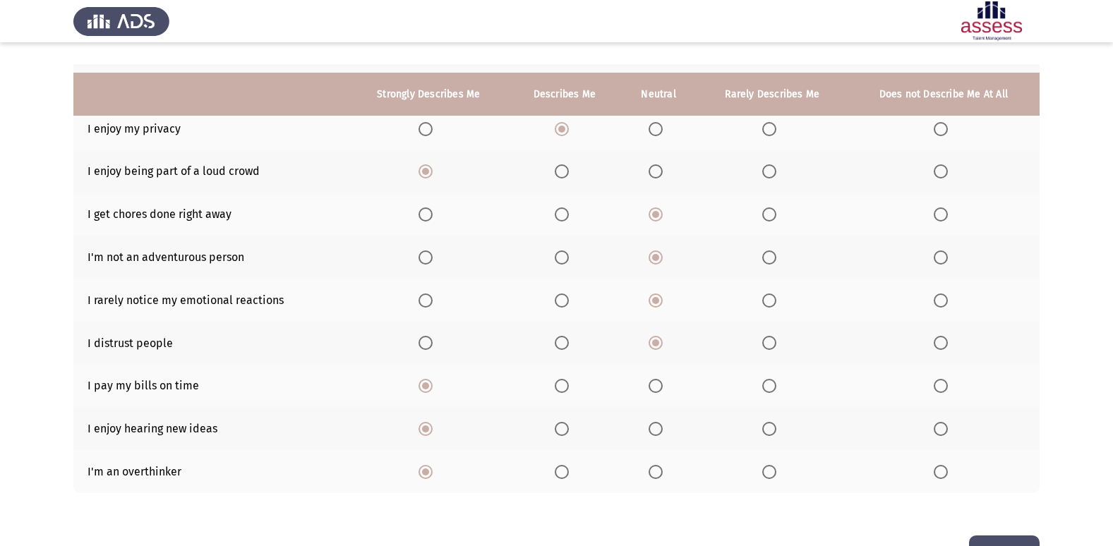
scroll to position [206, 0]
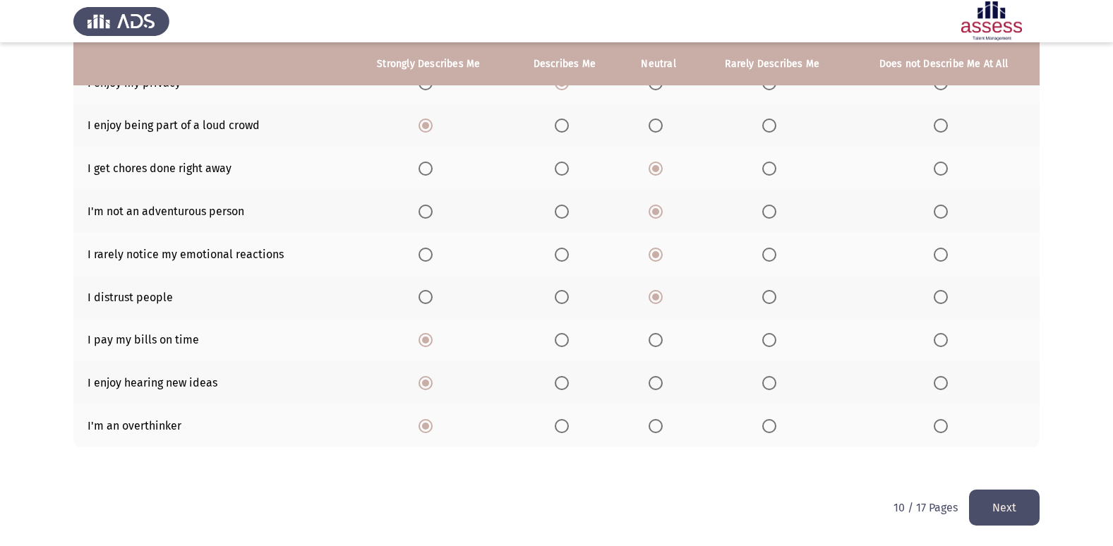
click at [992, 500] on button "Next" at bounding box center [1004, 508] width 71 height 36
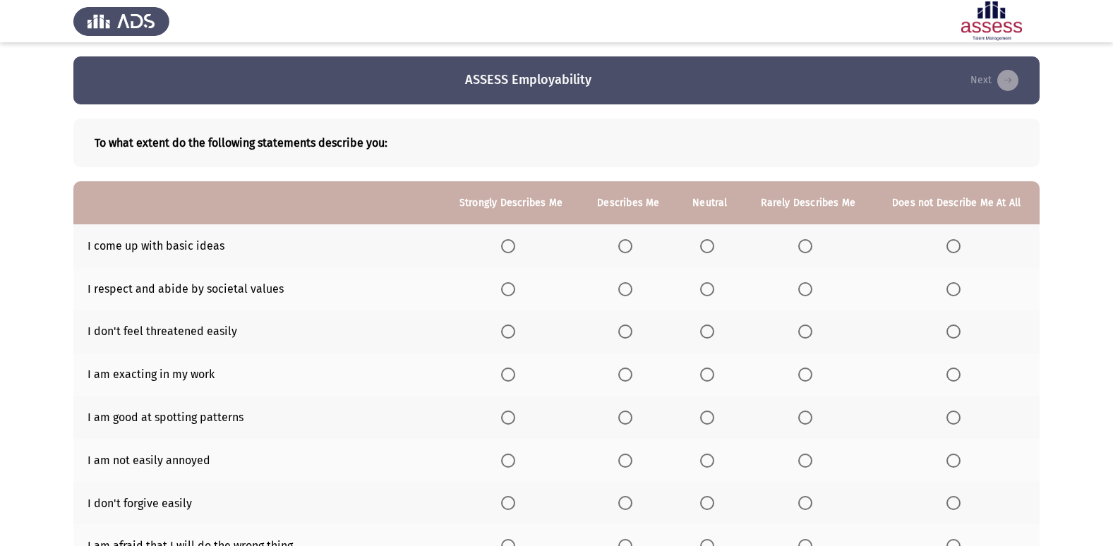
click at [709, 239] on span "Select an option" at bounding box center [707, 246] width 14 height 14
click at [709, 239] on input "Select an option" at bounding box center [707, 246] width 14 height 14
click at [627, 289] on span "Select an option" at bounding box center [625, 289] width 14 height 14
click at [627, 289] on input "Select an option" at bounding box center [625, 289] width 14 height 14
click at [627, 333] on span "Select an option" at bounding box center [625, 332] width 14 height 14
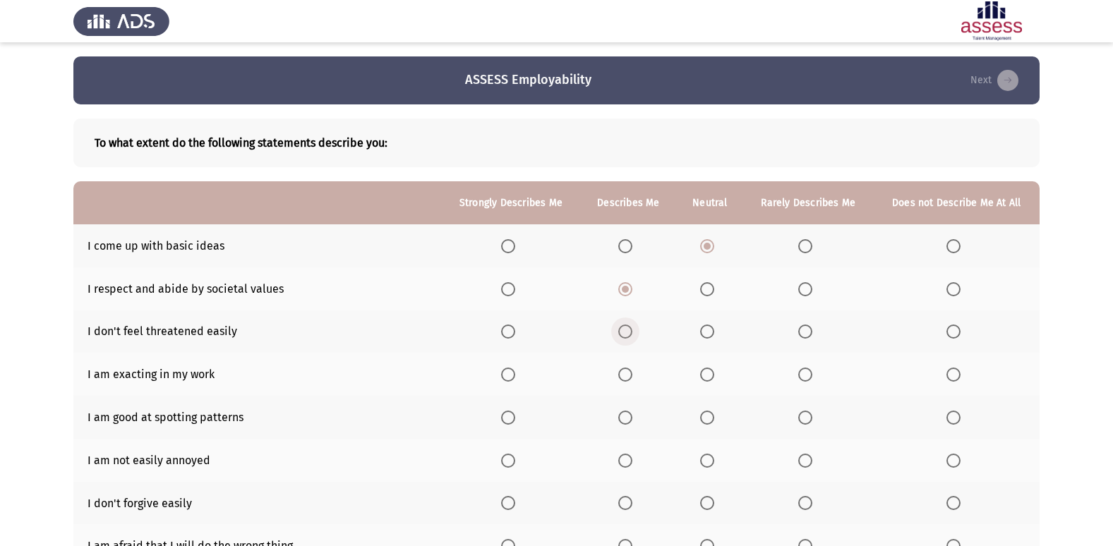
click at [627, 333] on input "Select an option" at bounding box center [625, 332] width 14 height 14
click at [704, 368] on span "Select an option" at bounding box center [707, 375] width 14 height 14
click at [704, 368] on input "Select an option" at bounding box center [707, 375] width 14 height 14
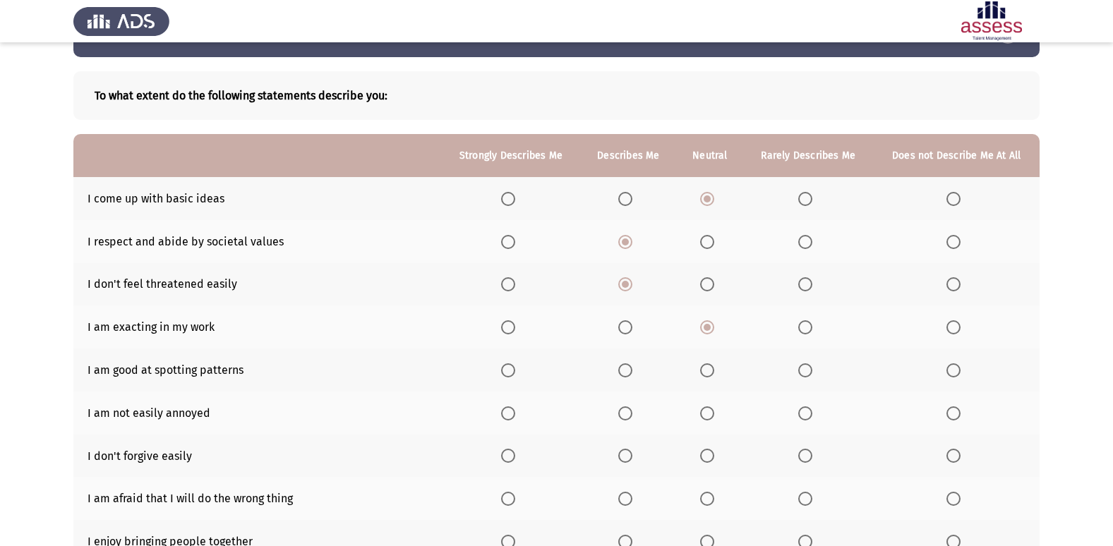
scroll to position [71, 0]
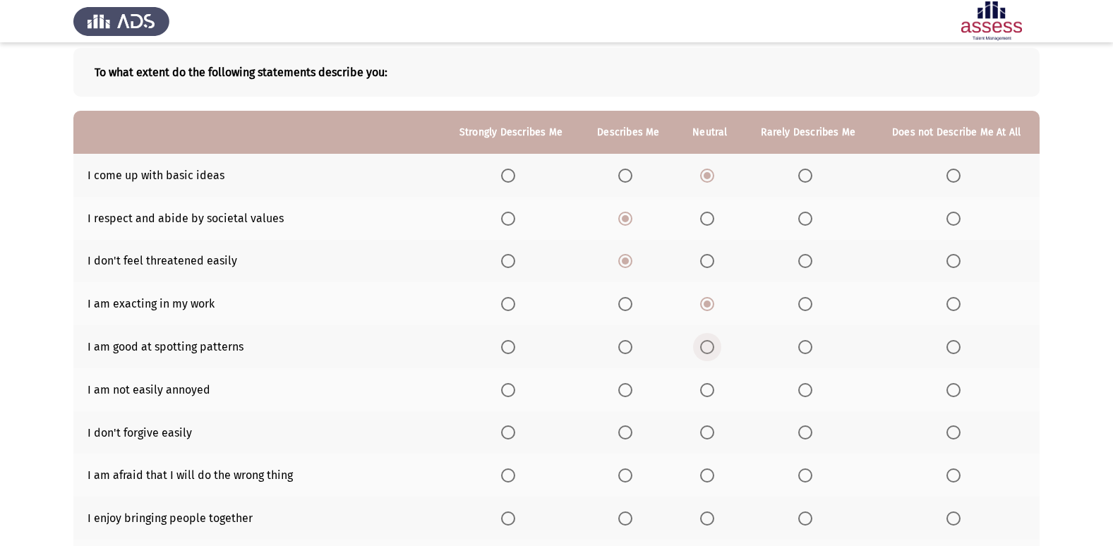
click at [703, 343] on span "Select an option" at bounding box center [707, 347] width 14 height 14
click at [703, 343] on input "Select an option" at bounding box center [707, 347] width 14 height 14
click at [805, 389] on span "Select an option" at bounding box center [805, 390] width 14 height 14
click at [805, 389] on input "Select an option" at bounding box center [805, 390] width 14 height 14
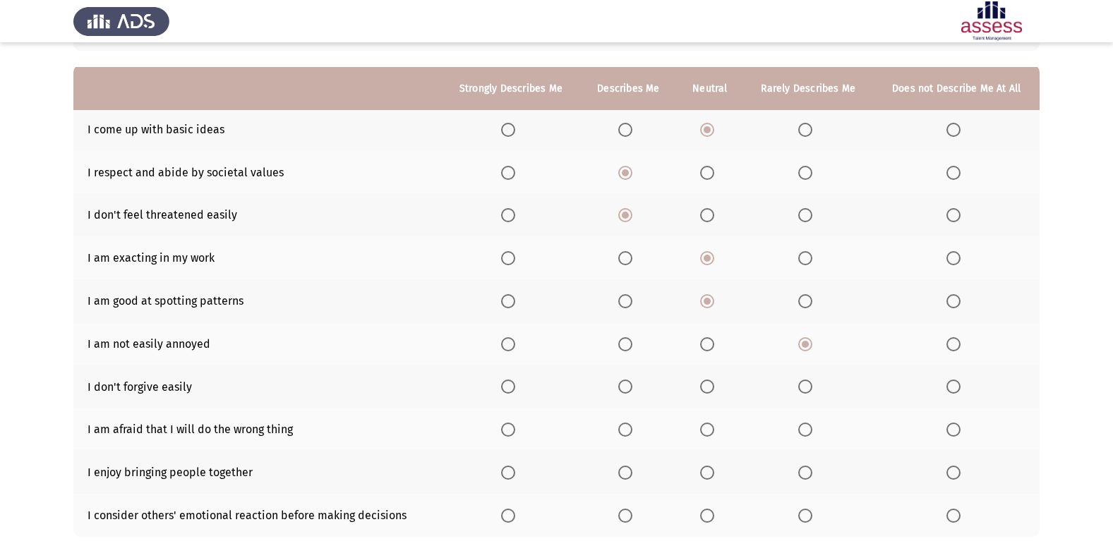
scroll to position [141, 0]
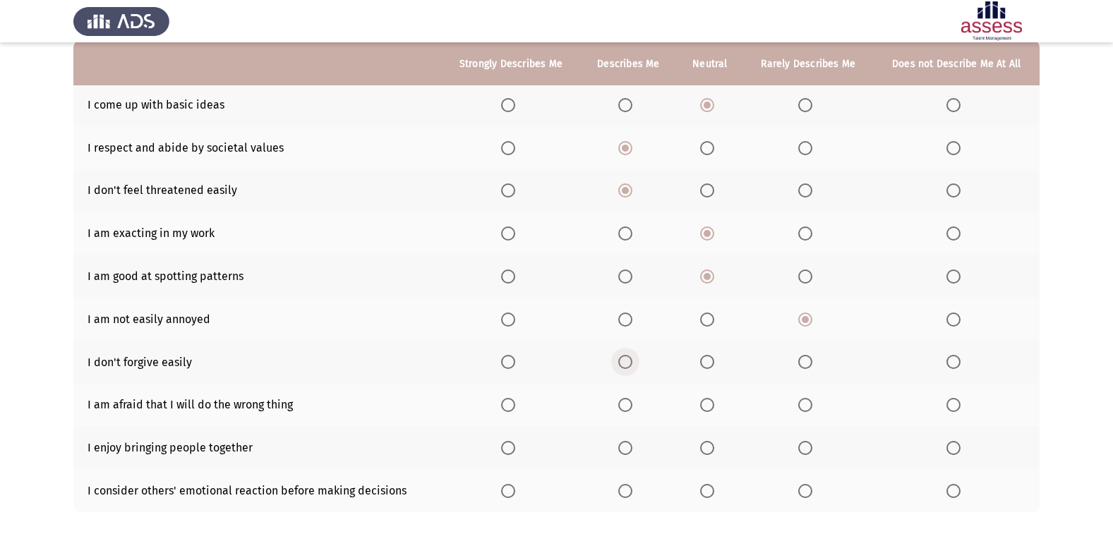
click at [625, 359] on span "Select an option" at bounding box center [625, 362] width 14 height 14
click at [625, 359] on input "Select an option" at bounding box center [625, 362] width 14 height 14
click at [627, 404] on span "Select an option" at bounding box center [625, 405] width 14 height 14
click at [627, 404] on input "Select an option" at bounding box center [625, 405] width 14 height 14
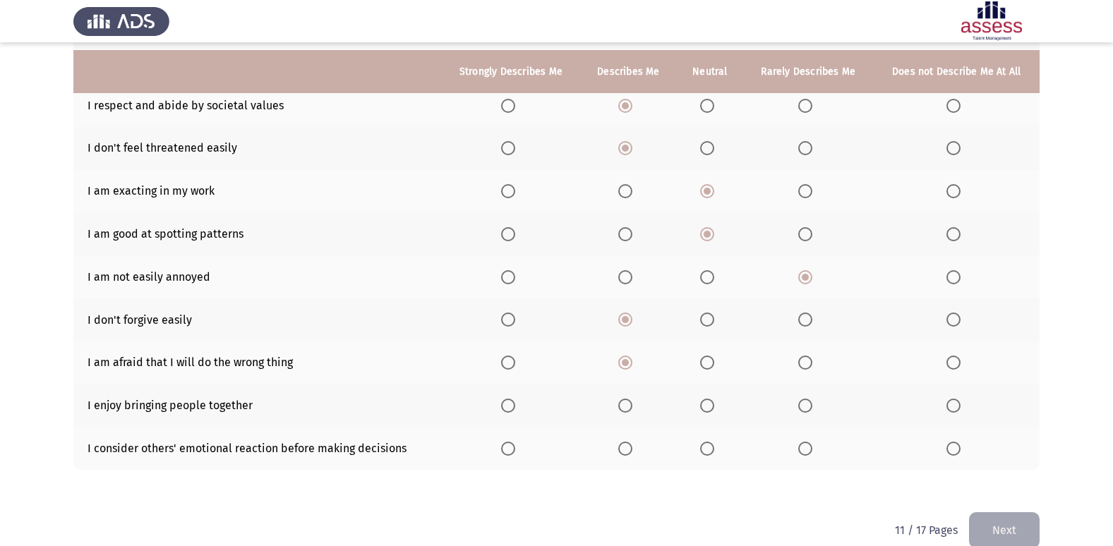
scroll to position [206, 0]
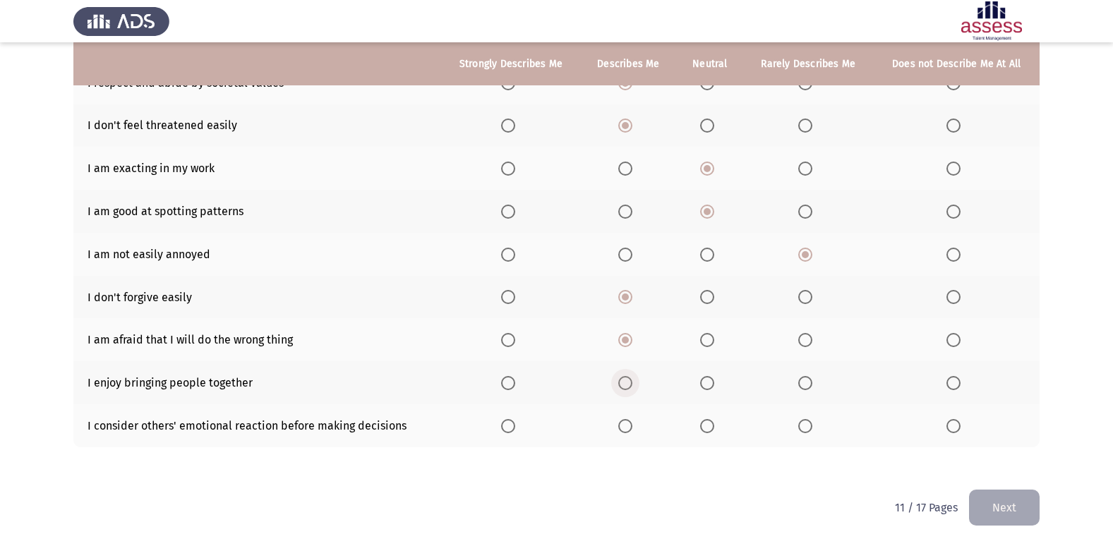
click at [627, 387] on span "Select an option" at bounding box center [625, 383] width 14 height 14
click at [627, 387] on input "Select an option" at bounding box center [625, 383] width 14 height 14
click at [707, 425] on span "Select an option" at bounding box center [707, 426] width 14 height 14
click at [707, 425] on input "Select an option" at bounding box center [707, 426] width 14 height 14
click at [992, 505] on button "Next" at bounding box center [1004, 508] width 71 height 36
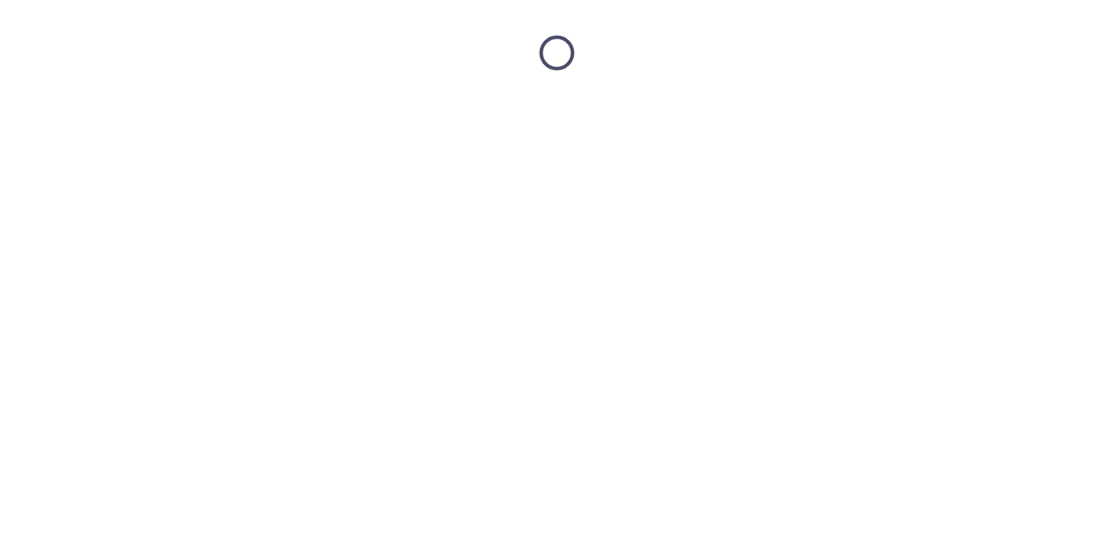
scroll to position [0, 0]
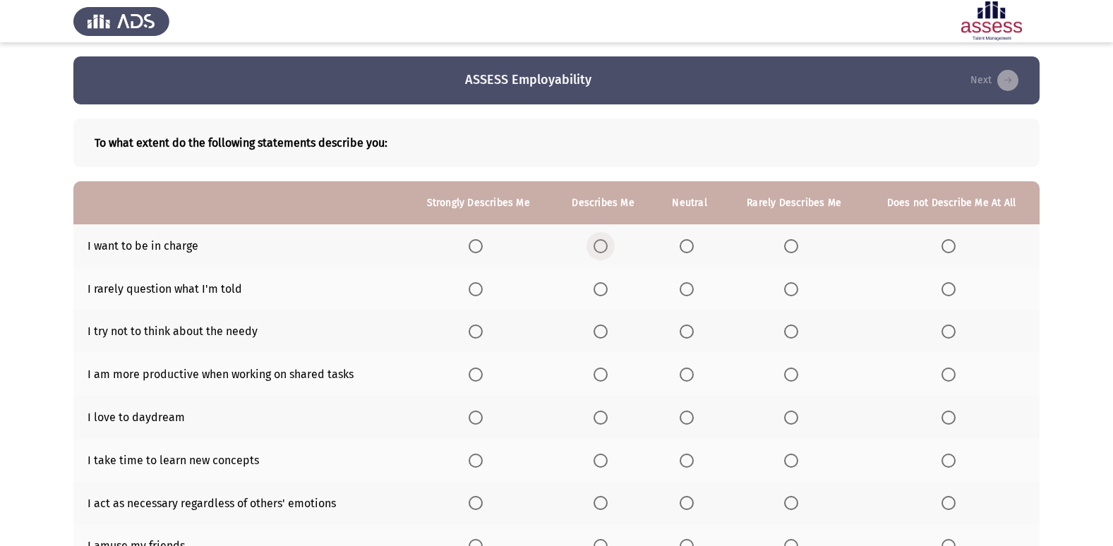
click at [599, 245] on span "Select an option" at bounding box center [601, 246] width 14 height 14
click at [599, 245] on input "Select an option" at bounding box center [601, 246] width 14 height 14
click at [479, 289] on span "Select an option" at bounding box center [476, 289] width 14 height 14
click at [479, 289] on input "Select an option" at bounding box center [476, 289] width 14 height 14
click at [689, 334] on span "Select an option" at bounding box center [687, 332] width 14 height 14
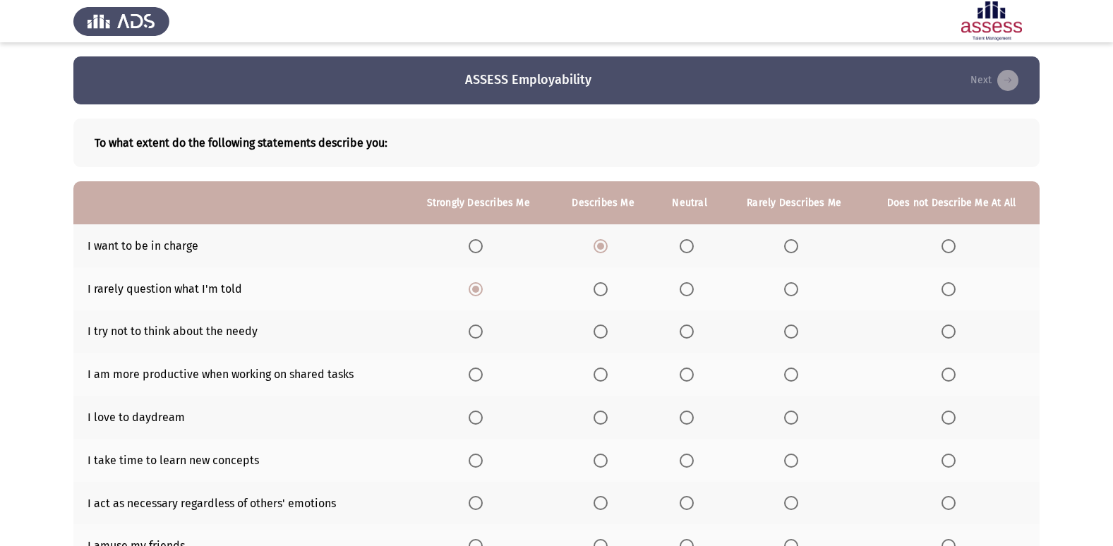
click at [689, 334] on input "Select an option" at bounding box center [687, 332] width 14 height 14
click at [691, 371] on span "Select an option" at bounding box center [687, 375] width 14 height 14
click at [691, 371] on input "Select an option" at bounding box center [687, 375] width 14 height 14
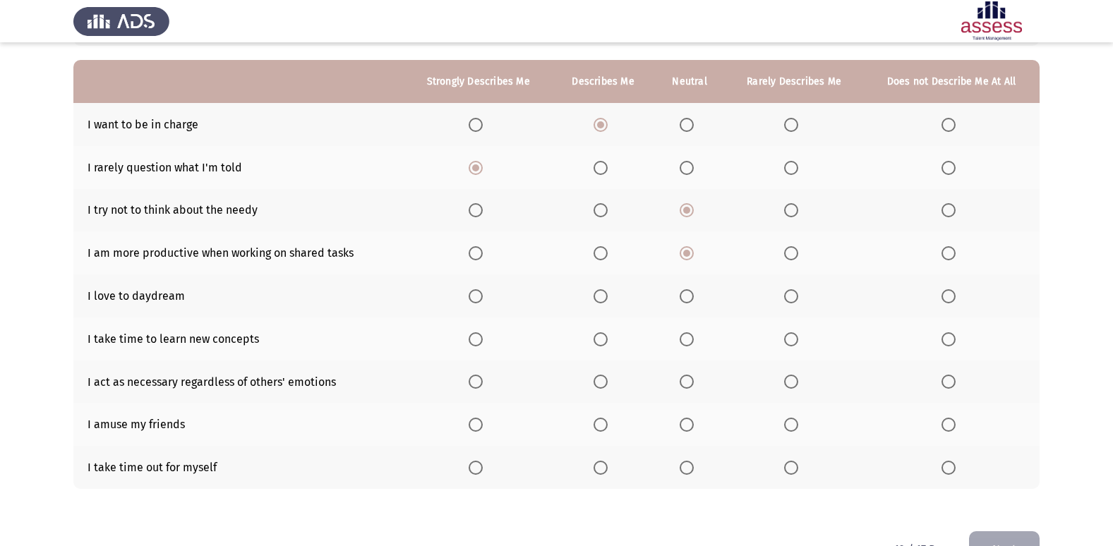
scroll to position [141, 0]
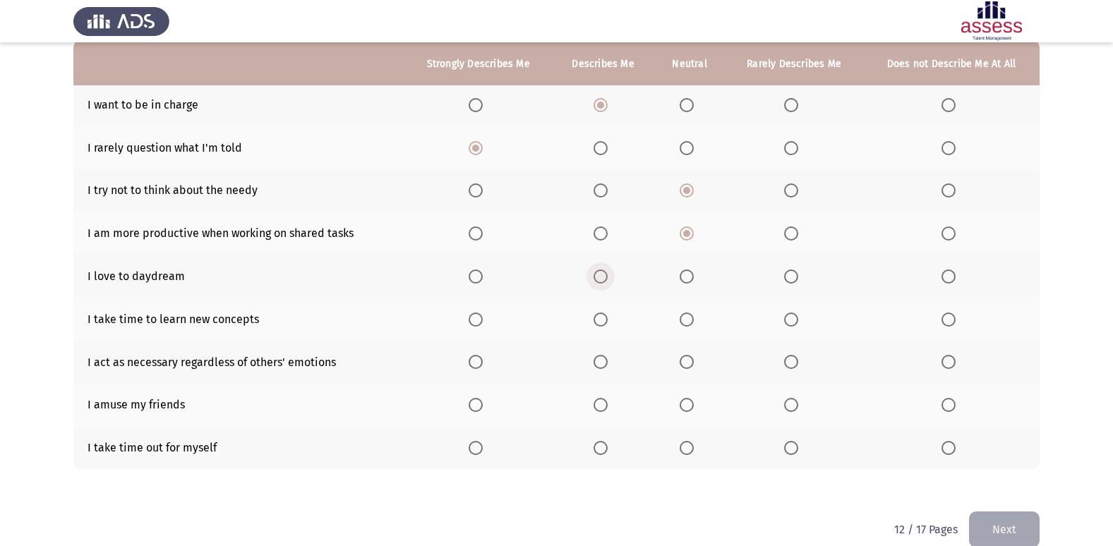
click at [601, 277] on span "Select an option" at bounding box center [601, 277] width 14 height 14
click at [601, 277] on input "Select an option" at bounding box center [601, 277] width 14 height 14
click at [601, 318] on span "Select an option" at bounding box center [601, 320] width 14 height 14
click at [601, 318] on input "Select an option" at bounding box center [601, 320] width 14 height 14
click at [601, 362] on span "Select an option" at bounding box center [601, 362] width 0 height 0
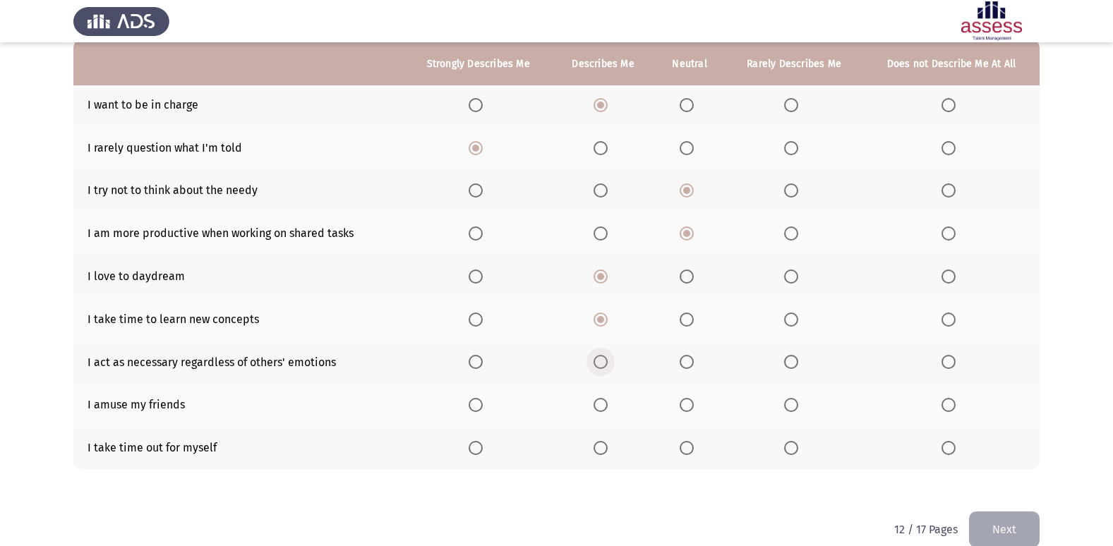
click at [603, 362] on input "Select an option" at bounding box center [601, 362] width 14 height 14
click at [686, 406] on span "Select an option" at bounding box center [687, 405] width 14 height 14
click at [686, 406] on input "Select an option" at bounding box center [687, 405] width 14 height 14
click at [605, 445] on span "Select an option" at bounding box center [601, 448] width 14 height 14
click at [605, 445] on input "Select an option" at bounding box center [601, 448] width 14 height 14
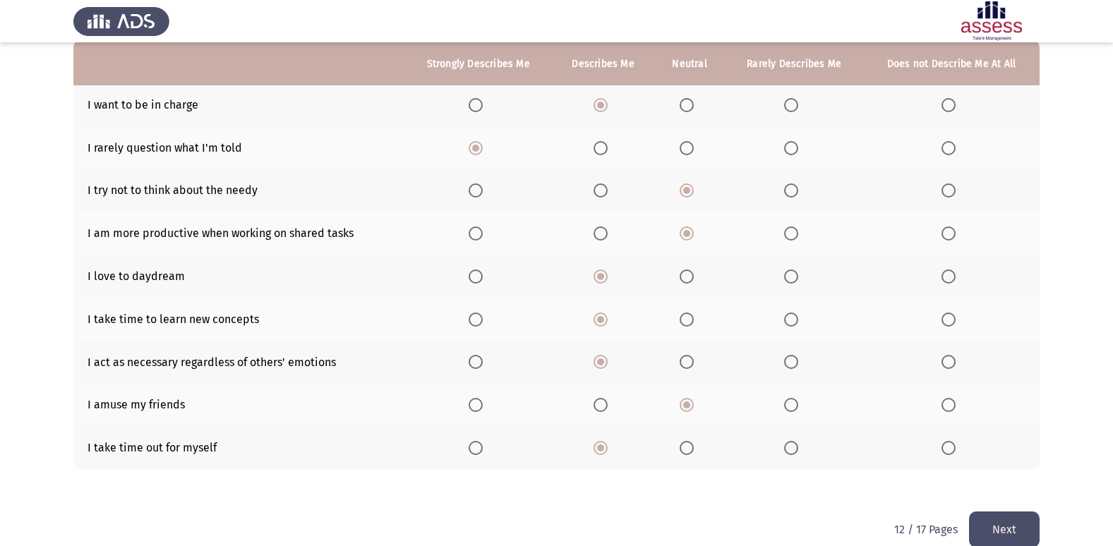
click at [1000, 528] on button "Next" at bounding box center [1004, 530] width 71 height 36
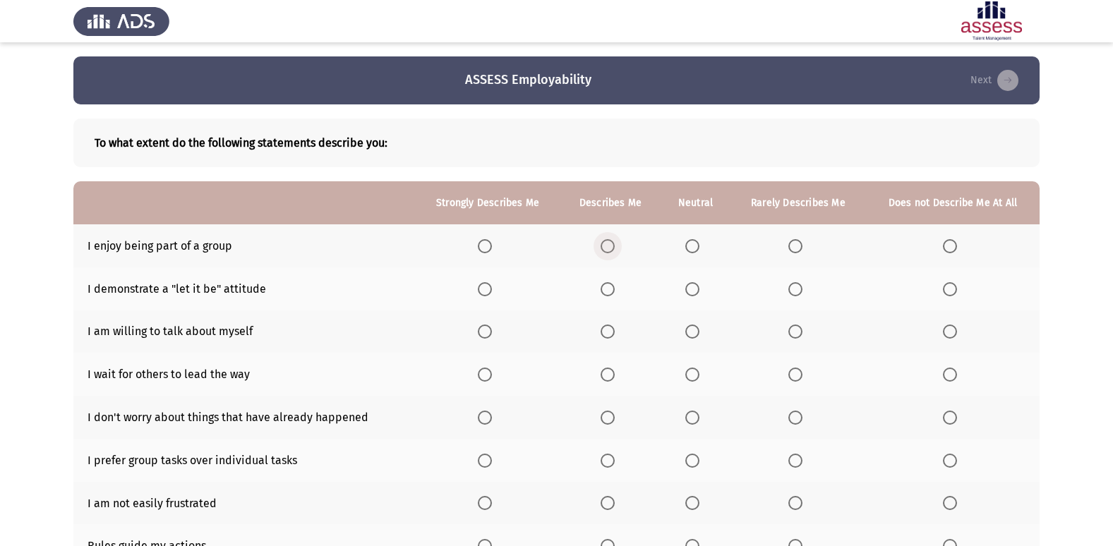
click at [605, 245] on span "Select an option" at bounding box center [608, 246] width 14 height 14
click at [605, 245] on input "Select an option" at bounding box center [608, 246] width 14 height 14
click at [689, 289] on span "Select an option" at bounding box center [692, 289] width 14 height 14
click at [689, 289] on input "Select an option" at bounding box center [692, 289] width 14 height 14
click at [693, 332] on span "Select an option" at bounding box center [692, 332] width 14 height 14
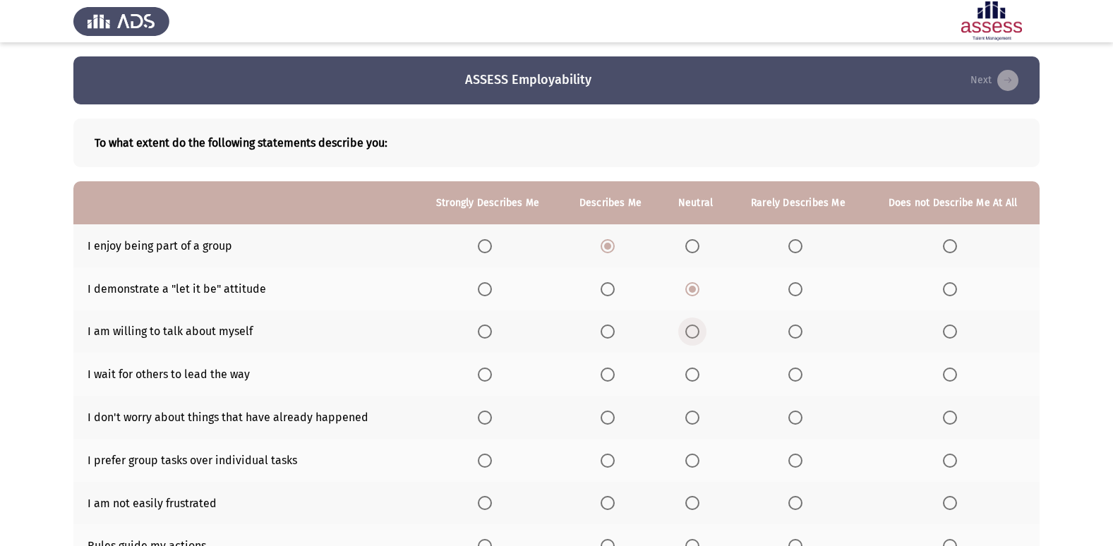
click at [693, 332] on input "Select an option" at bounding box center [692, 332] width 14 height 14
click at [697, 374] on span "Select an option" at bounding box center [692, 375] width 14 height 14
click at [697, 374] on input "Select an option" at bounding box center [692, 375] width 14 height 14
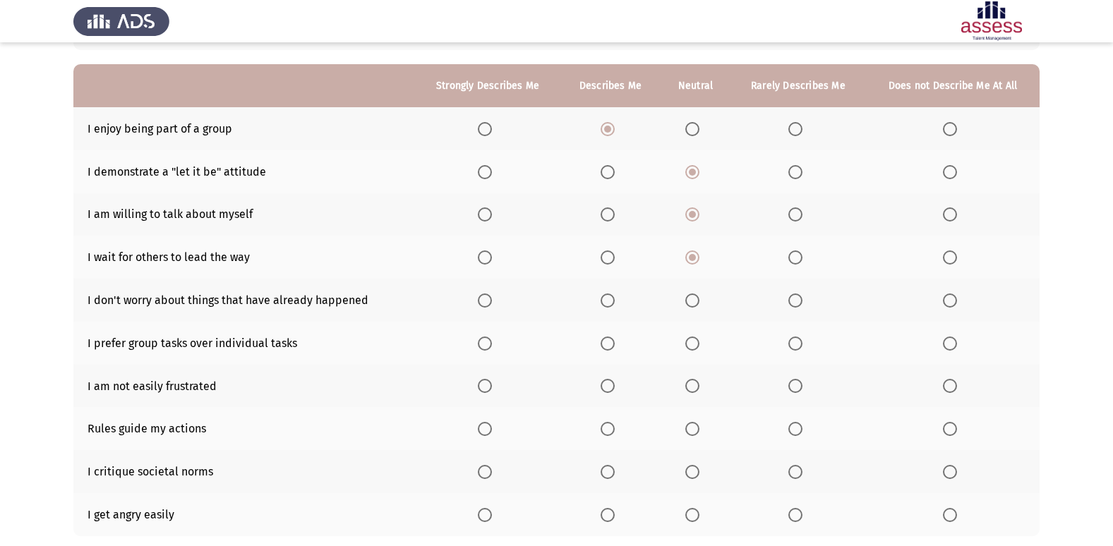
scroll to position [141, 0]
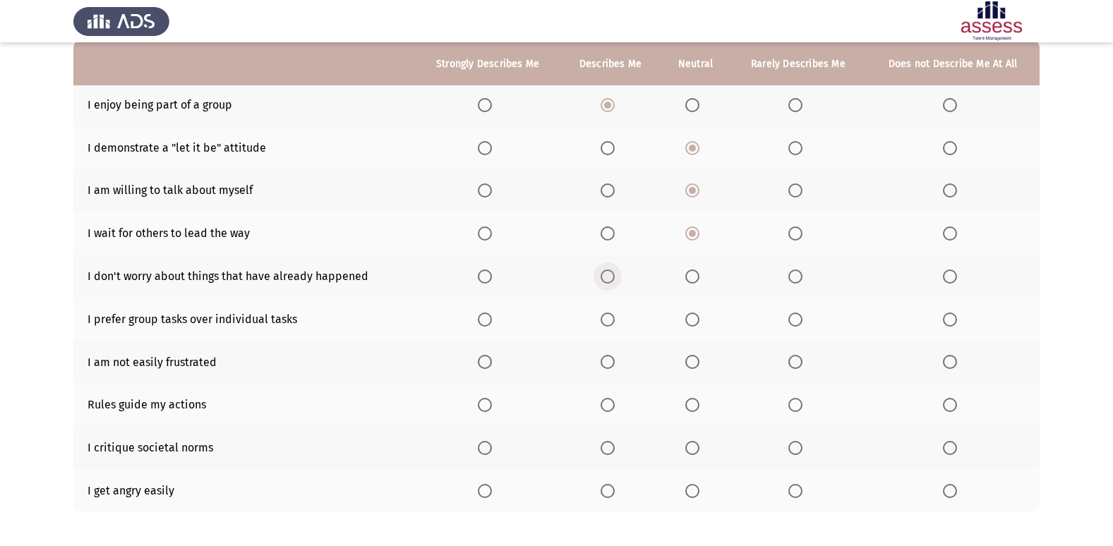
click at [612, 272] on span "Select an option" at bounding box center [608, 277] width 14 height 14
click at [612, 272] on input "Select an option" at bounding box center [608, 277] width 14 height 14
click at [697, 319] on span "Select an option" at bounding box center [692, 320] width 14 height 14
click at [697, 319] on input "Select an option" at bounding box center [692, 320] width 14 height 14
click at [693, 359] on span "Select an option" at bounding box center [692, 362] width 14 height 14
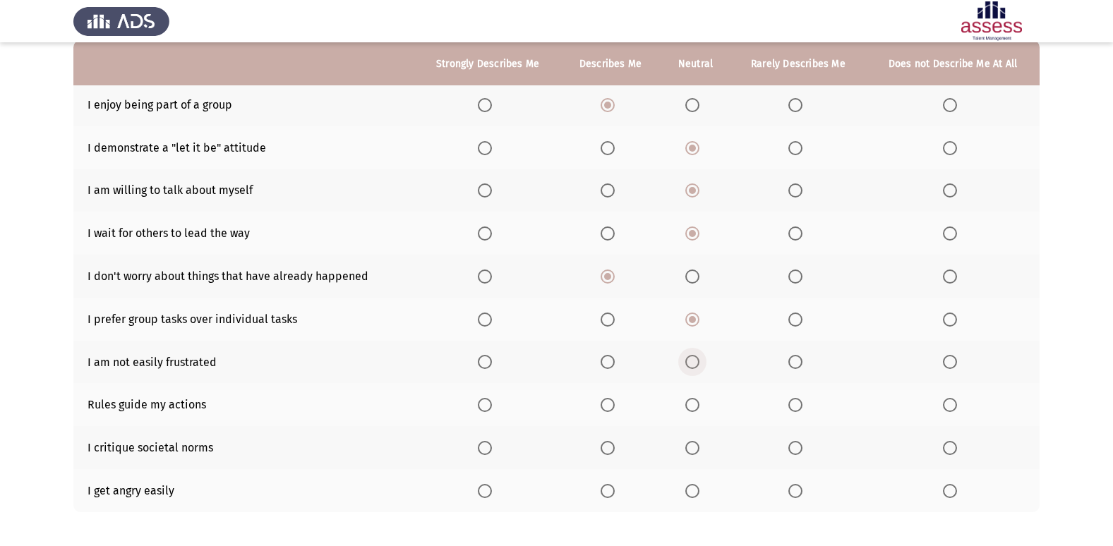
click at [693, 359] on input "Select an option" at bounding box center [692, 362] width 14 height 14
click at [613, 406] on span "Select an option" at bounding box center [608, 405] width 14 height 14
click at [613, 406] on input "Select an option" at bounding box center [608, 405] width 14 height 14
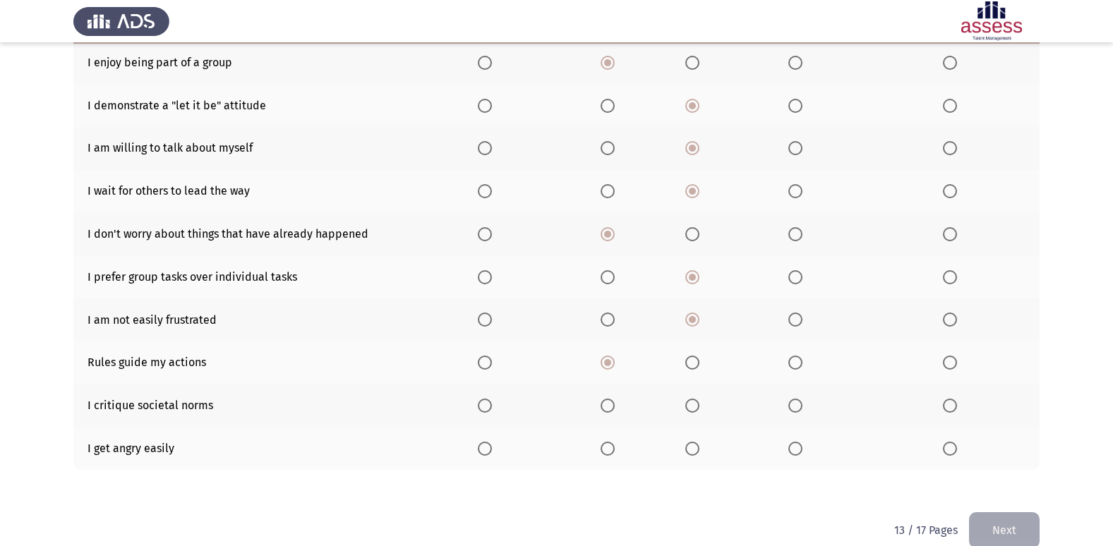
scroll to position [206, 0]
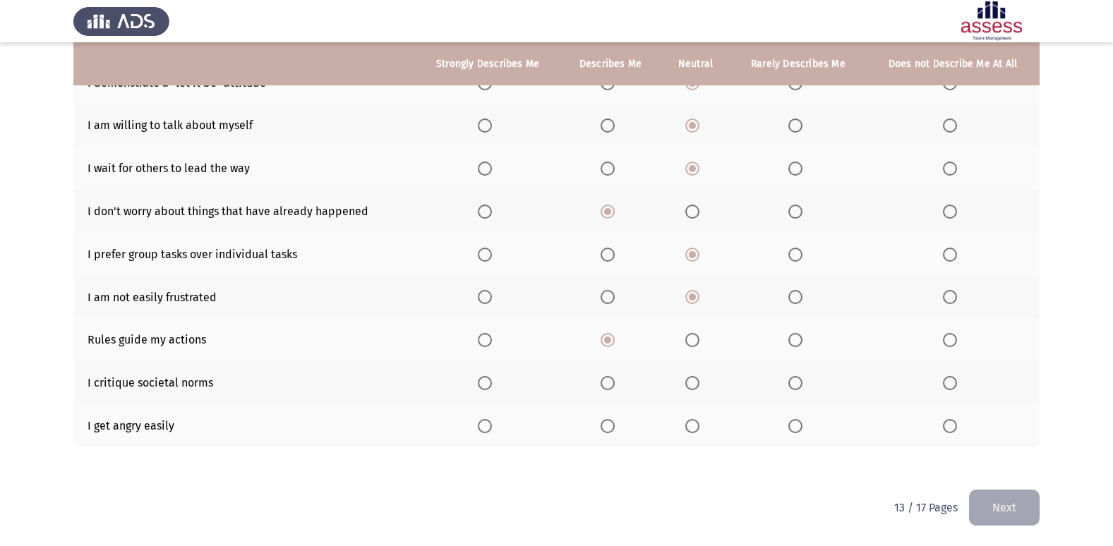
click at [695, 380] on span "Select an option" at bounding box center [692, 383] width 14 height 14
click at [695, 380] on input "Select an option" at bounding box center [692, 383] width 14 height 14
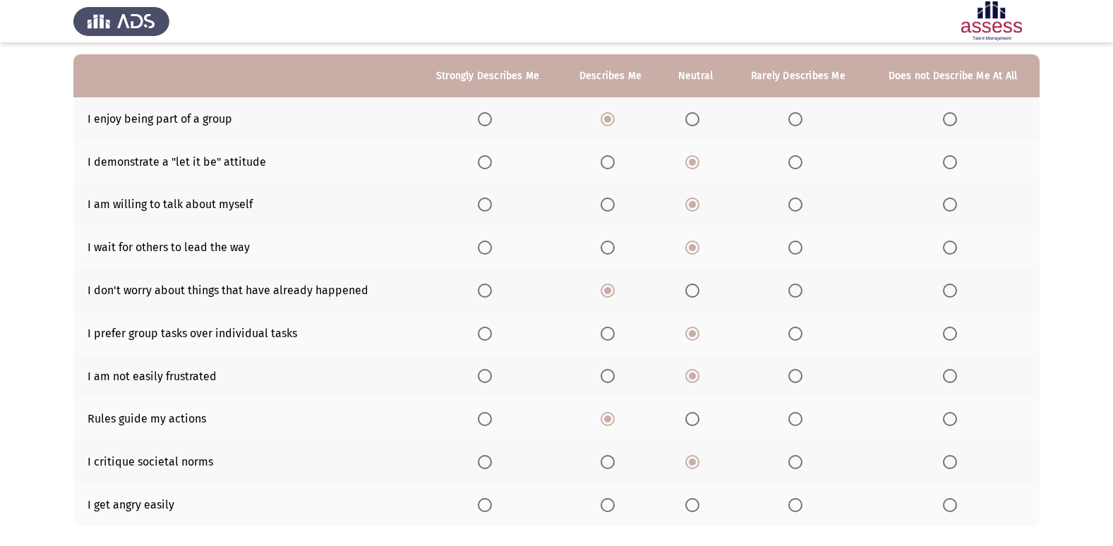
scroll to position [135, 0]
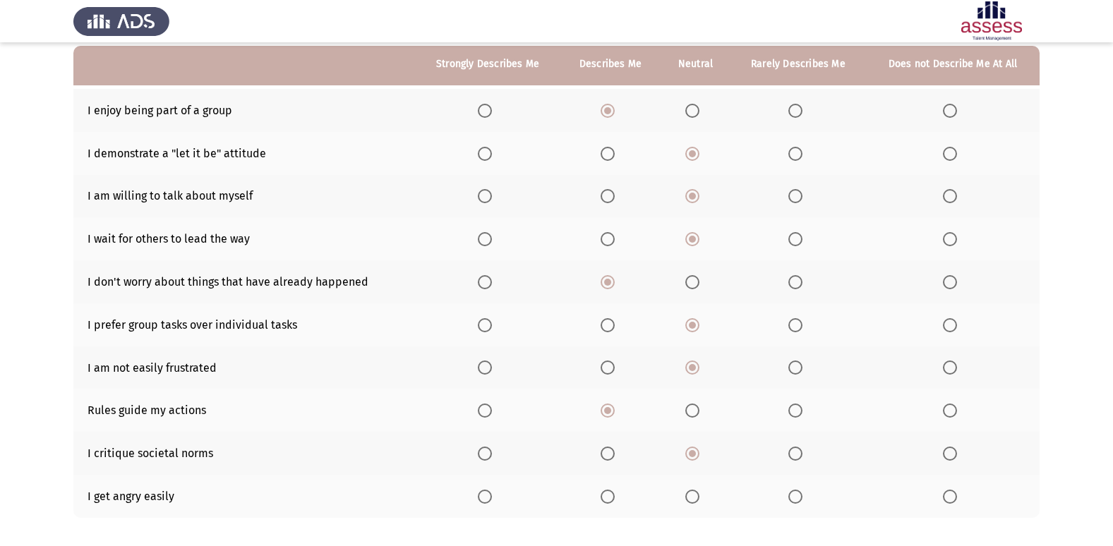
click at [613, 493] on span "Select an option" at bounding box center [608, 497] width 14 height 14
click at [613, 493] on input "Select an option" at bounding box center [608, 497] width 14 height 14
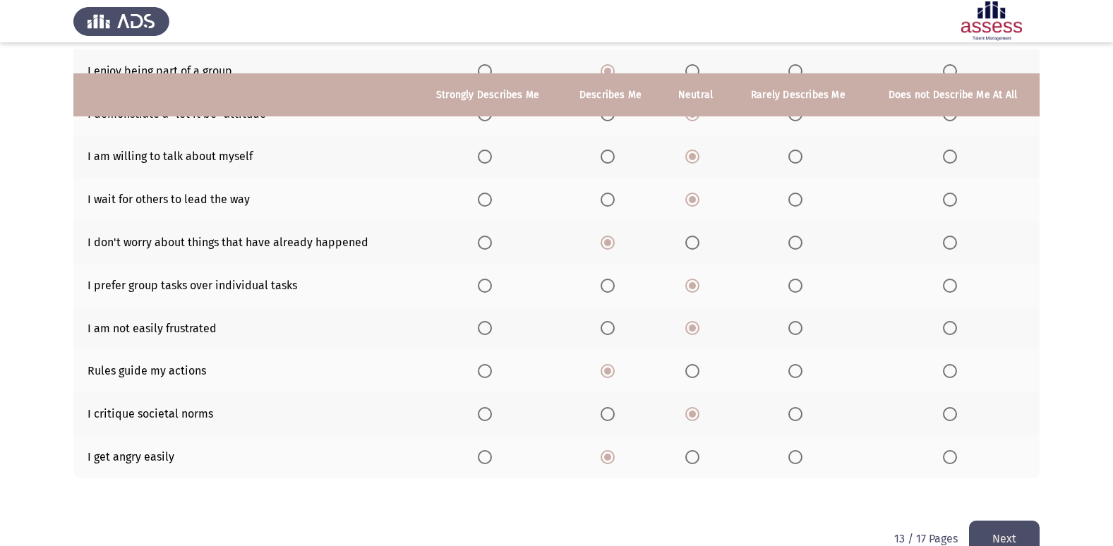
scroll to position [206, 0]
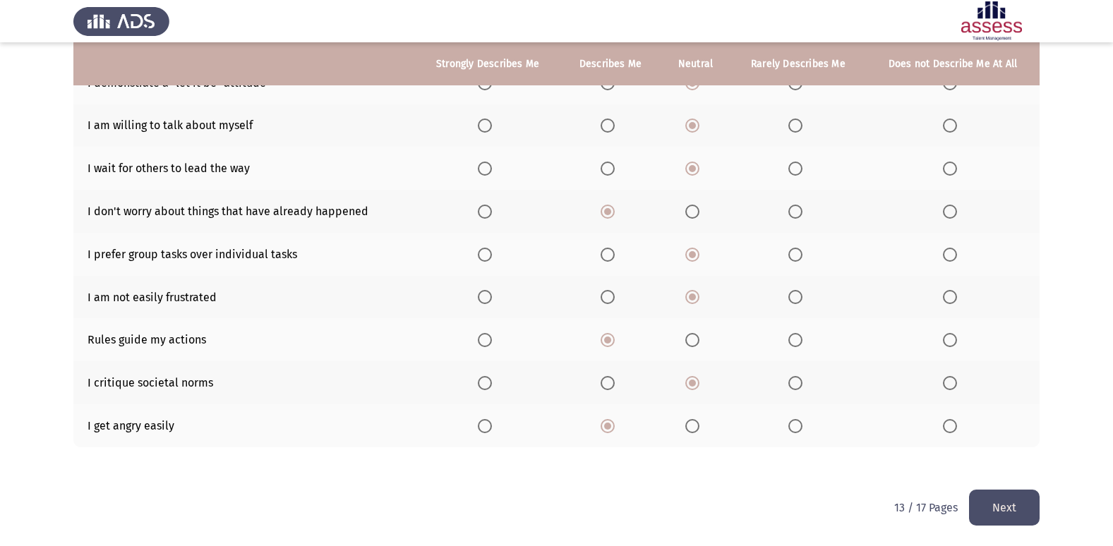
click at [1011, 512] on button "Next" at bounding box center [1004, 508] width 71 height 36
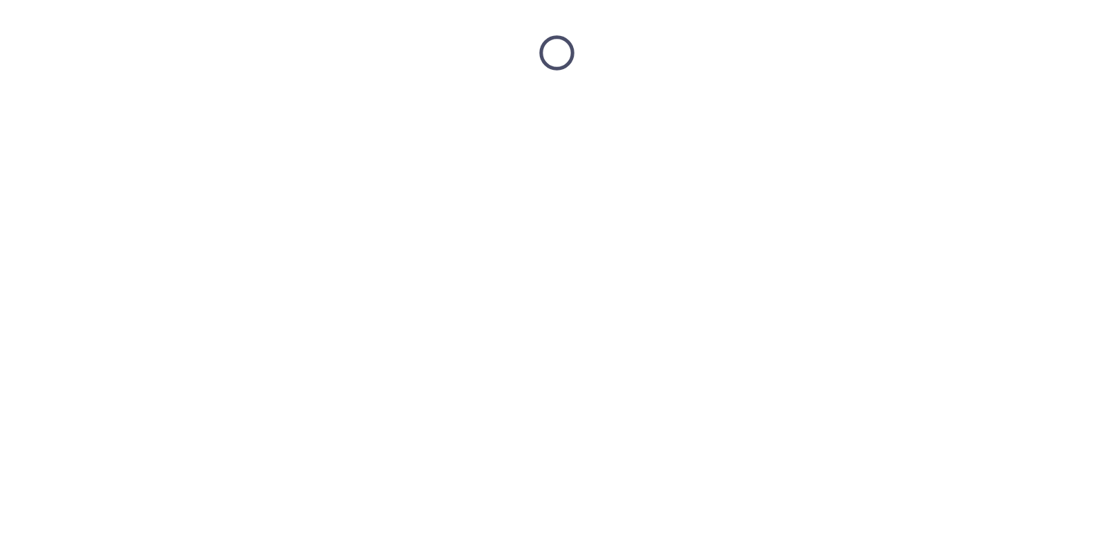
scroll to position [0, 0]
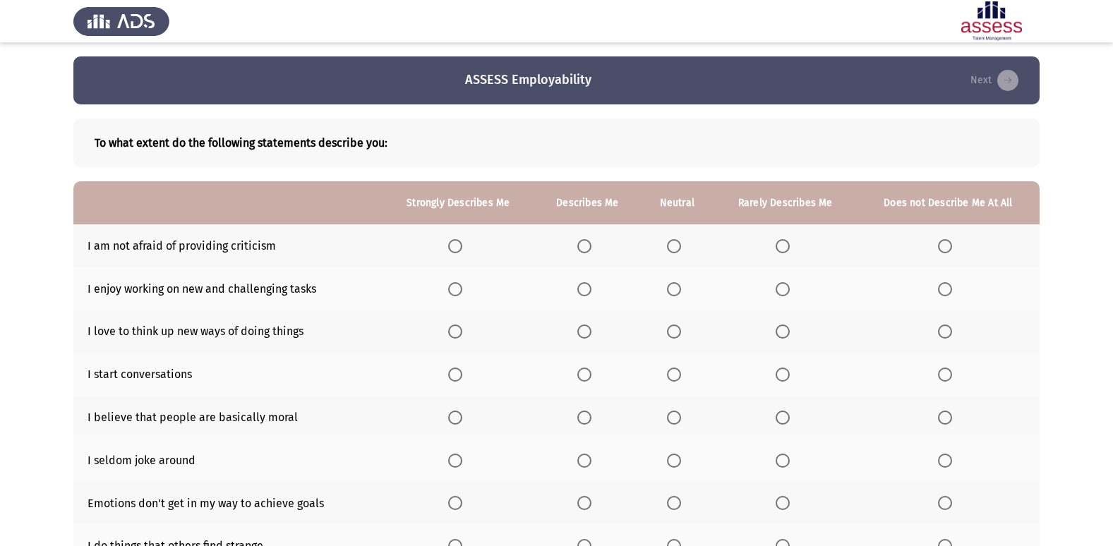
click at [673, 244] on span "Select an option" at bounding box center [674, 246] width 14 height 14
click at [673, 244] on input "Select an option" at bounding box center [674, 246] width 14 height 14
click at [591, 288] on span "Select an option" at bounding box center [584, 289] width 14 height 14
click at [591, 288] on input "Select an option" at bounding box center [584, 289] width 14 height 14
click at [583, 332] on span "Select an option" at bounding box center [584, 332] width 14 height 14
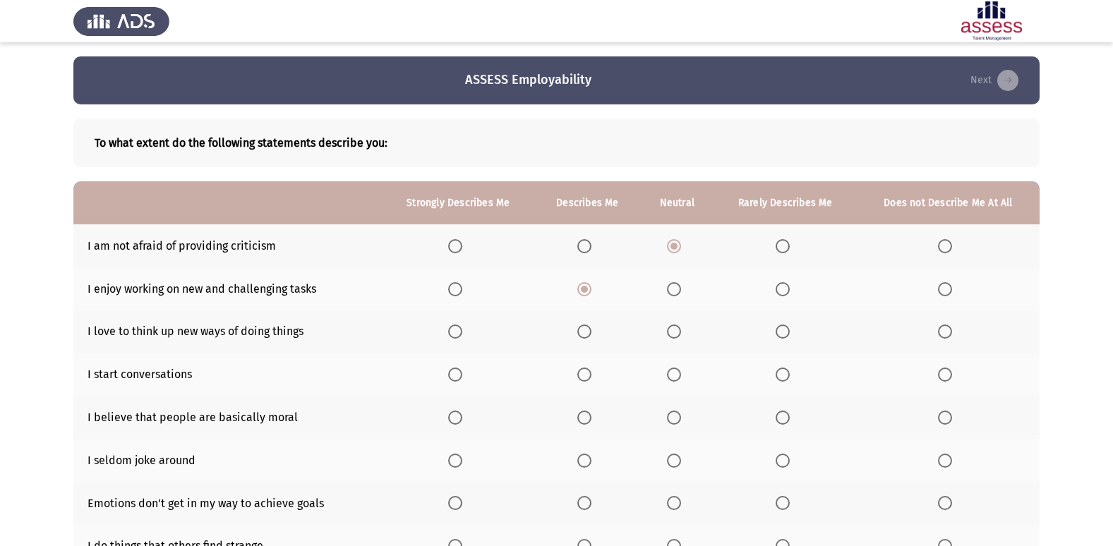
click at [583, 332] on input "Select an option" at bounding box center [584, 332] width 14 height 14
click at [673, 377] on span "Select an option" at bounding box center [674, 375] width 14 height 14
click at [673, 377] on input "Select an option" at bounding box center [674, 375] width 14 height 14
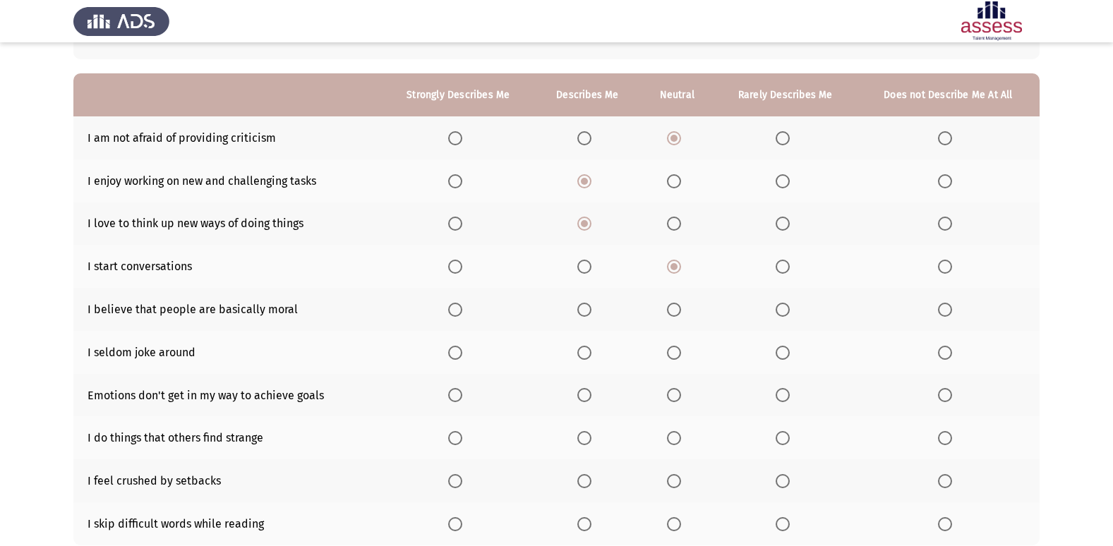
scroll to position [141, 0]
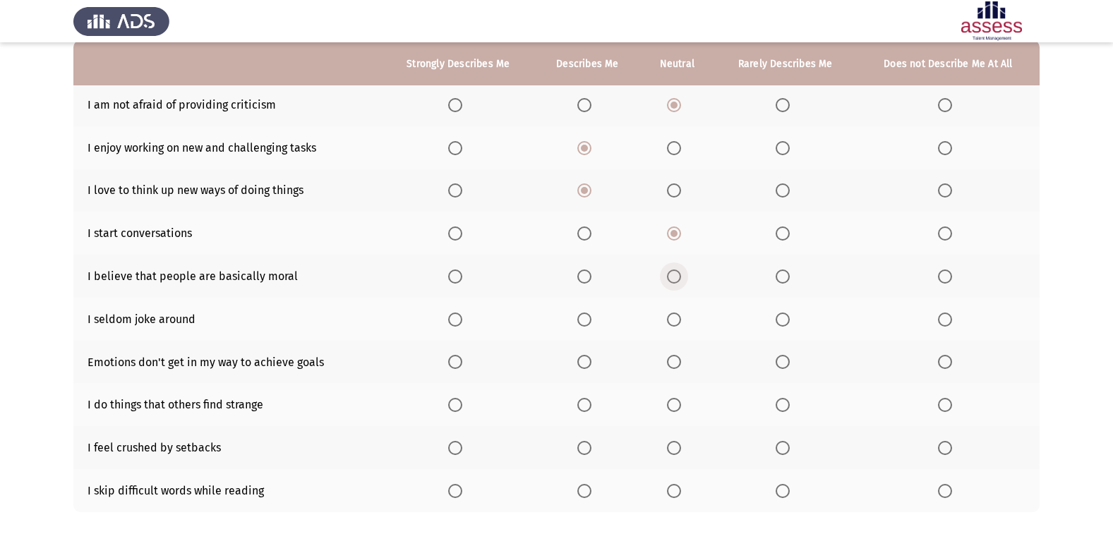
click at [674, 275] on span "Select an option" at bounding box center [674, 277] width 14 height 14
click at [674, 275] on input "Select an option" at bounding box center [674, 277] width 14 height 14
click at [671, 319] on span "Select an option" at bounding box center [674, 320] width 14 height 14
click at [671, 319] on input "Select an option" at bounding box center [674, 320] width 14 height 14
click at [584, 363] on span "Select an option" at bounding box center [584, 362] width 14 height 14
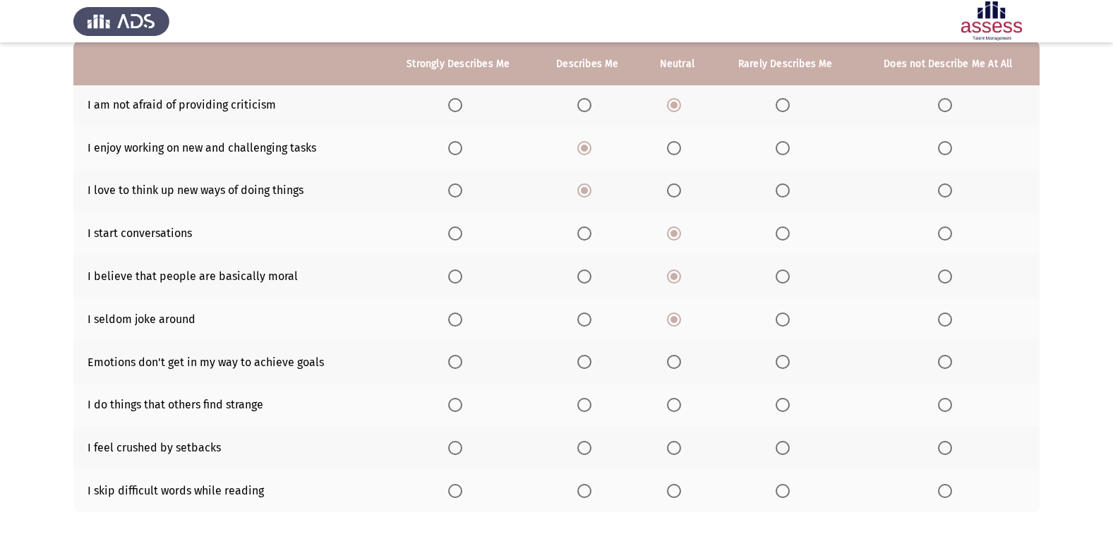
click at [584, 363] on input "Select an option" at bounding box center [584, 362] width 14 height 14
click at [781, 404] on span "Select an option" at bounding box center [783, 405] width 14 height 14
click at [781, 404] on input "Select an option" at bounding box center [783, 405] width 14 height 14
click at [670, 446] on span "Select an option" at bounding box center [674, 448] width 14 height 14
click at [670, 446] on input "Select an option" at bounding box center [674, 448] width 14 height 14
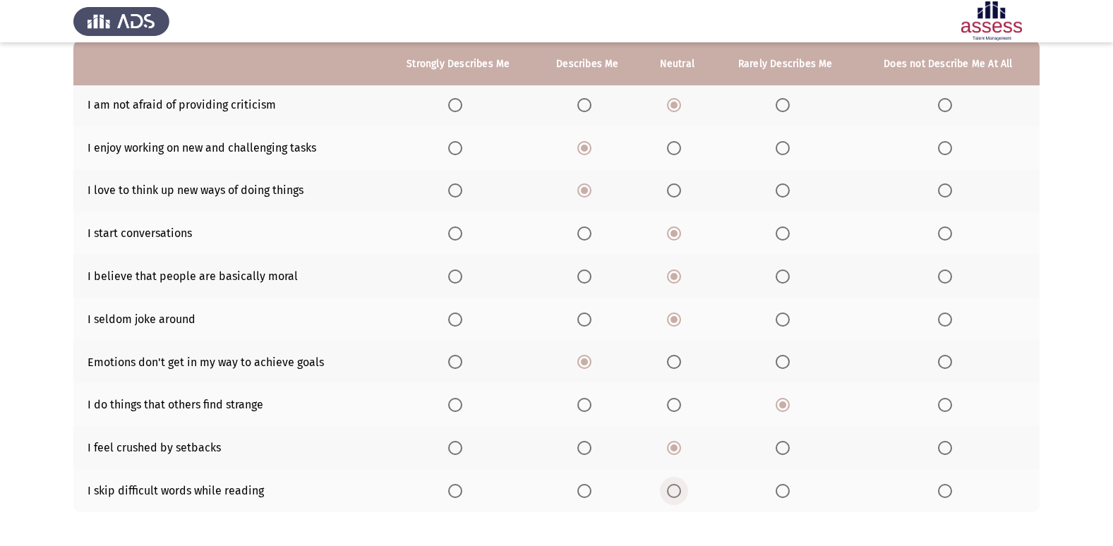
click at [674, 489] on span "Select an option" at bounding box center [674, 491] width 14 height 14
click at [674, 489] on input "Select an option" at bounding box center [674, 491] width 14 height 14
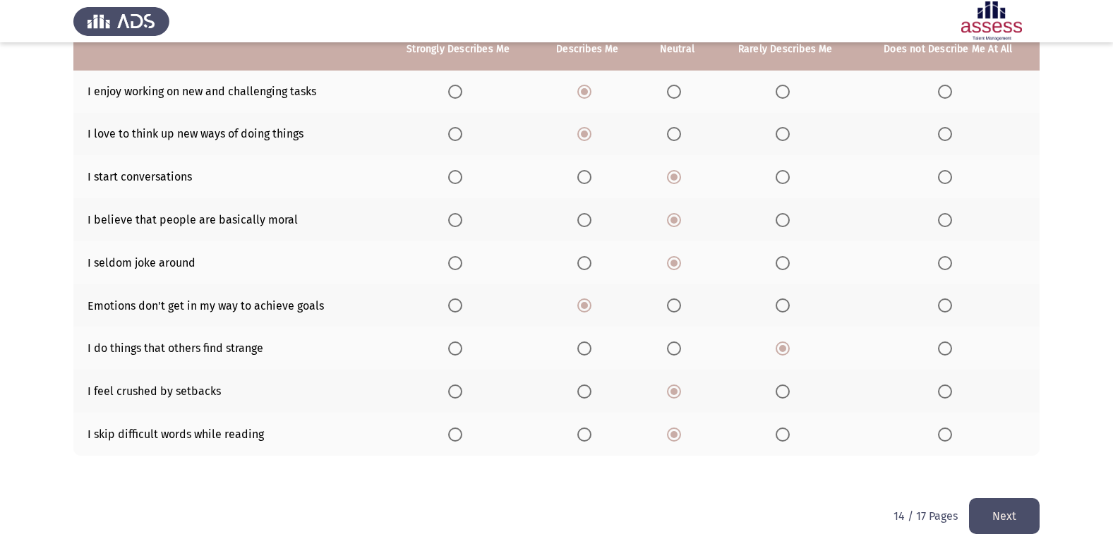
scroll to position [206, 0]
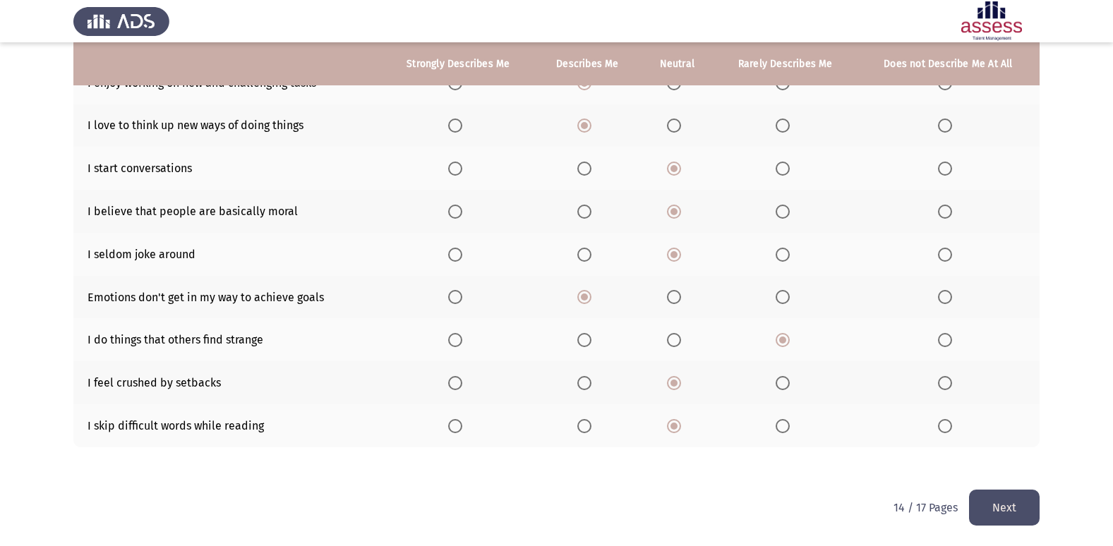
click at [1003, 506] on button "Next" at bounding box center [1004, 508] width 71 height 36
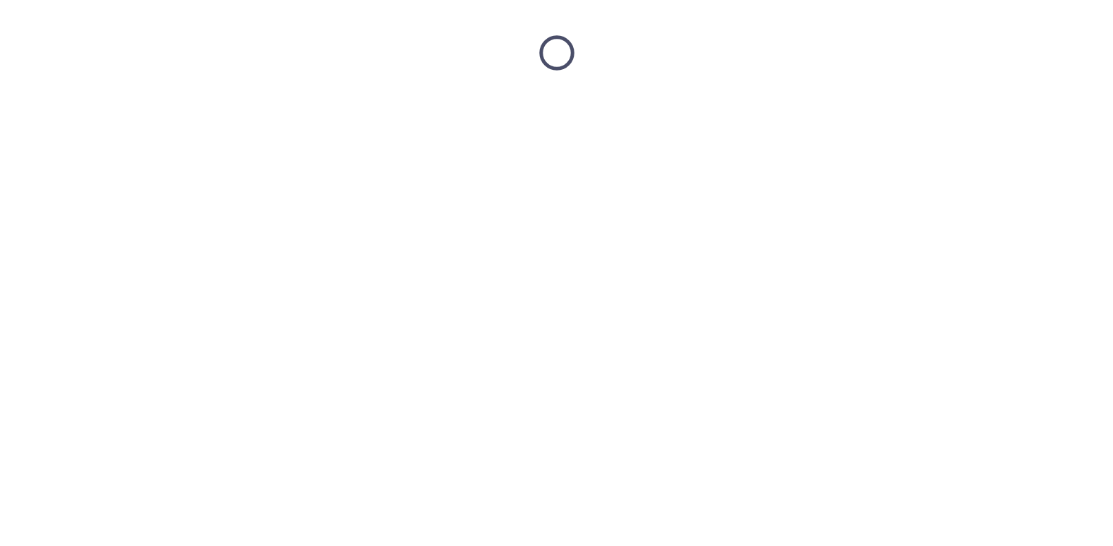
scroll to position [0, 0]
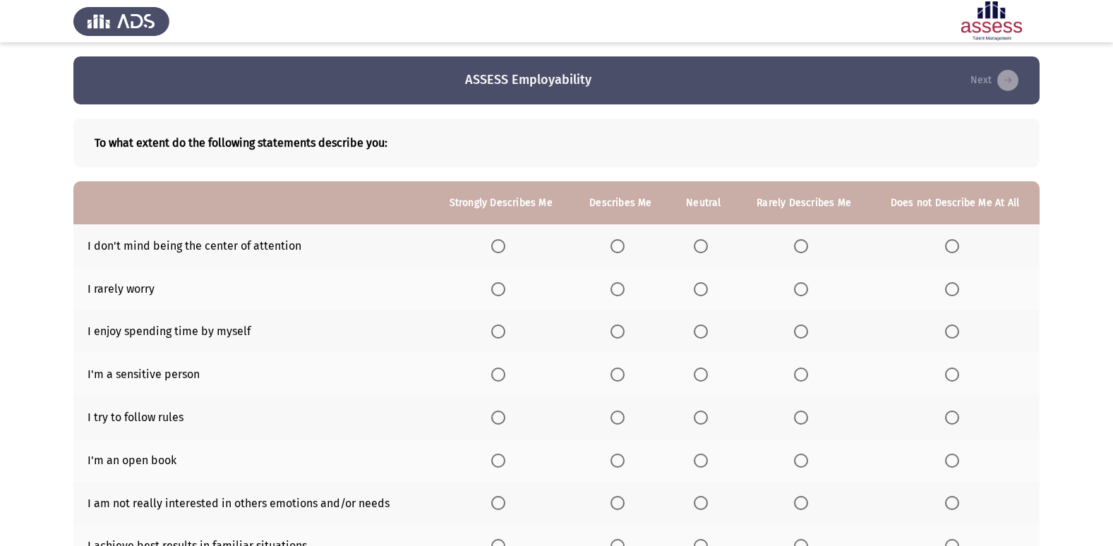
click at [700, 246] on span "Select an option" at bounding box center [701, 246] width 14 height 14
click at [700, 246] on input "Select an option" at bounding box center [701, 246] width 14 height 14
click at [800, 292] on span "Select an option" at bounding box center [801, 289] width 14 height 14
click at [800, 292] on input "Select an option" at bounding box center [801, 289] width 14 height 14
click at [705, 332] on span "Select an option" at bounding box center [701, 332] width 14 height 14
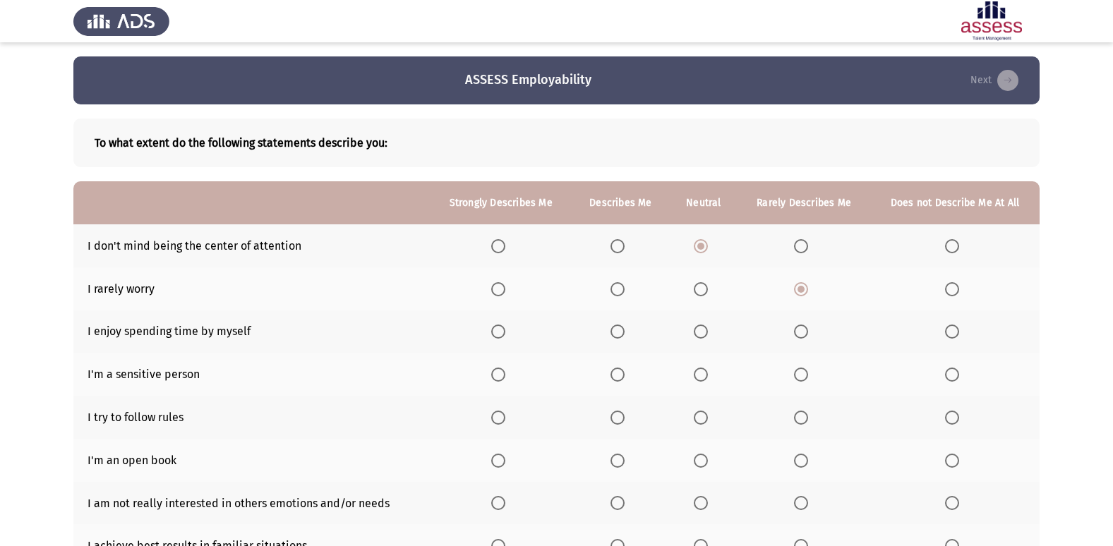
click at [705, 332] on input "Select an option" at bounding box center [701, 332] width 14 height 14
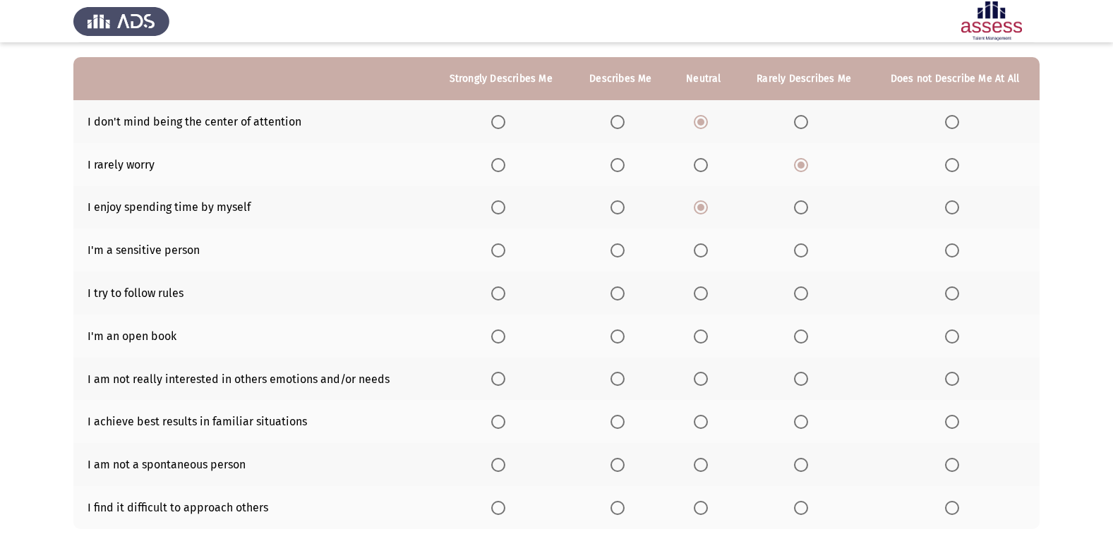
scroll to position [141, 0]
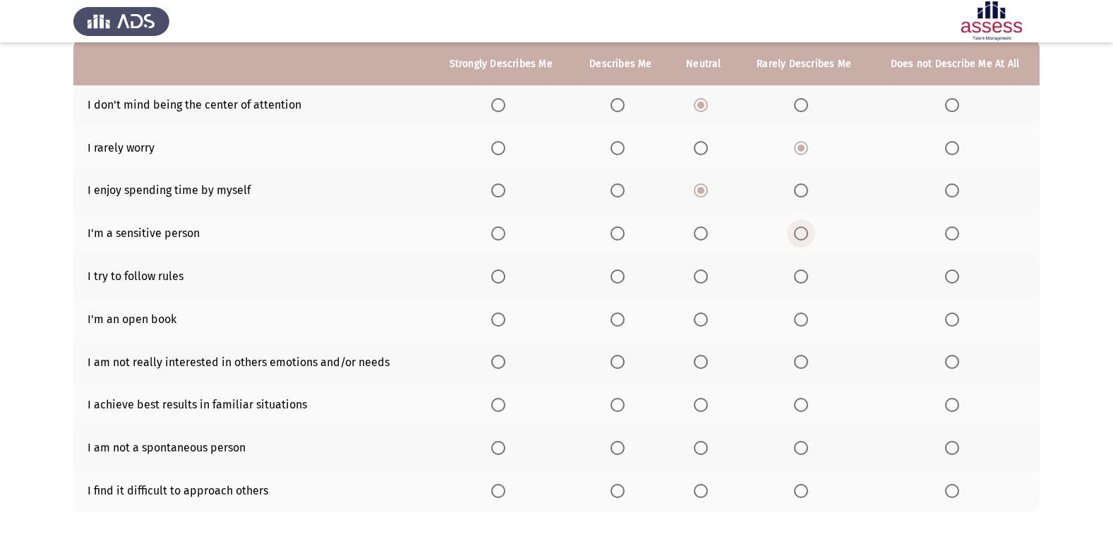
click at [801, 232] on span "Select an option" at bounding box center [801, 234] width 14 height 14
click at [801, 232] on input "Select an option" at bounding box center [801, 234] width 14 height 14
click at [615, 273] on span "Select an option" at bounding box center [617, 277] width 14 height 14
click at [615, 273] on input "Select an option" at bounding box center [617, 277] width 14 height 14
click at [800, 317] on span "Select an option" at bounding box center [801, 320] width 14 height 14
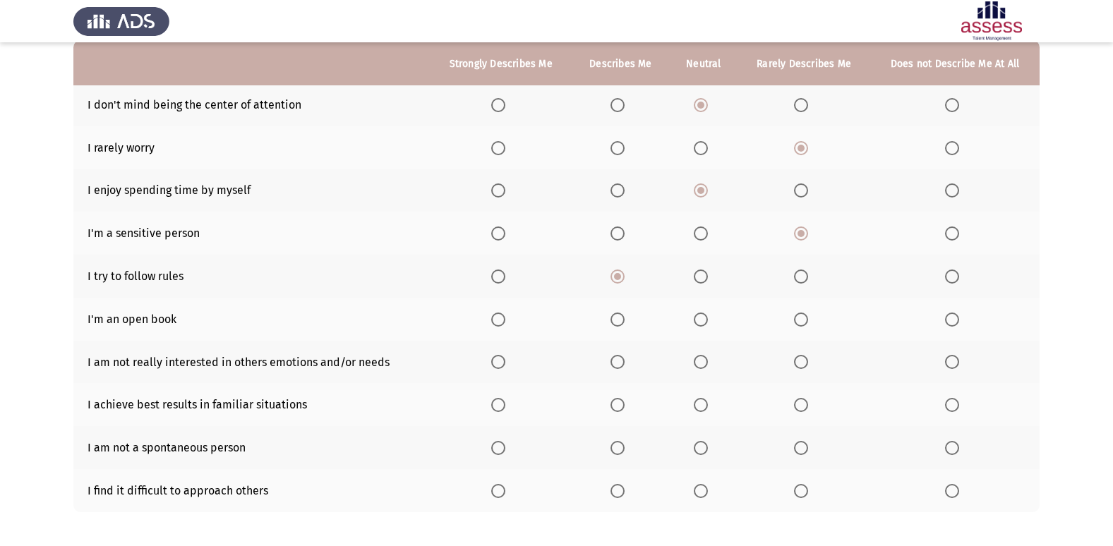
click at [800, 317] on input "Select an option" at bounding box center [801, 320] width 14 height 14
click at [697, 358] on span "Select an option" at bounding box center [701, 362] width 14 height 14
click at [697, 358] on input "Select an option" at bounding box center [701, 362] width 14 height 14
click at [622, 403] on span "Select an option" at bounding box center [617, 405] width 14 height 14
click at [622, 403] on input "Select an option" at bounding box center [617, 405] width 14 height 14
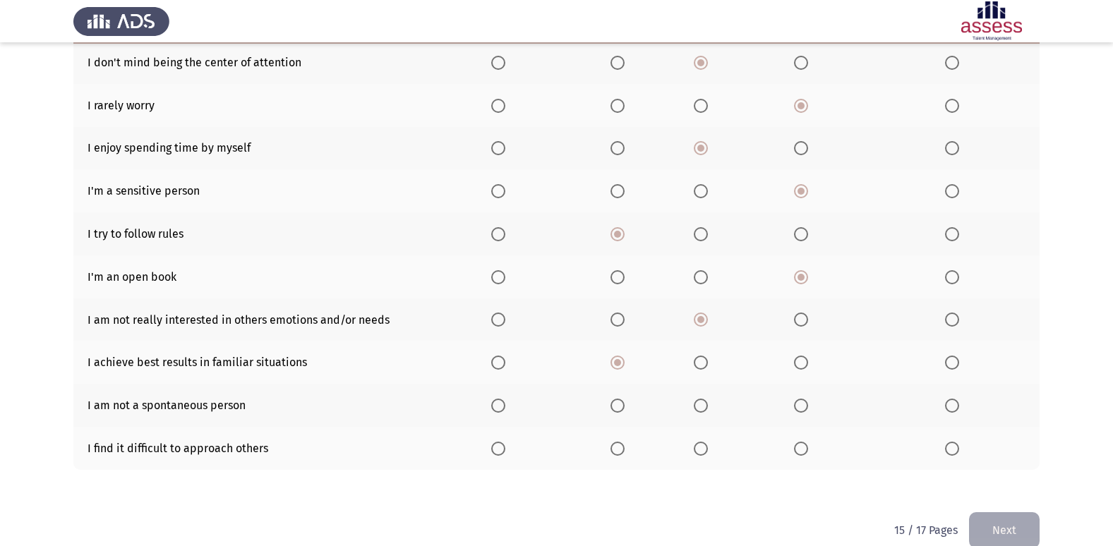
scroll to position [206, 0]
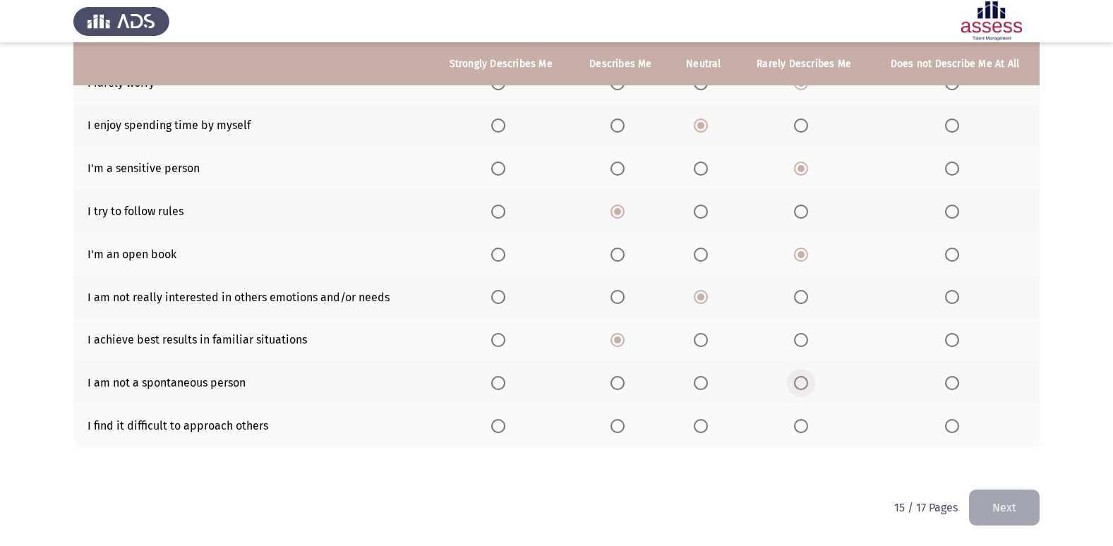
click at [800, 378] on span "Select an option" at bounding box center [801, 383] width 14 height 14
click at [800, 378] on input "Select an option" at bounding box center [801, 383] width 14 height 14
click at [804, 428] on span "Select an option" at bounding box center [801, 426] width 14 height 14
click at [804, 428] on input "Select an option" at bounding box center [801, 426] width 14 height 14
click at [994, 499] on button "Next" at bounding box center [1004, 508] width 71 height 36
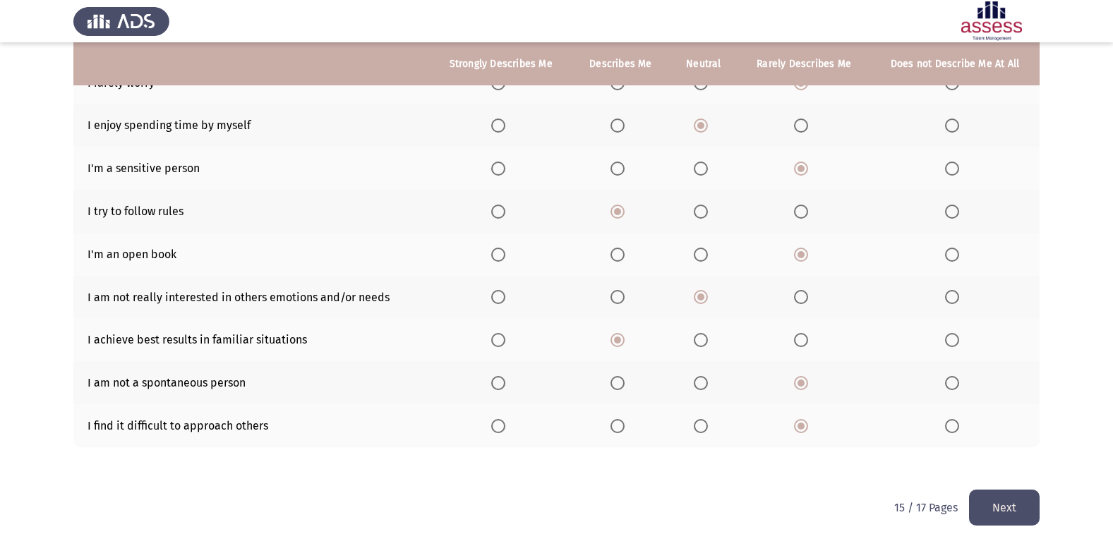
scroll to position [0, 0]
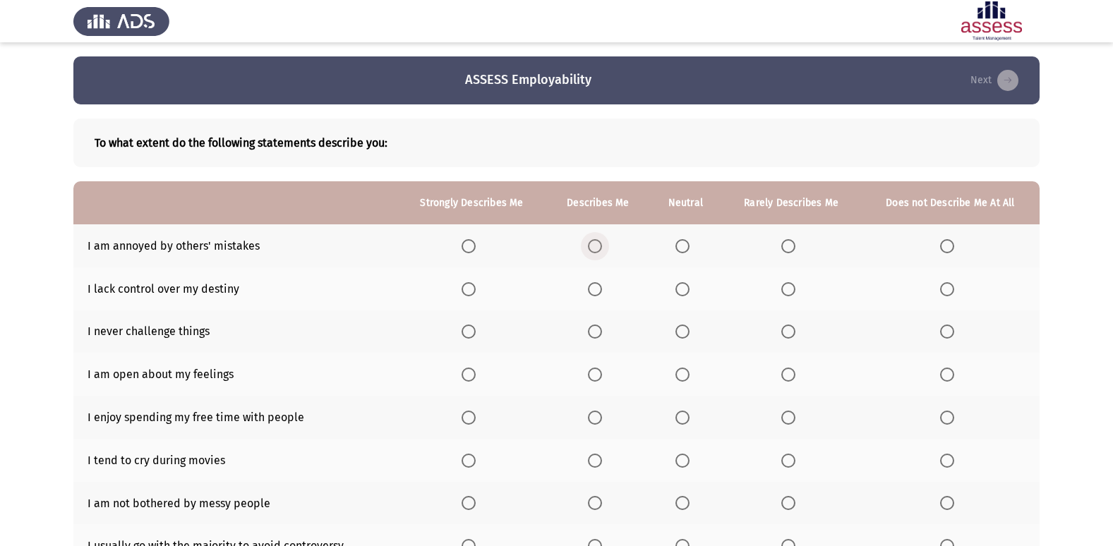
click at [598, 246] on span "Select an option" at bounding box center [595, 246] width 14 height 14
click at [598, 246] on input "Select an option" at bounding box center [595, 246] width 14 height 14
click at [687, 291] on span "Select an option" at bounding box center [682, 289] width 14 height 14
click at [687, 291] on input "Select an option" at bounding box center [682, 289] width 14 height 14
click at [793, 329] on span "Select an option" at bounding box center [788, 332] width 14 height 14
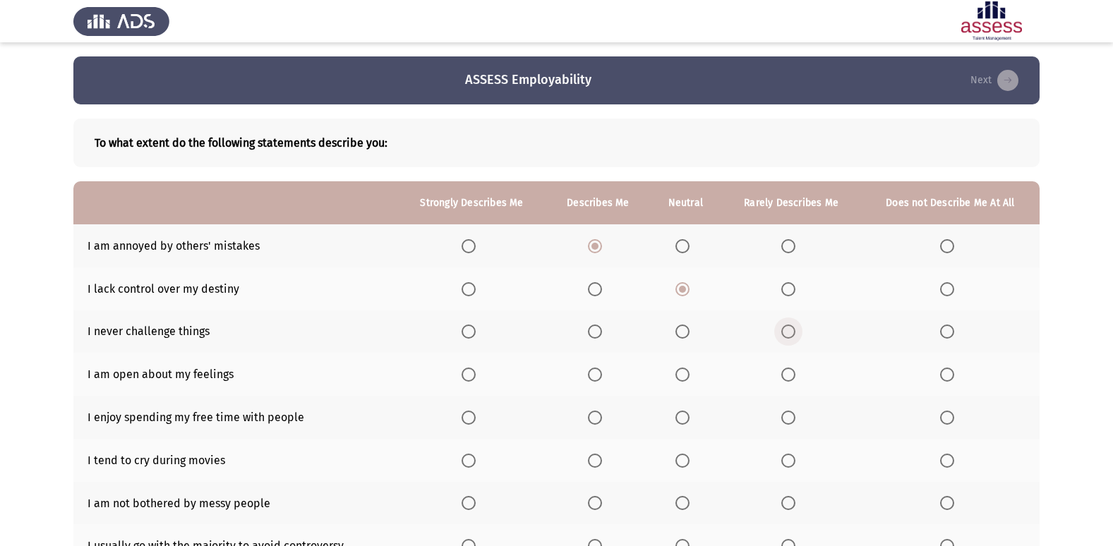
click at [793, 329] on input "Select an option" at bounding box center [788, 332] width 14 height 14
click at [785, 372] on span "Select an option" at bounding box center [788, 375] width 14 height 14
click at [785, 372] on input "Select an option" at bounding box center [788, 375] width 14 height 14
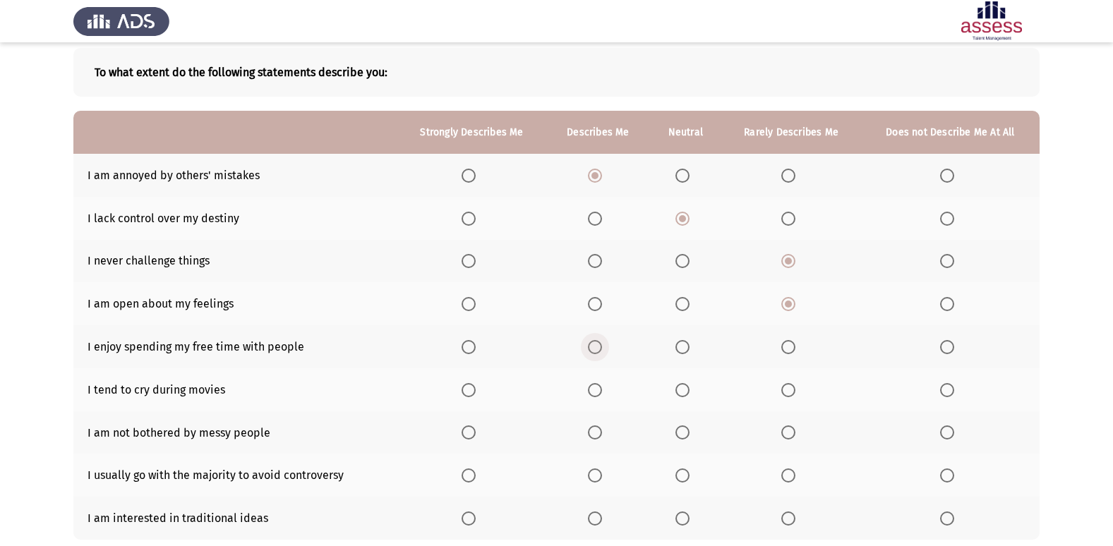
click at [596, 350] on span "Select an option" at bounding box center [595, 347] width 14 height 14
click at [596, 350] on input "Select an option" at bounding box center [595, 347] width 14 height 14
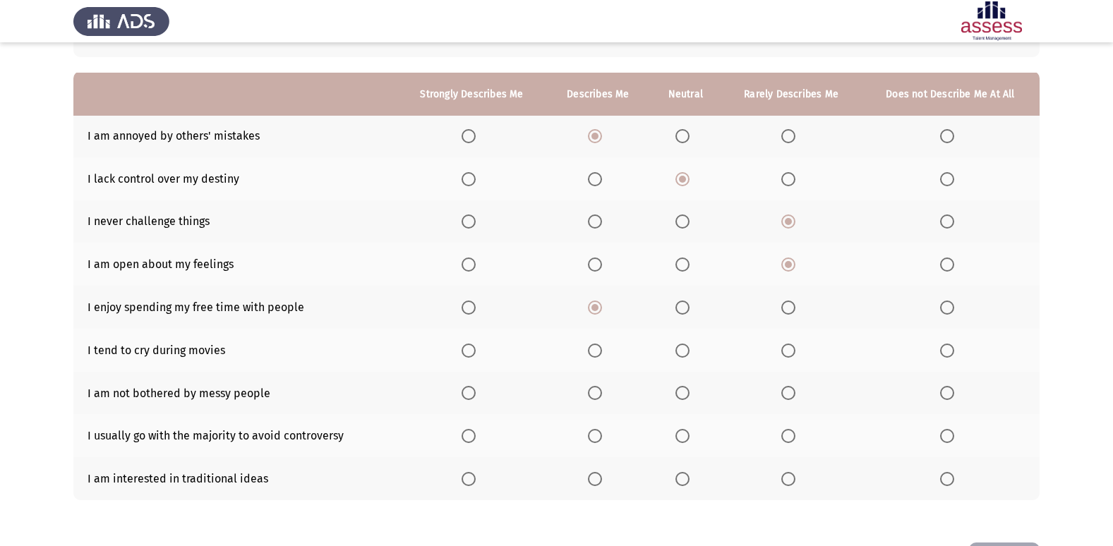
scroll to position [141, 0]
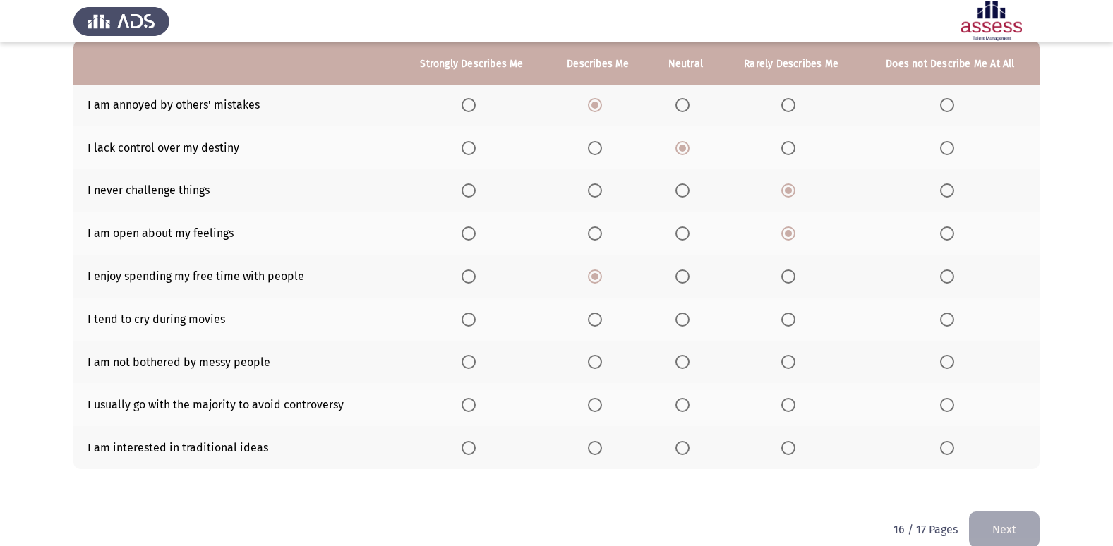
click at [951, 319] on span "Select an option" at bounding box center [947, 320] width 14 height 14
click at [951, 319] on input "Select an option" at bounding box center [947, 320] width 14 height 14
click at [788, 362] on span "Select an option" at bounding box center [788, 362] width 0 height 0
click at [789, 362] on input "Select an option" at bounding box center [788, 362] width 14 height 14
click at [686, 405] on span "Select an option" at bounding box center [682, 405] width 14 height 14
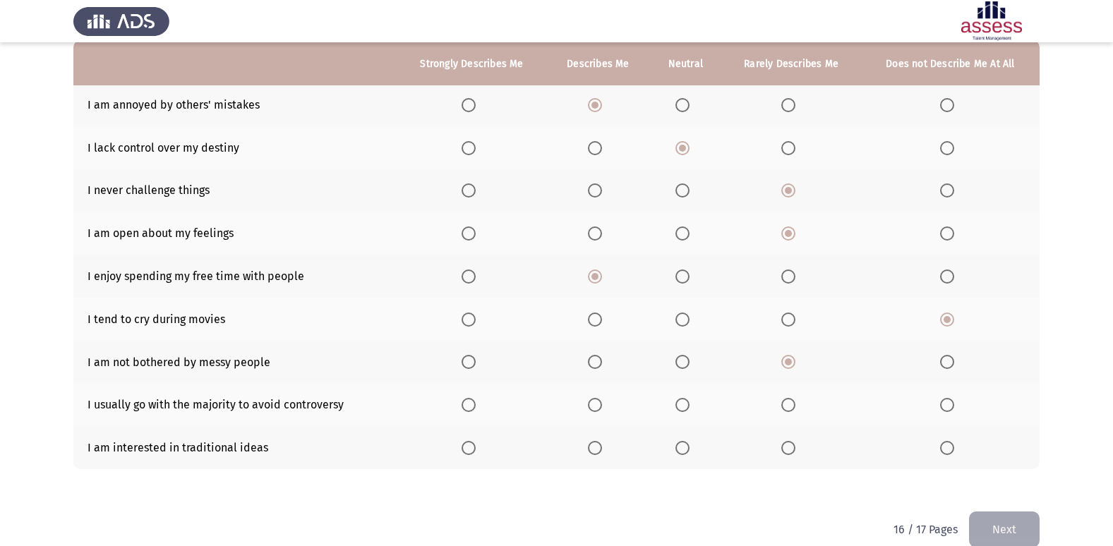
click at [686, 405] on input "Select an option" at bounding box center [682, 405] width 14 height 14
click at [686, 445] on span "Select an option" at bounding box center [682, 448] width 14 height 14
click at [686, 445] on input "Select an option" at bounding box center [682, 448] width 14 height 14
click at [992, 531] on button "Next" at bounding box center [1004, 530] width 71 height 36
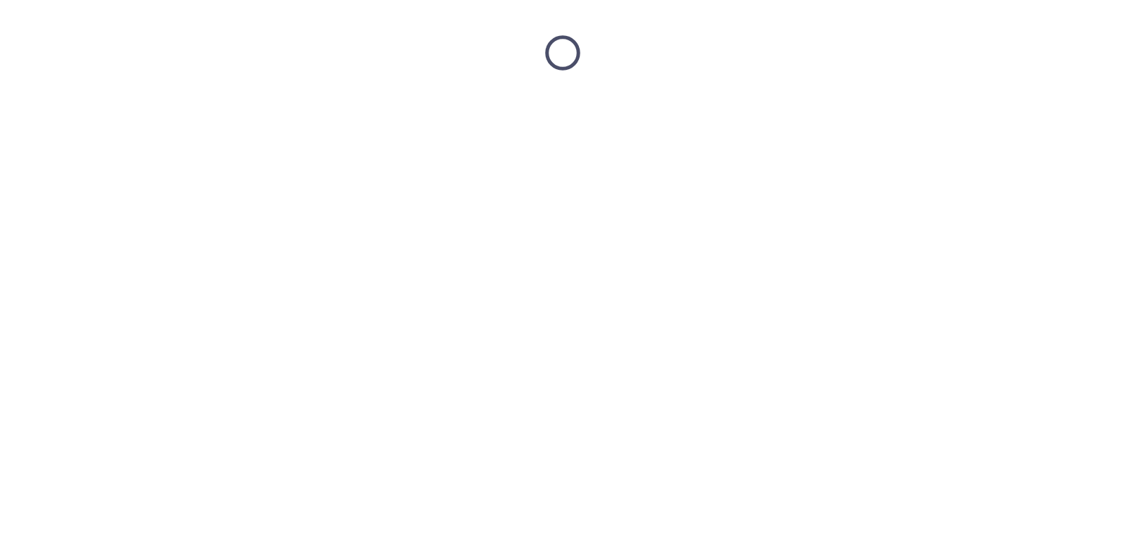
scroll to position [0, 0]
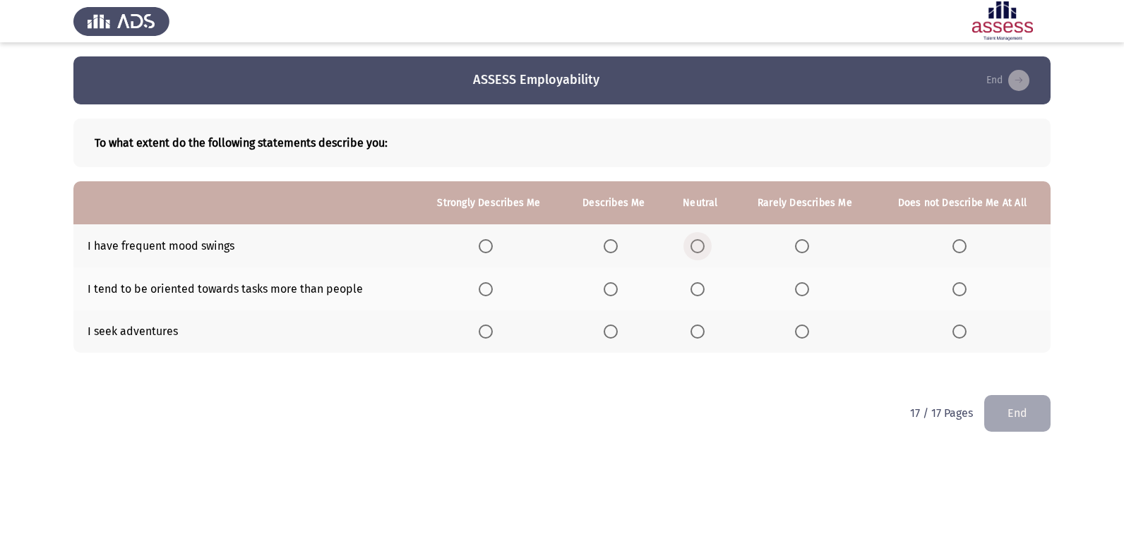
click at [693, 247] on span "Select an option" at bounding box center [697, 246] width 14 height 14
click at [693, 247] on input "Select an option" at bounding box center [697, 246] width 14 height 14
click at [610, 289] on span "Select an option" at bounding box center [610, 289] width 14 height 14
click at [610, 289] on input "Select an option" at bounding box center [610, 289] width 14 height 14
click at [610, 332] on span "Select an option" at bounding box center [610, 332] width 0 height 0
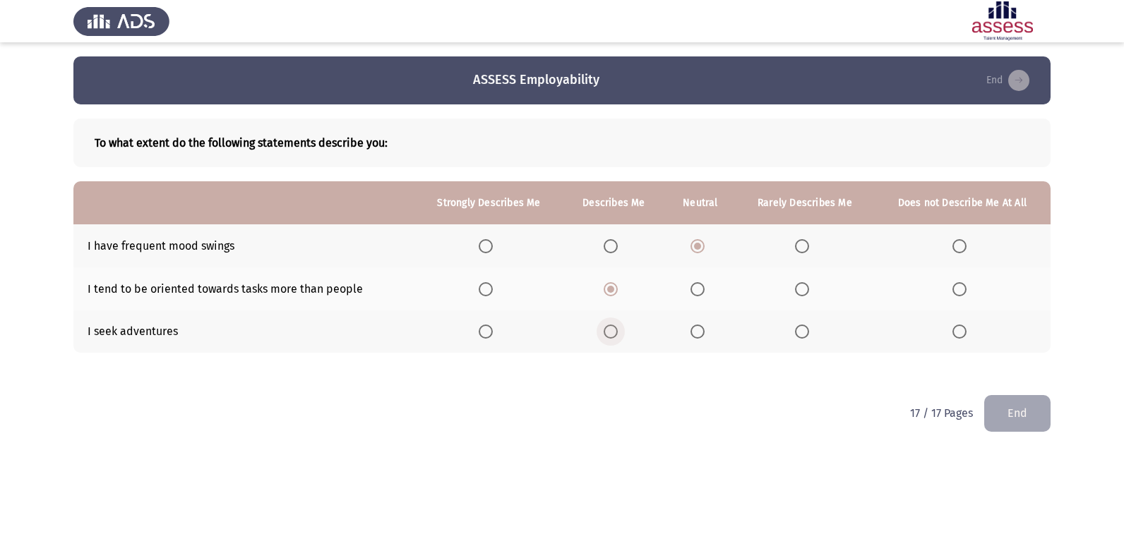
click at [611, 332] on input "Select an option" at bounding box center [610, 332] width 14 height 14
click at [1021, 418] on button "End" at bounding box center [1017, 413] width 66 height 36
